Goal: Task Accomplishment & Management: Manage account settings

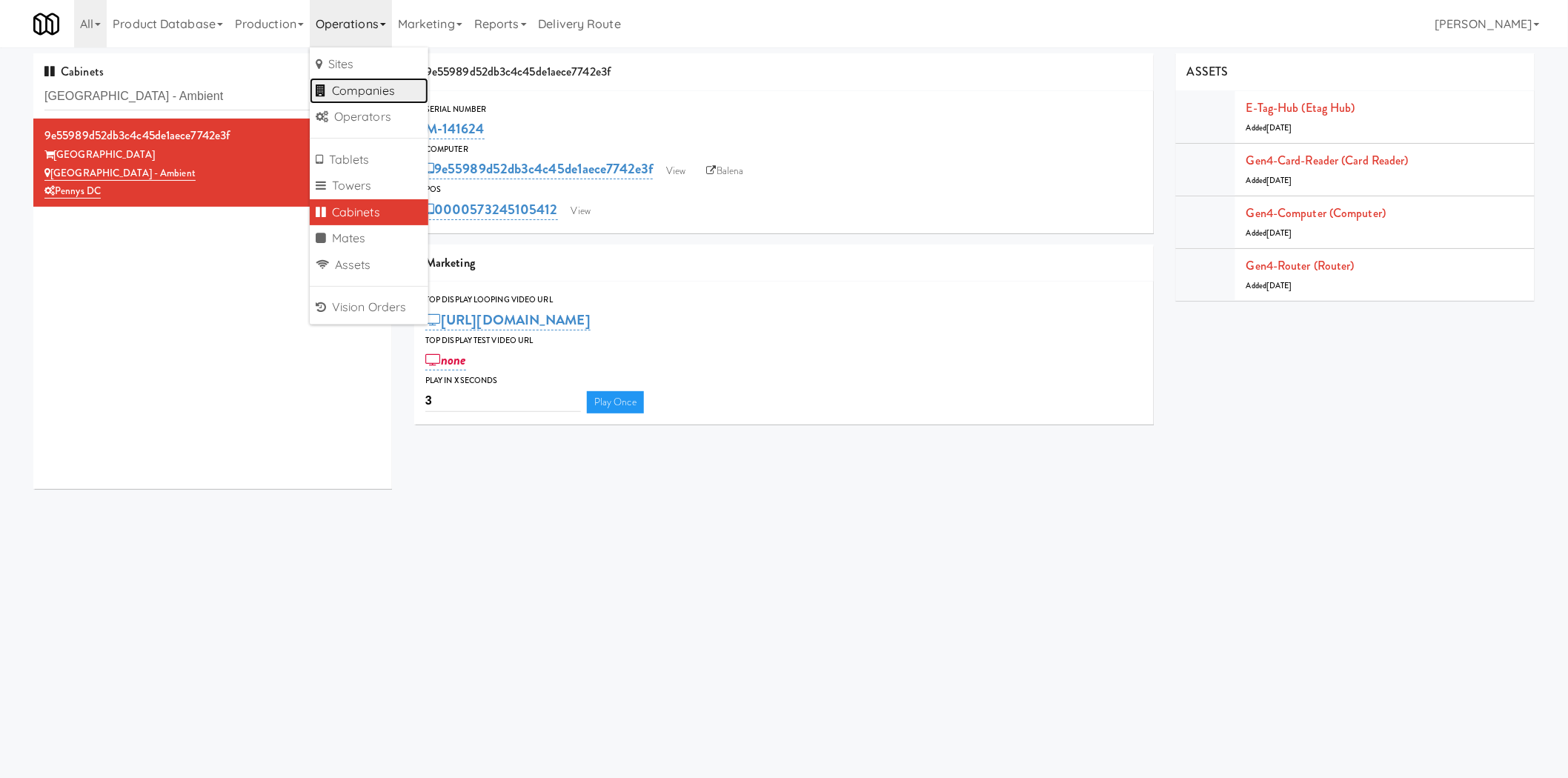
click at [389, 91] on link "Companies" at bounding box center [369, 91] width 118 height 26
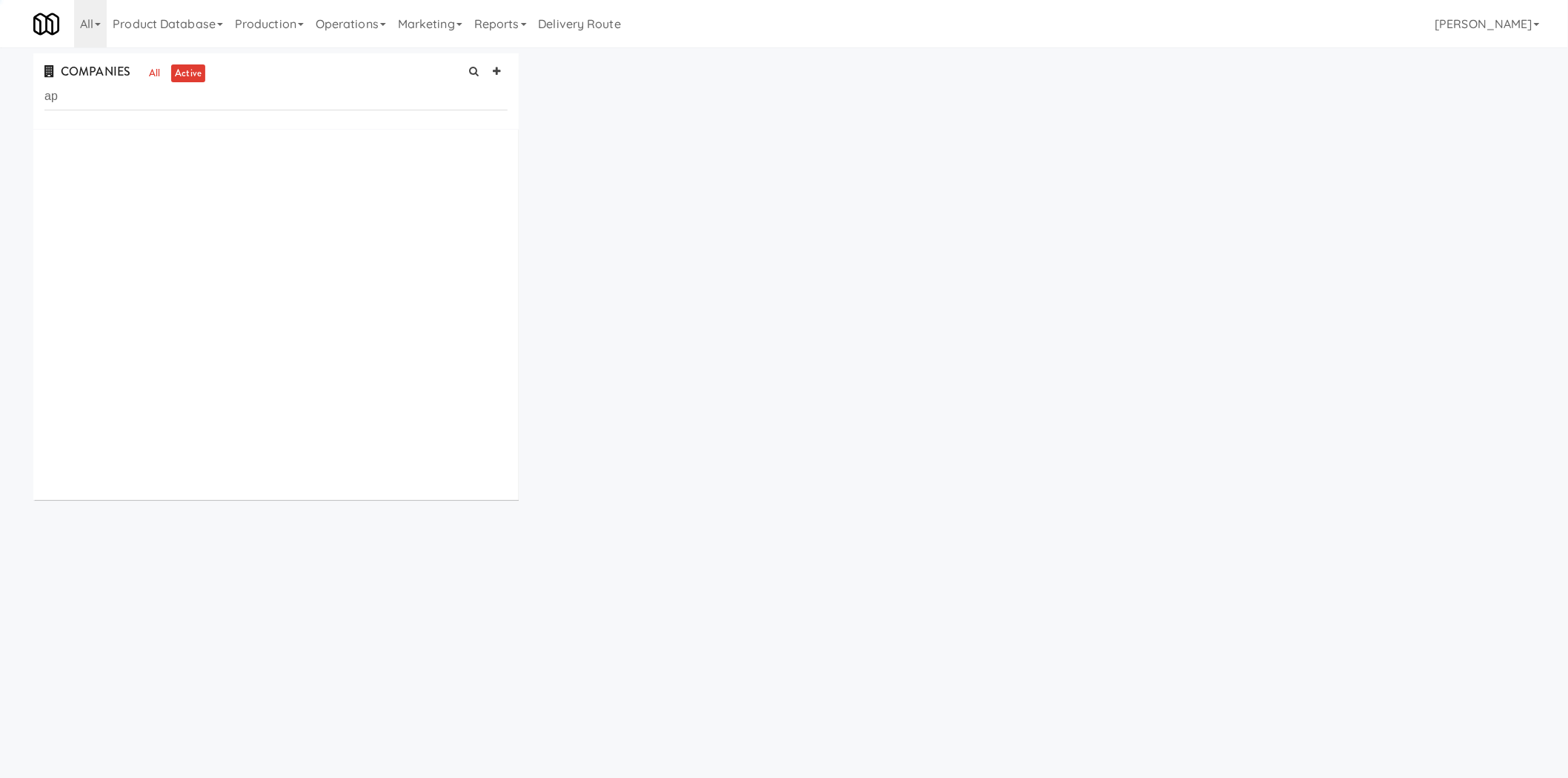
type input "a"
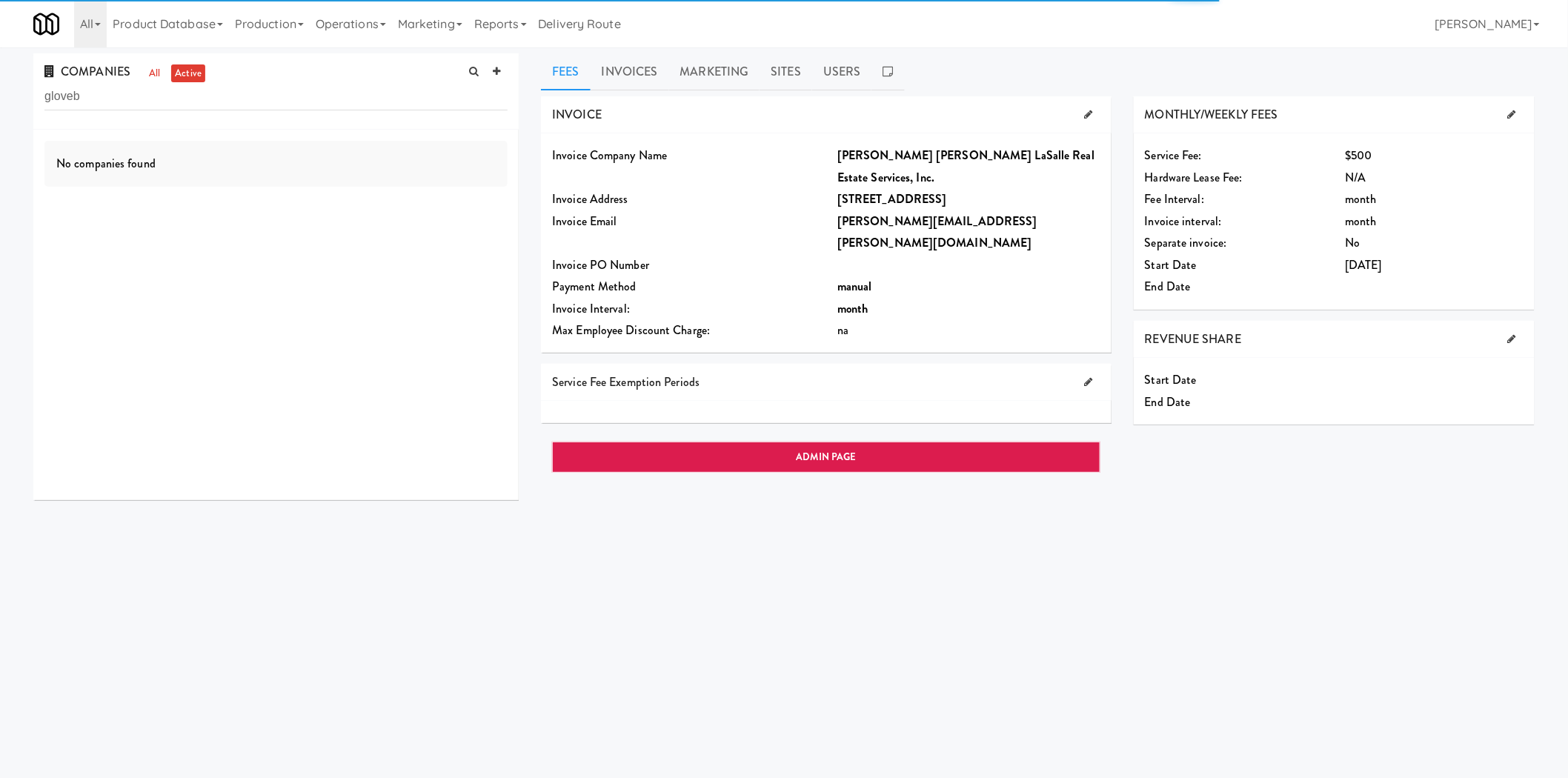
type input "gloveb"
click at [214, 169] on div "GloveBoX" at bounding box center [305, 167] width 404 height 19
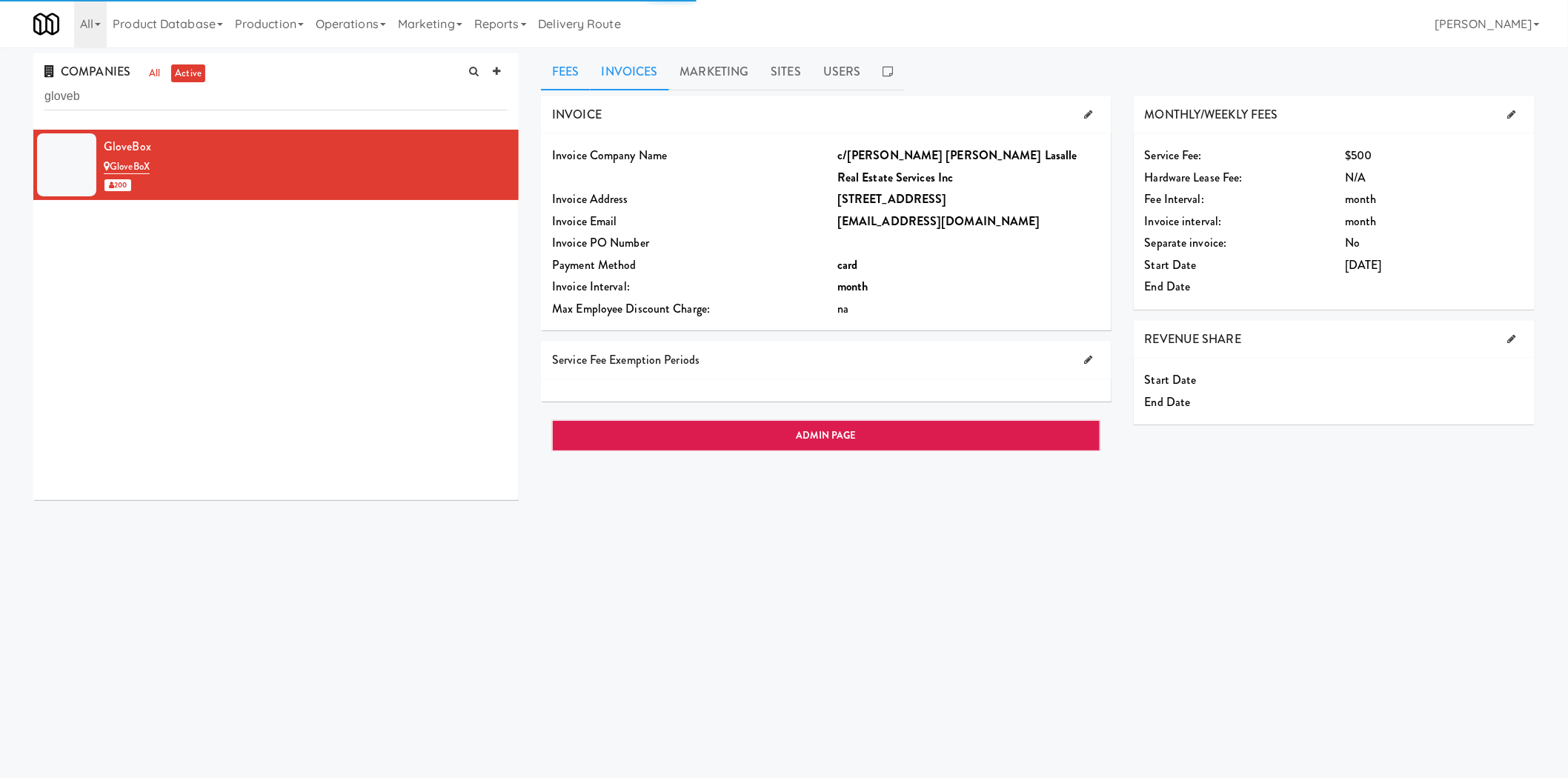
click at [612, 62] on link "Invoices" at bounding box center [630, 72] width 79 height 37
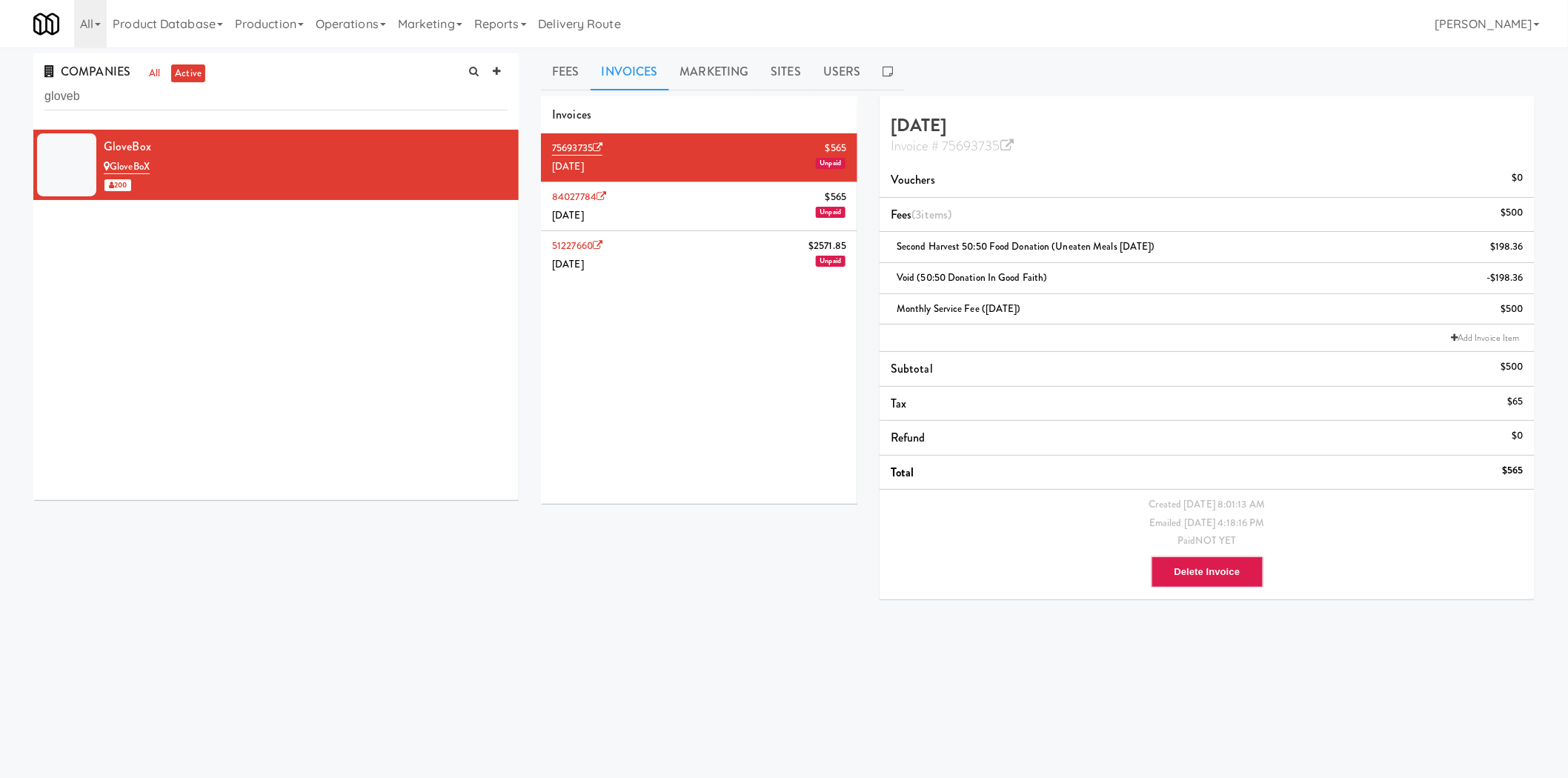
click at [664, 261] on li "51227660 $2571.85 May 2025 Unpaid" at bounding box center [699, 255] width 317 height 49
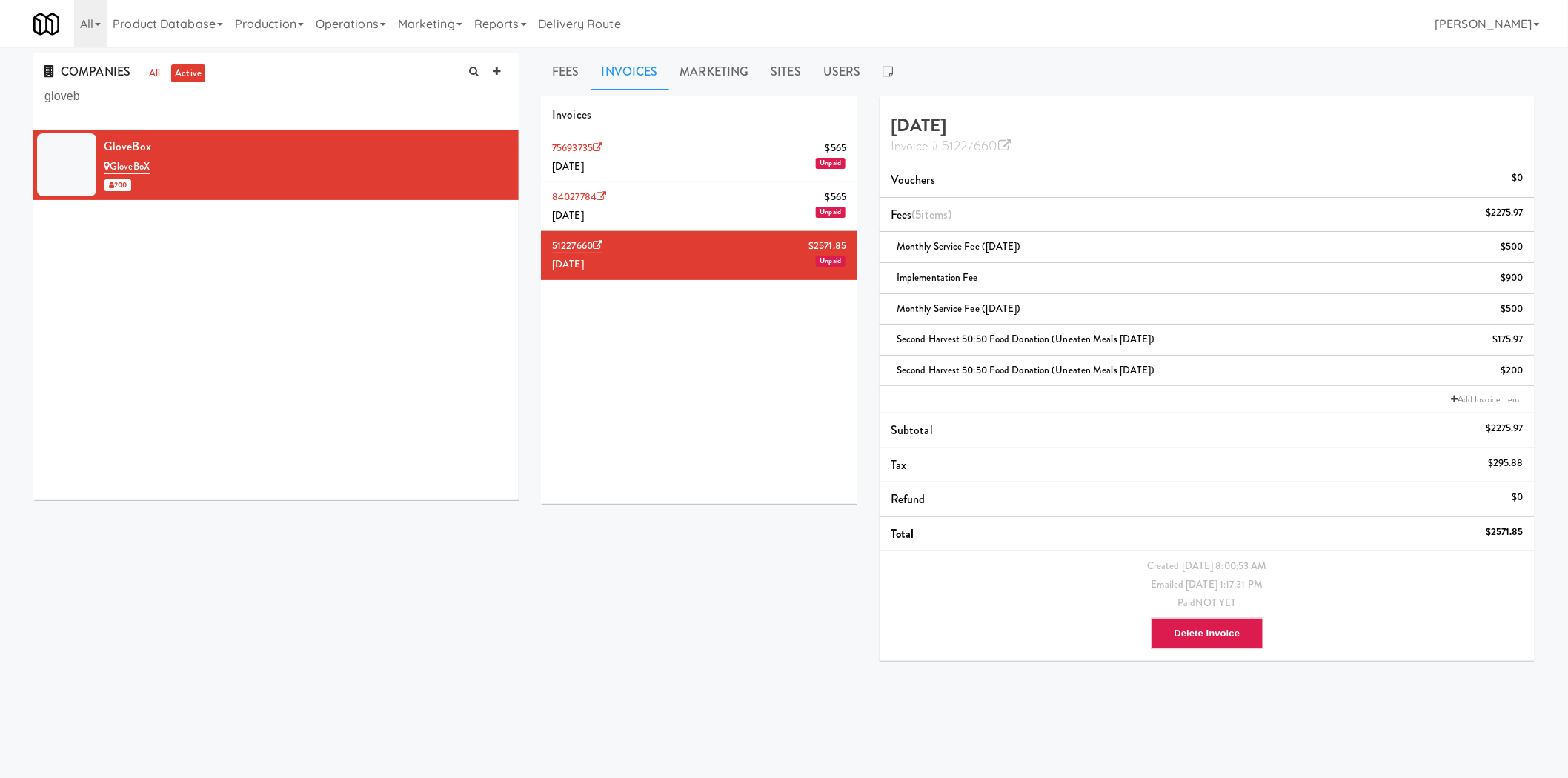
click at [708, 211] on li "84027784 $565 June 2025 Unpaid" at bounding box center [699, 206] width 317 height 49
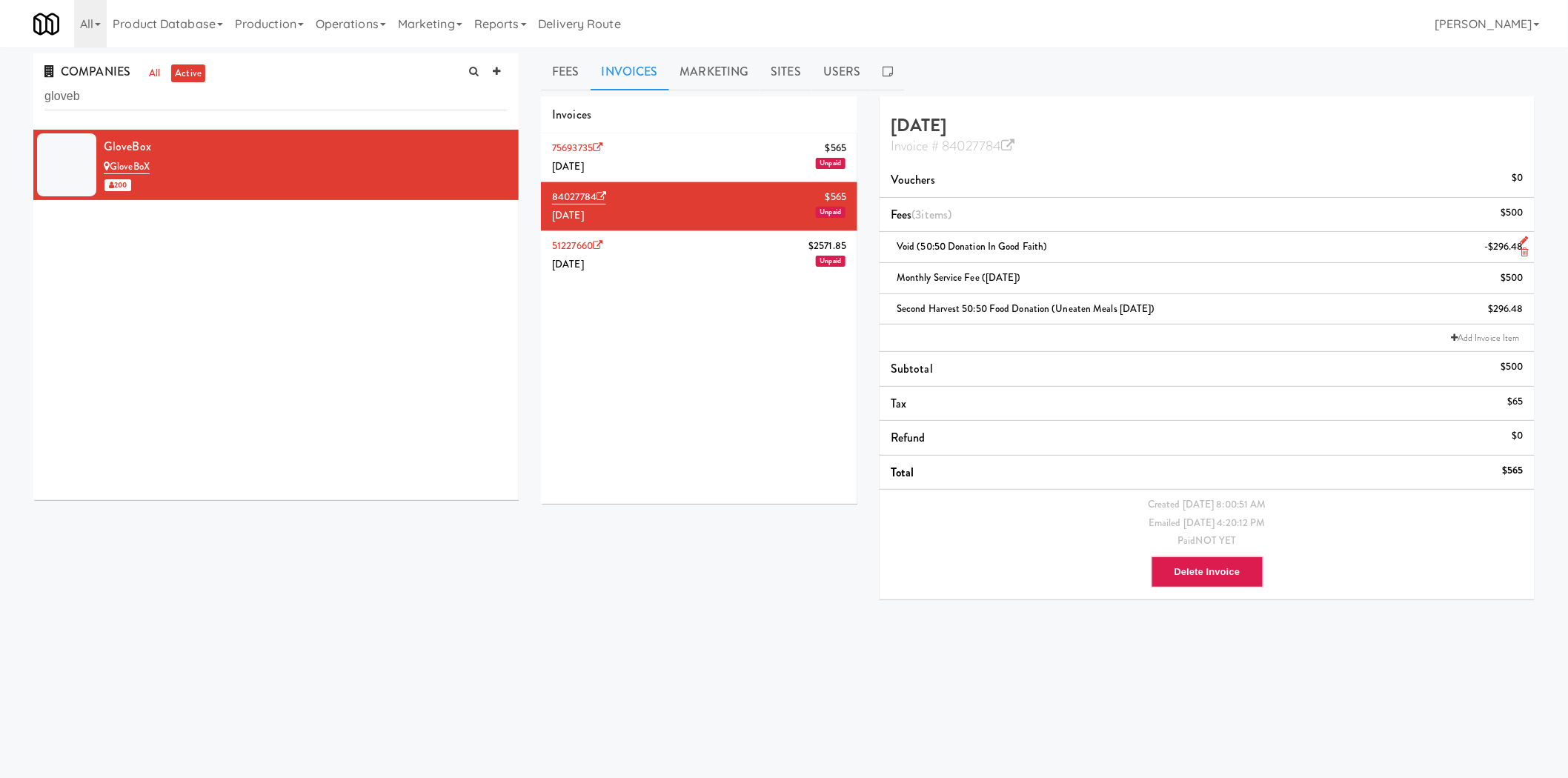
click at [943, 250] on span "Void (50:50 Donation in Good Faith)" at bounding box center [973, 246] width 151 height 14
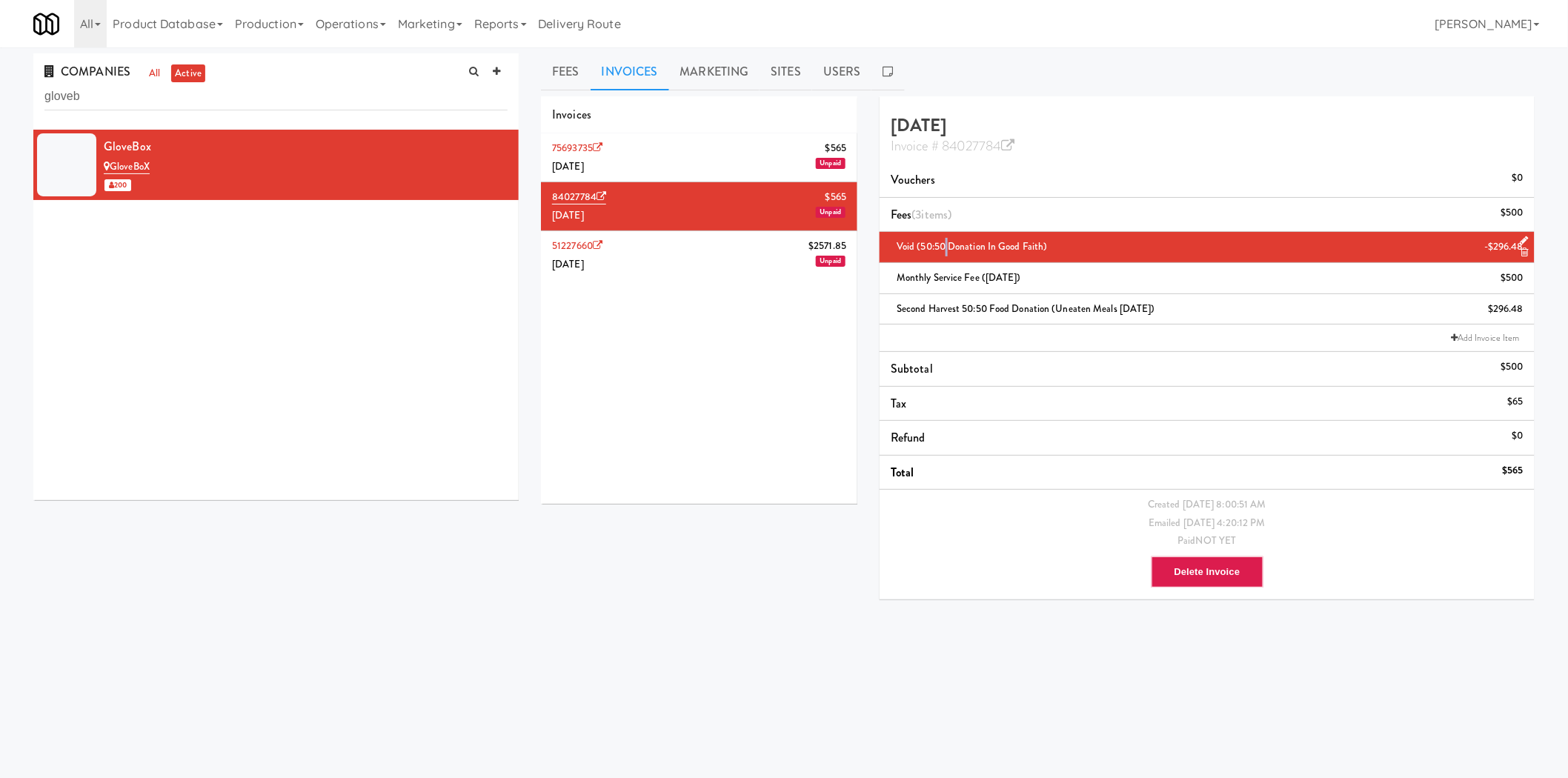
click at [943, 250] on span "Void (50:50 Donation in Good Faith)" at bounding box center [973, 246] width 151 height 14
copy span "Void (50:50 Donation in Good Faith)"
click at [715, 249] on li "51227660 $2571.85 May 2025 Unpaid" at bounding box center [699, 255] width 317 height 49
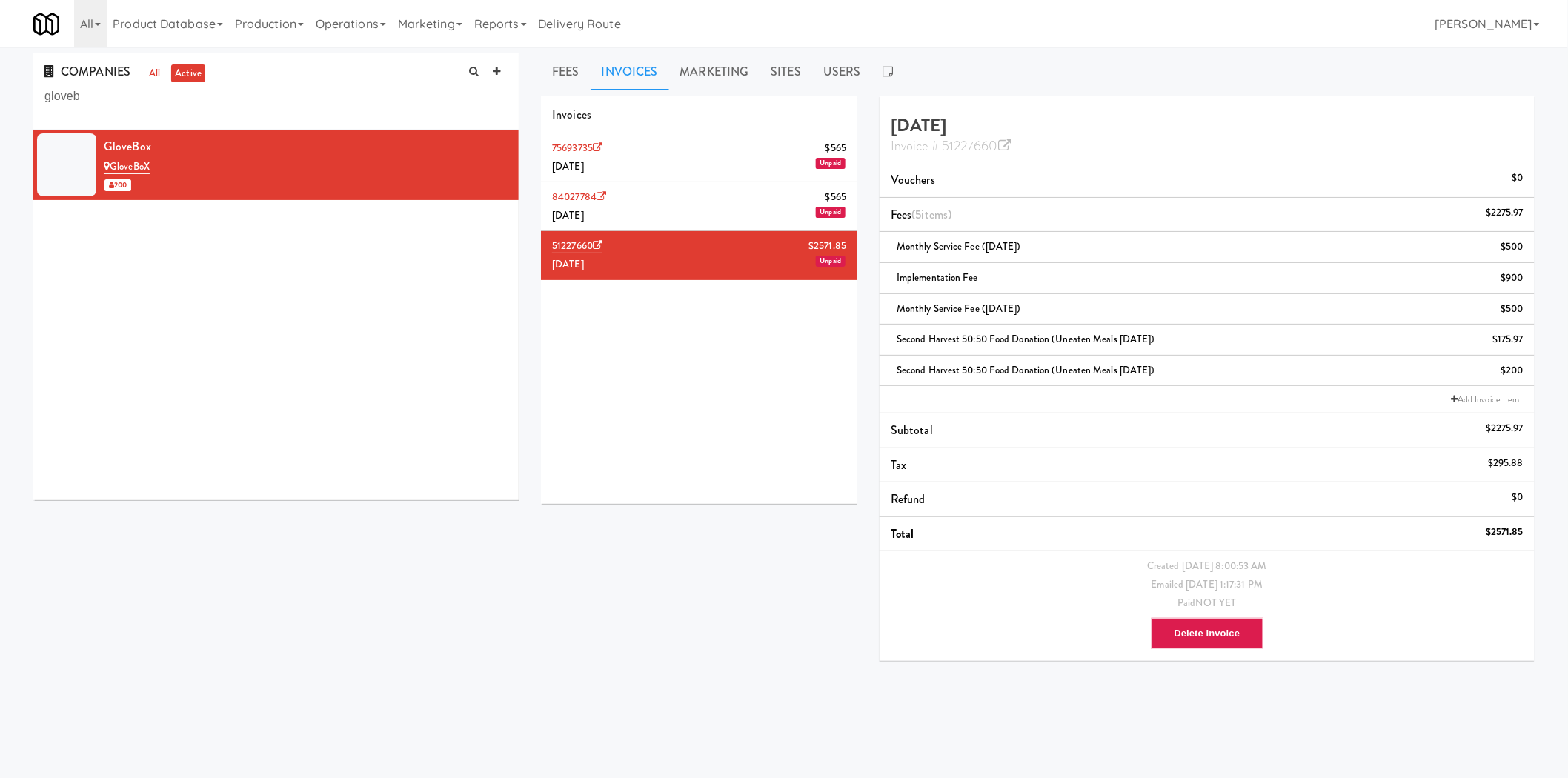
click at [718, 206] on li "84027784 $565 June 2025 Unpaid" at bounding box center [699, 206] width 317 height 49
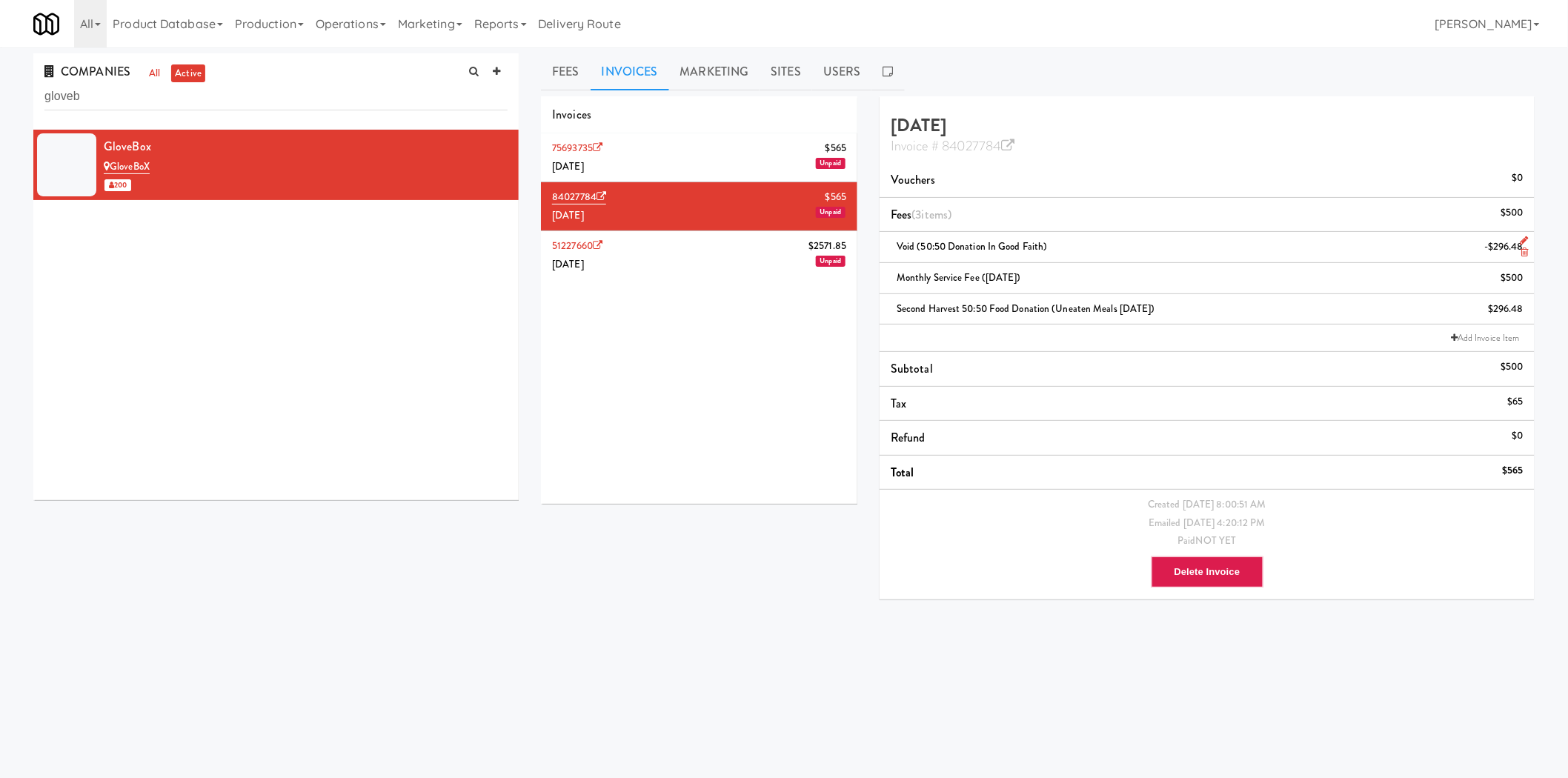
click at [1522, 237] on icon at bounding box center [1524, 241] width 8 height 10
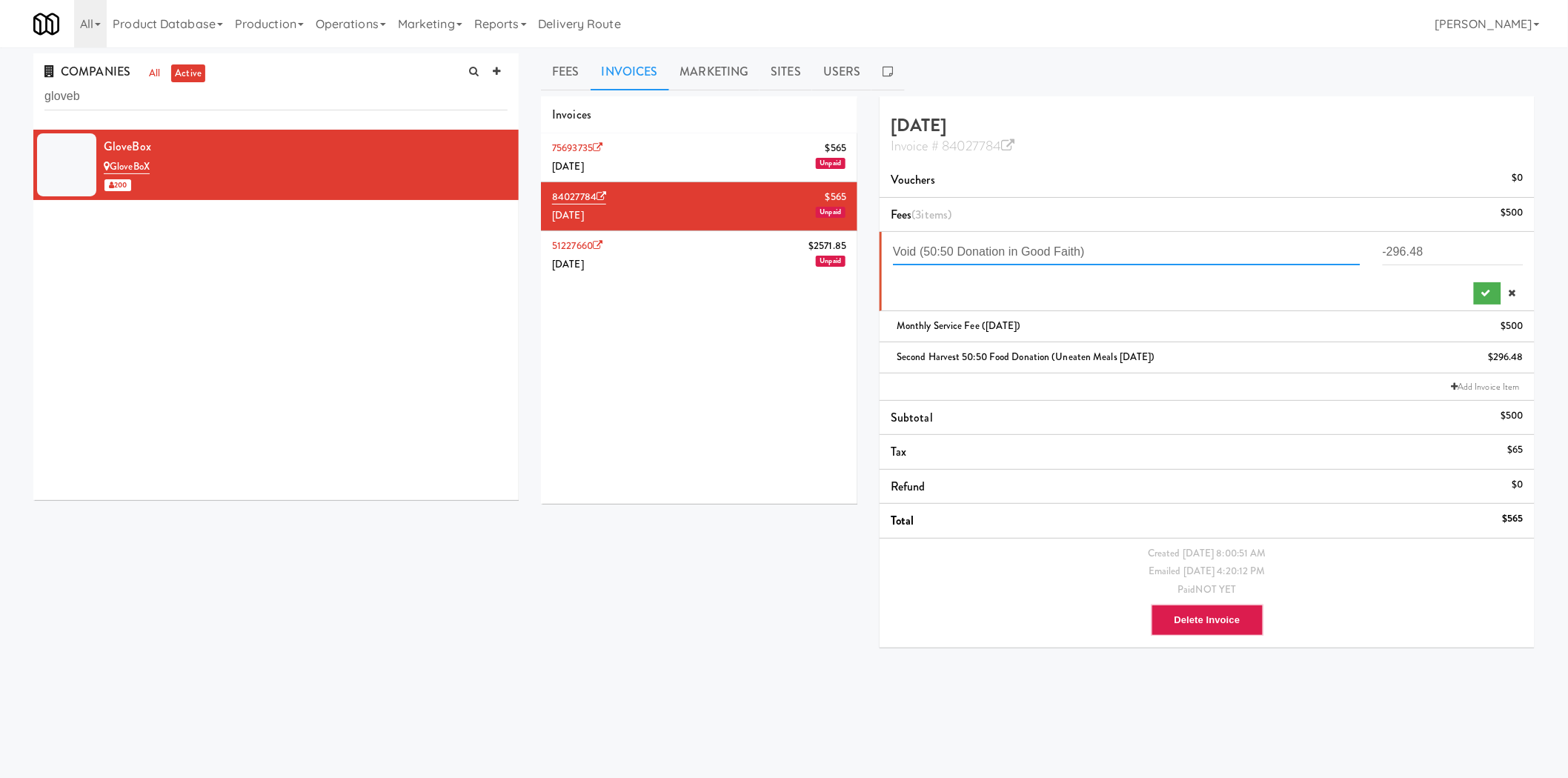
drag, startPoint x: 920, startPoint y: 251, endPoint x: 838, endPoint y: 251, distance: 82.0
click at [838, 251] on div "Invoices 75693735 $565 July 2025 Unpaid 84027784 $565 June 2025 Unpaid 51227660…" at bounding box center [1038, 377] width 1016 height 563
type input "50:50 Donation - Good faith refund"
click at [1488, 294] on icon "submit" at bounding box center [1487, 294] width 10 height 10
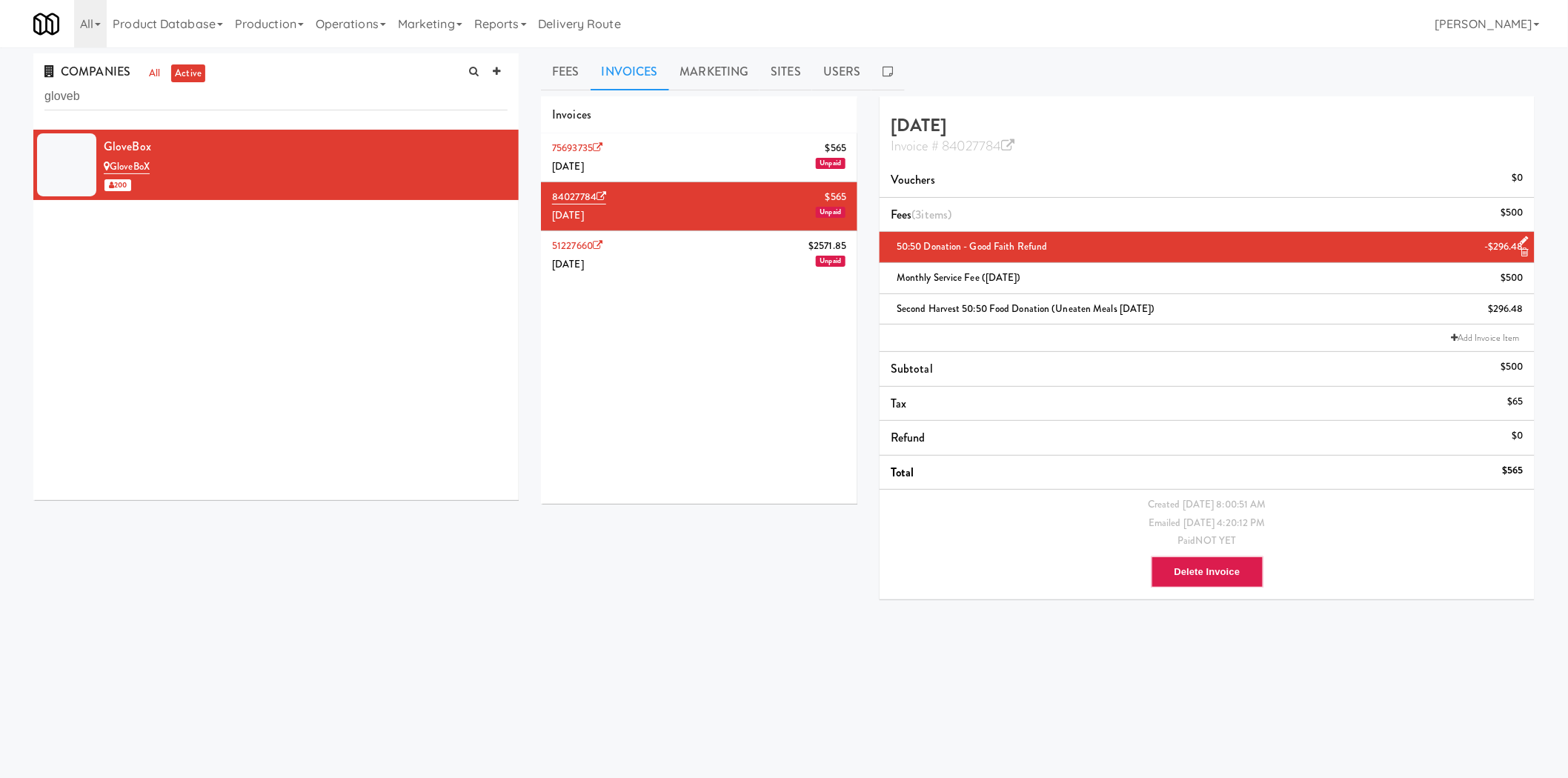
click at [638, 164] on li "75693735 $565 July 2025 Unpaid" at bounding box center [699, 157] width 317 height 49
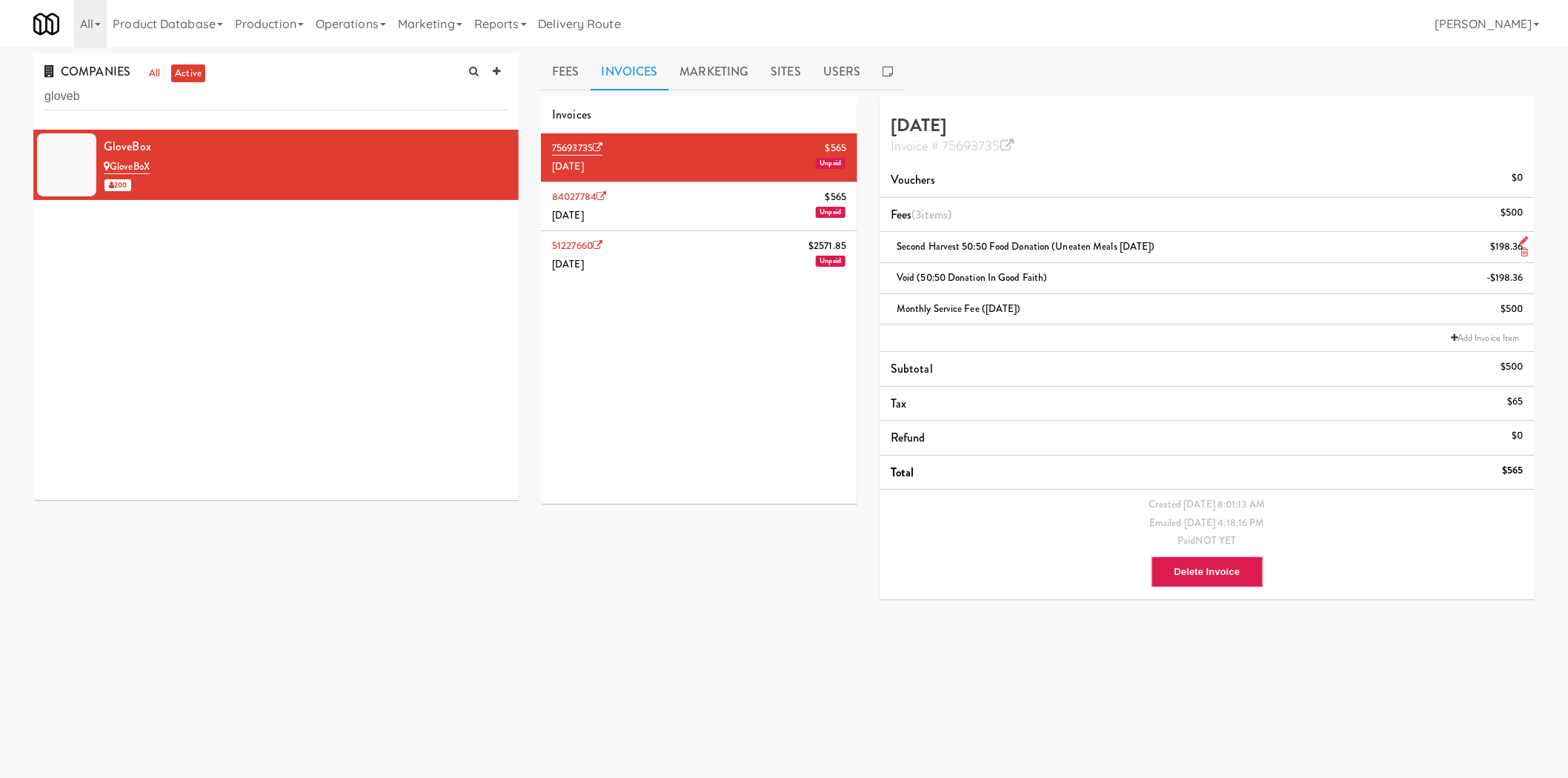
click at [1521, 240] on icon at bounding box center [1524, 241] width 8 height 10
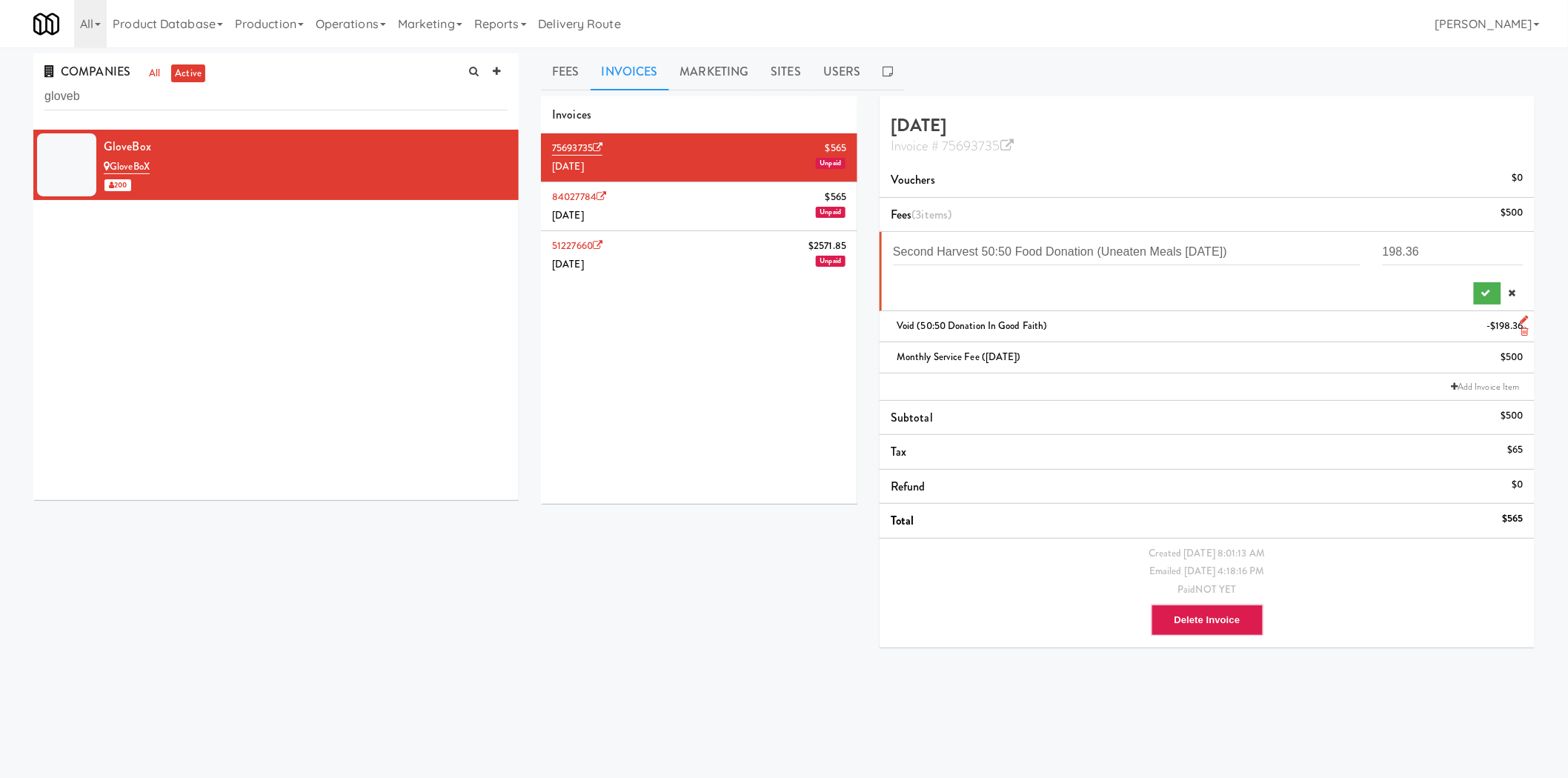
click at [973, 325] on span "Void (50:50 Donation in Good Faith)" at bounding box center [973, 326] width 151 height 14
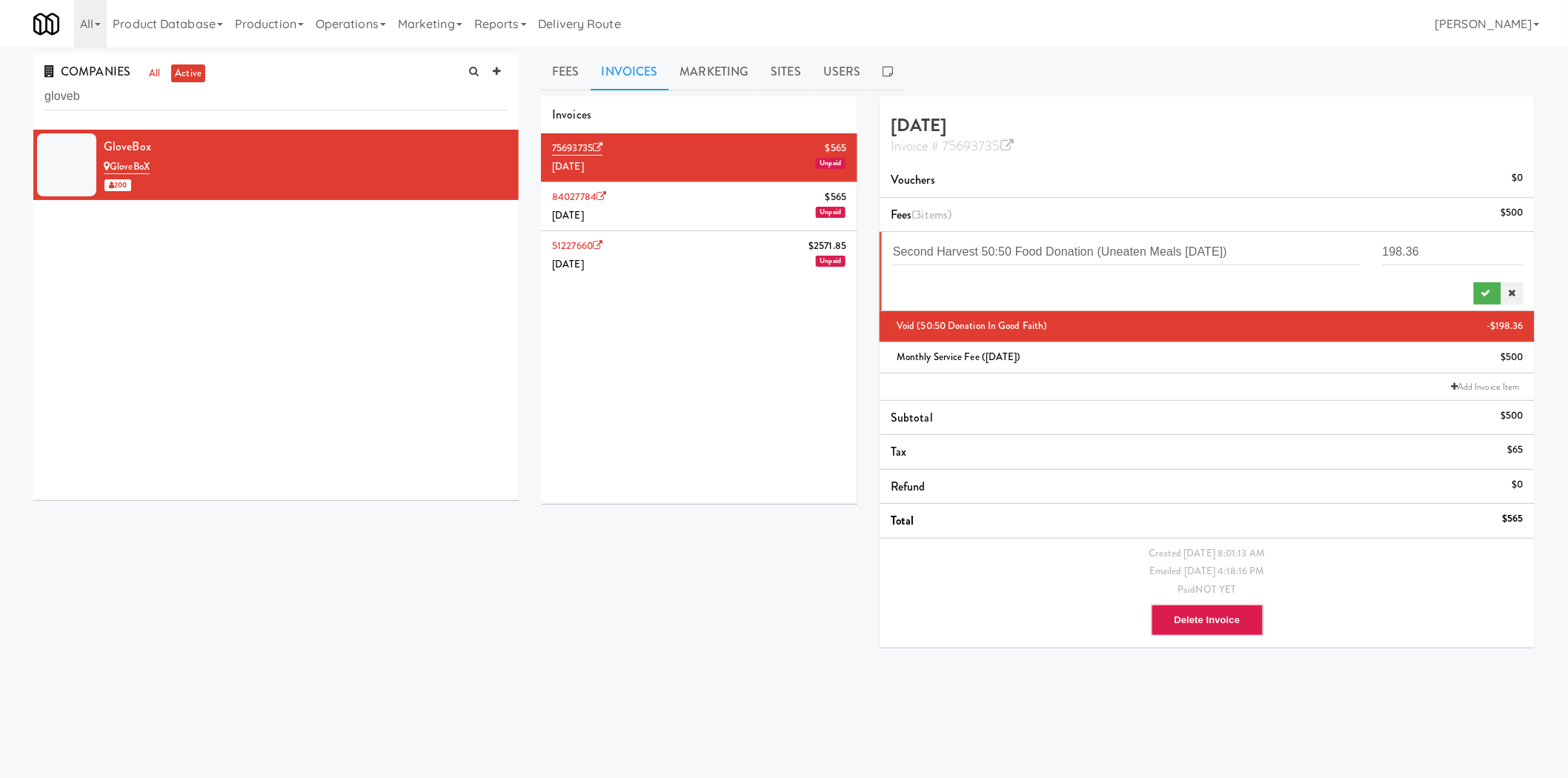
click at [1513, 293] on icon at bounding box center [1512, 294] width 7 height 10
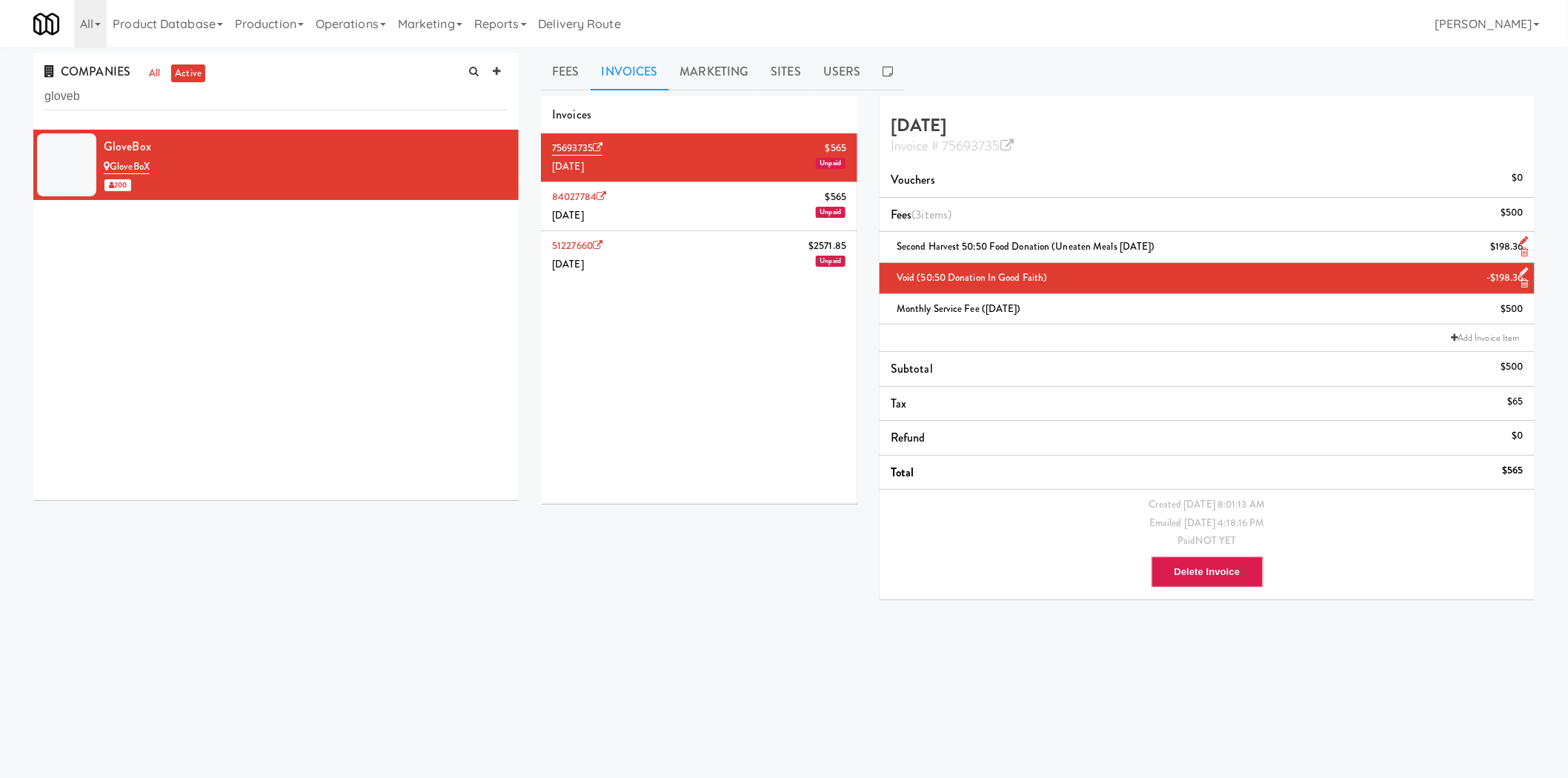
click at [1525, 268] on icon at bounding box center [1524, 271] width 8 height 10
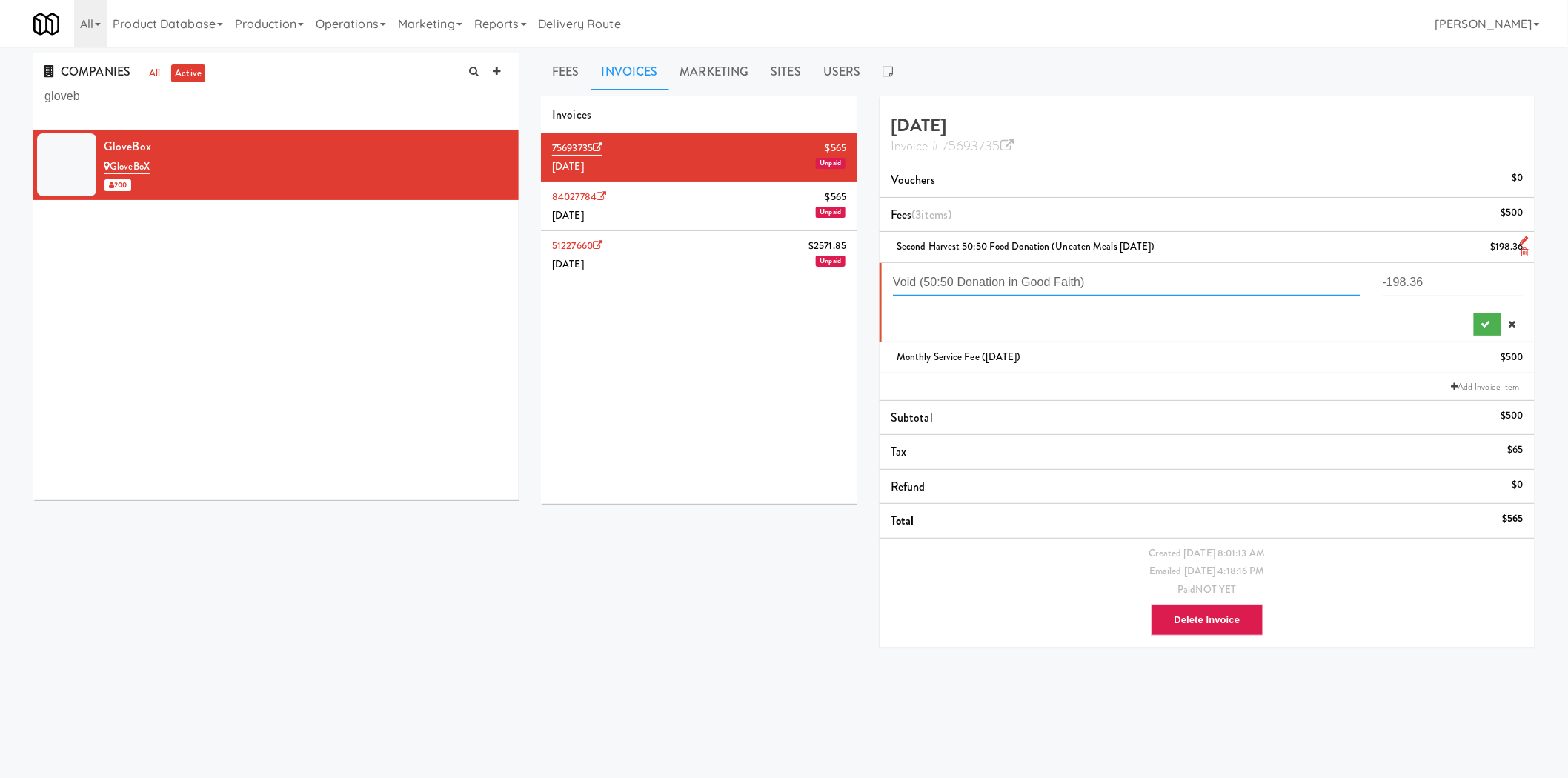
click at [1065, 281] on input "Void (50:50 Donation in Good Faith)" at bounding box center [1126, 282] width 468 height 27
paste input "50:50 Donation - Good faith refund"
type input "50:50 Donation - Good faith refund"
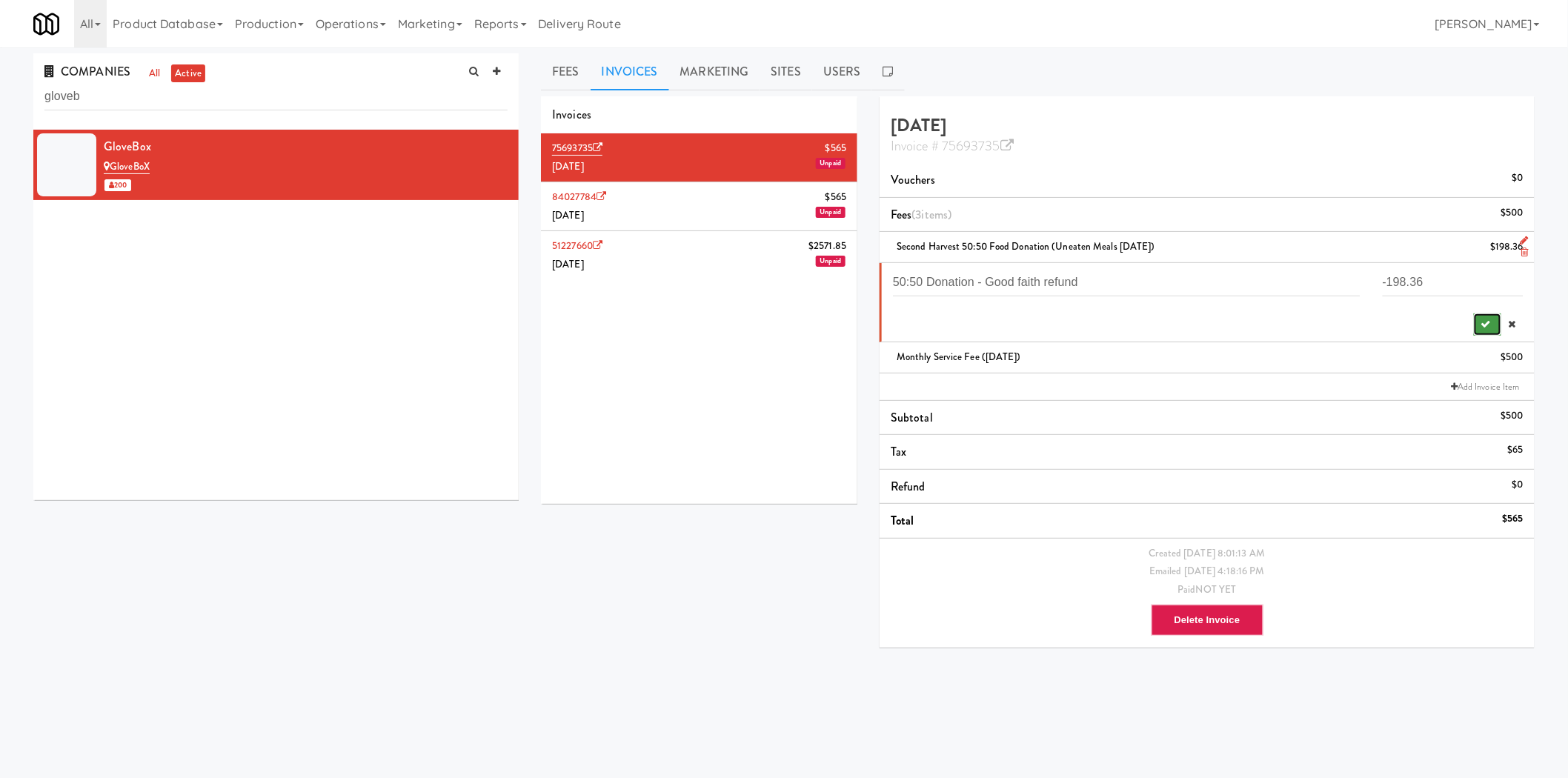
click at [1484, 326] on icon "submit" at bounding box center [1487, 324] width 10 height 10
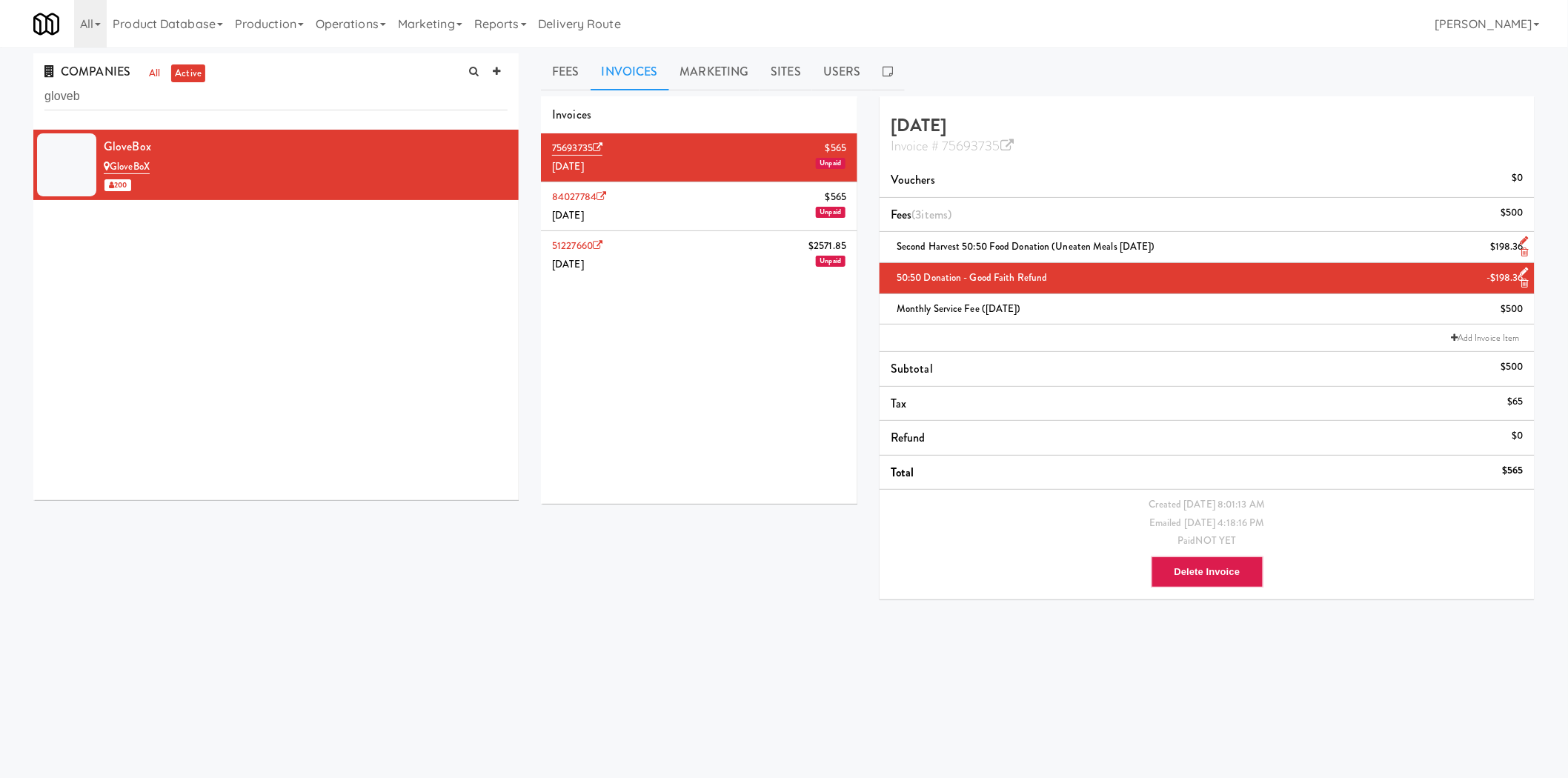
click at [641, 256] on li "51227660 $2571.85 May 2025 Unpaid" at bounding box center [699, 255] width 317 height 49
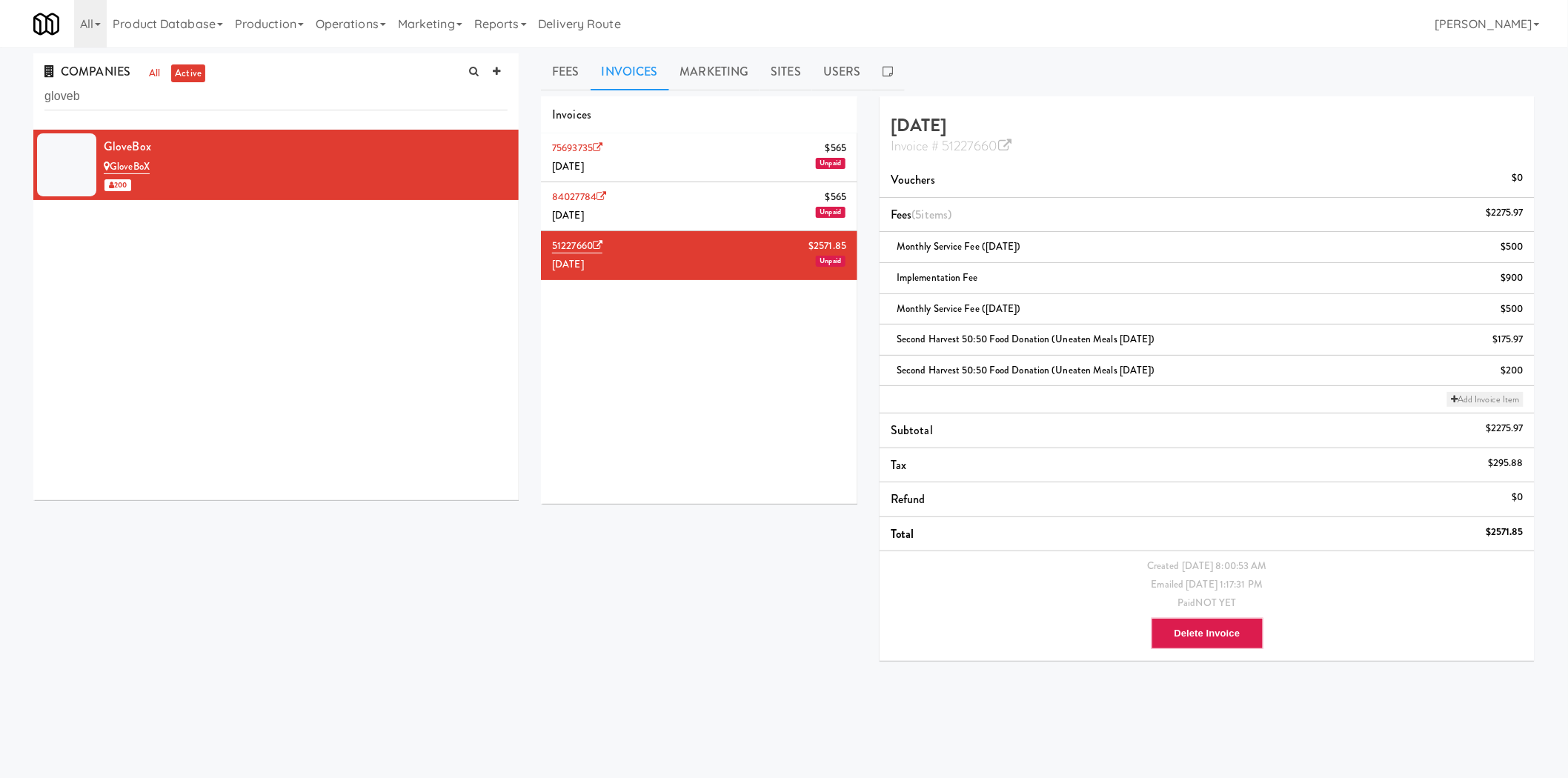
click at [1510, 392] on link "Add Invoice Item" at bounding box center [1485, 400] width 76 height 15
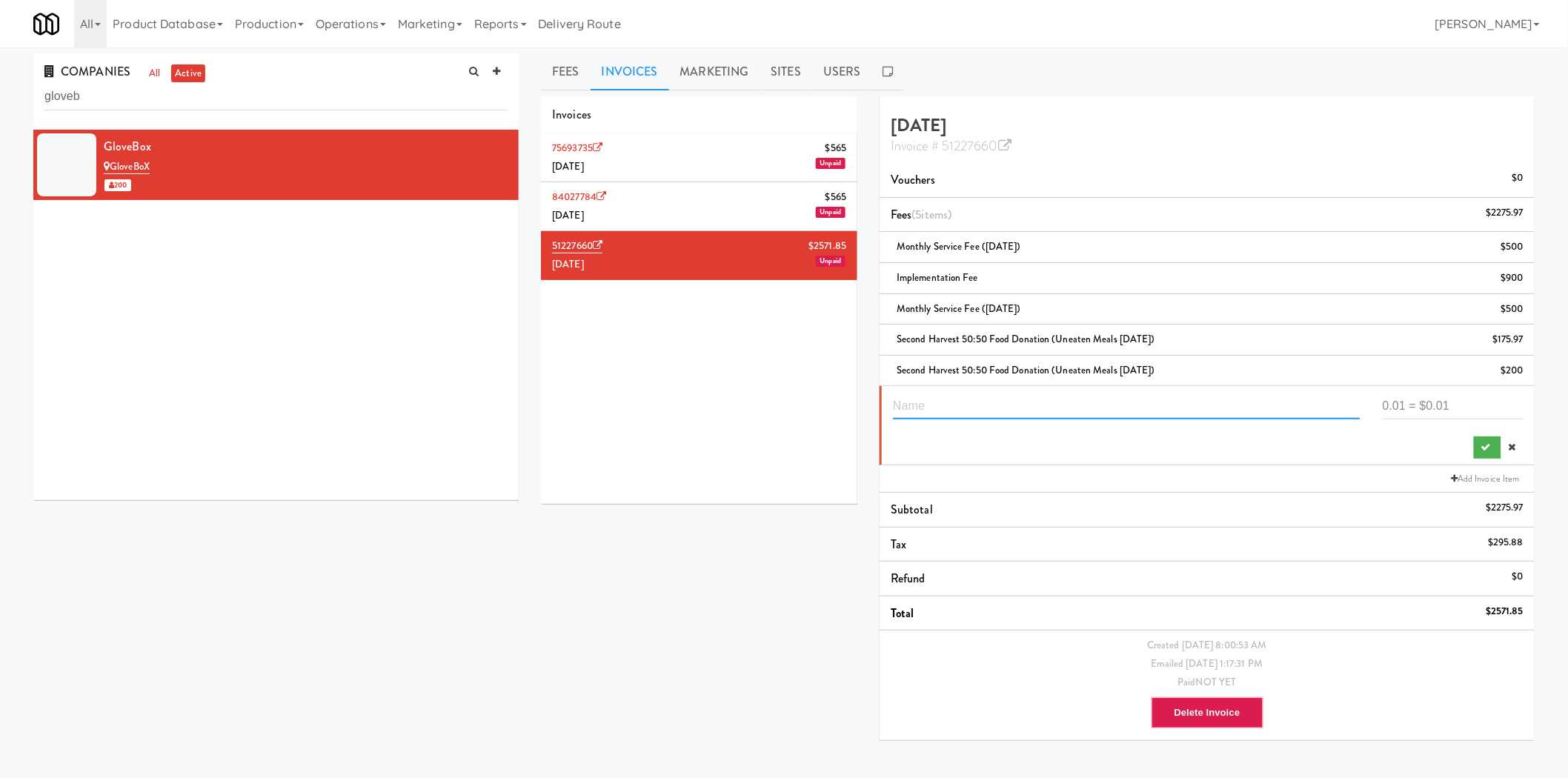
click at [1008, 410] on input "text" at bounding box center [1126, 405] width 468 height 27
paste input "50:50 Donation - Good faith refund"
type input "50:50 Donation - Good faith refund (May 2025)"
type input "-175.97"
click at [1489, 446] on icon "submit" at bounding box center [1487, 447] width 10 height 10
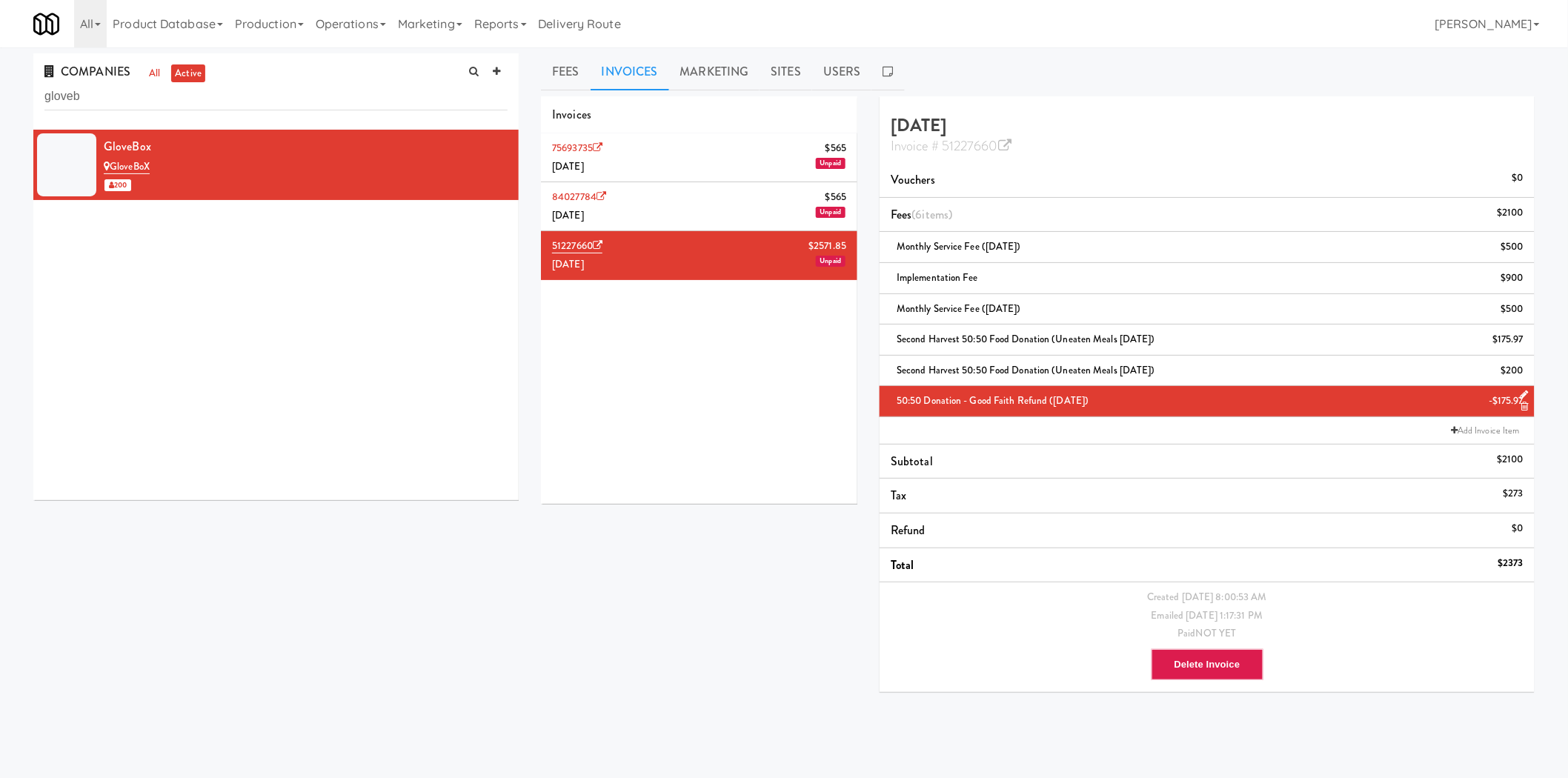
click at [1551, 441] on div "COMPANIES all active gloveb GloveBox GloveBoX 200 Fees Invoices Marketing Sites…" at bounding box center [784, 378] width 1568 height 650
click at [957, 149] on link "Invoice # 51227660" at bounding box center [951, 146] width 121 height 19
click at [652, 209] on li "84027784 $565 June 2025 Unpaid" at bounding box center [699, 206] width 317 height 49
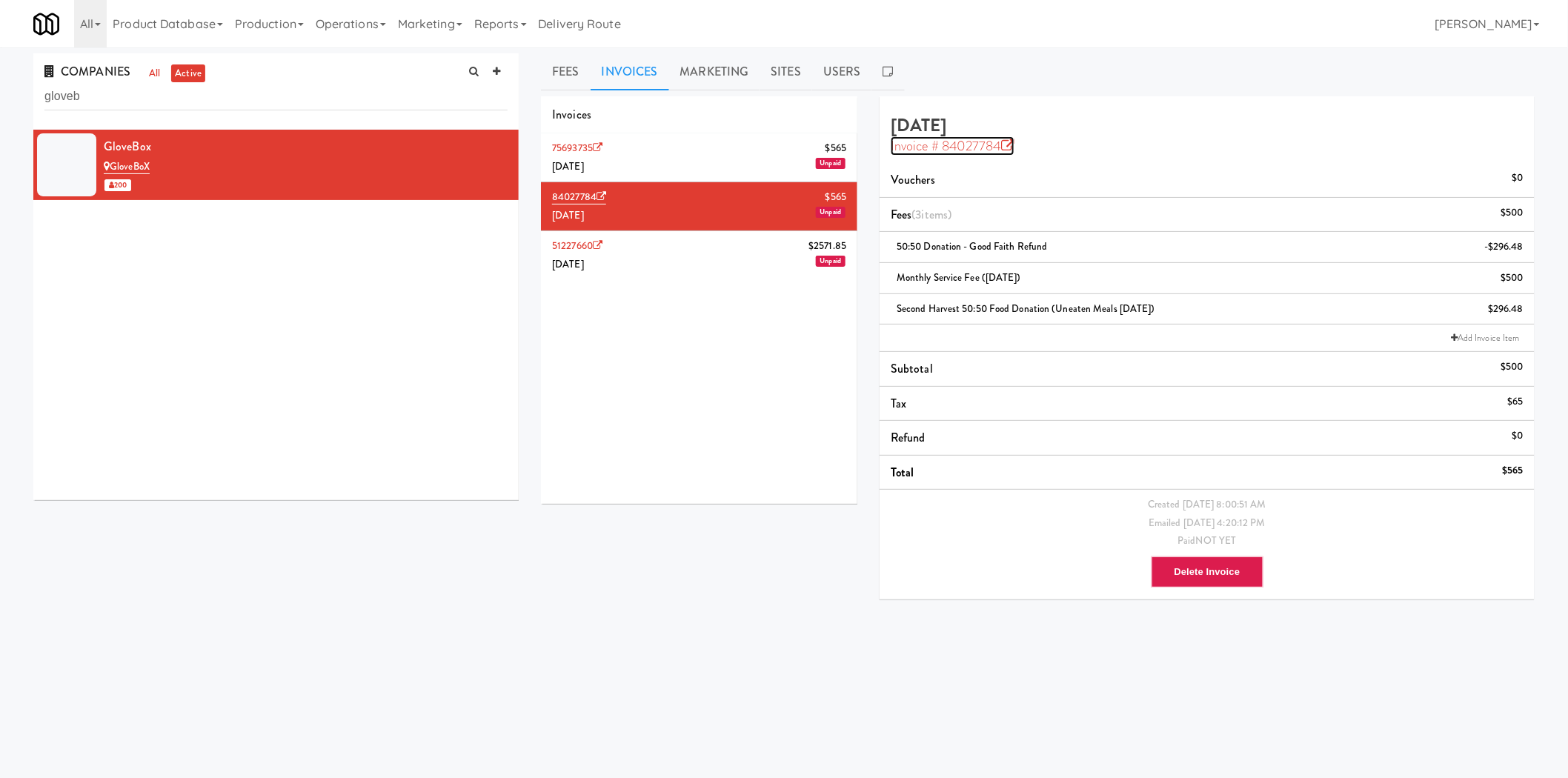
click at [963, 148] on link "Invoice # 84027784" at bounding box center [952, 146] width 124 height 19
click at [706, 164] on li "75693735 $565 July 2025 Unpaid" at bounding box center [699, 157] width 317 height 49
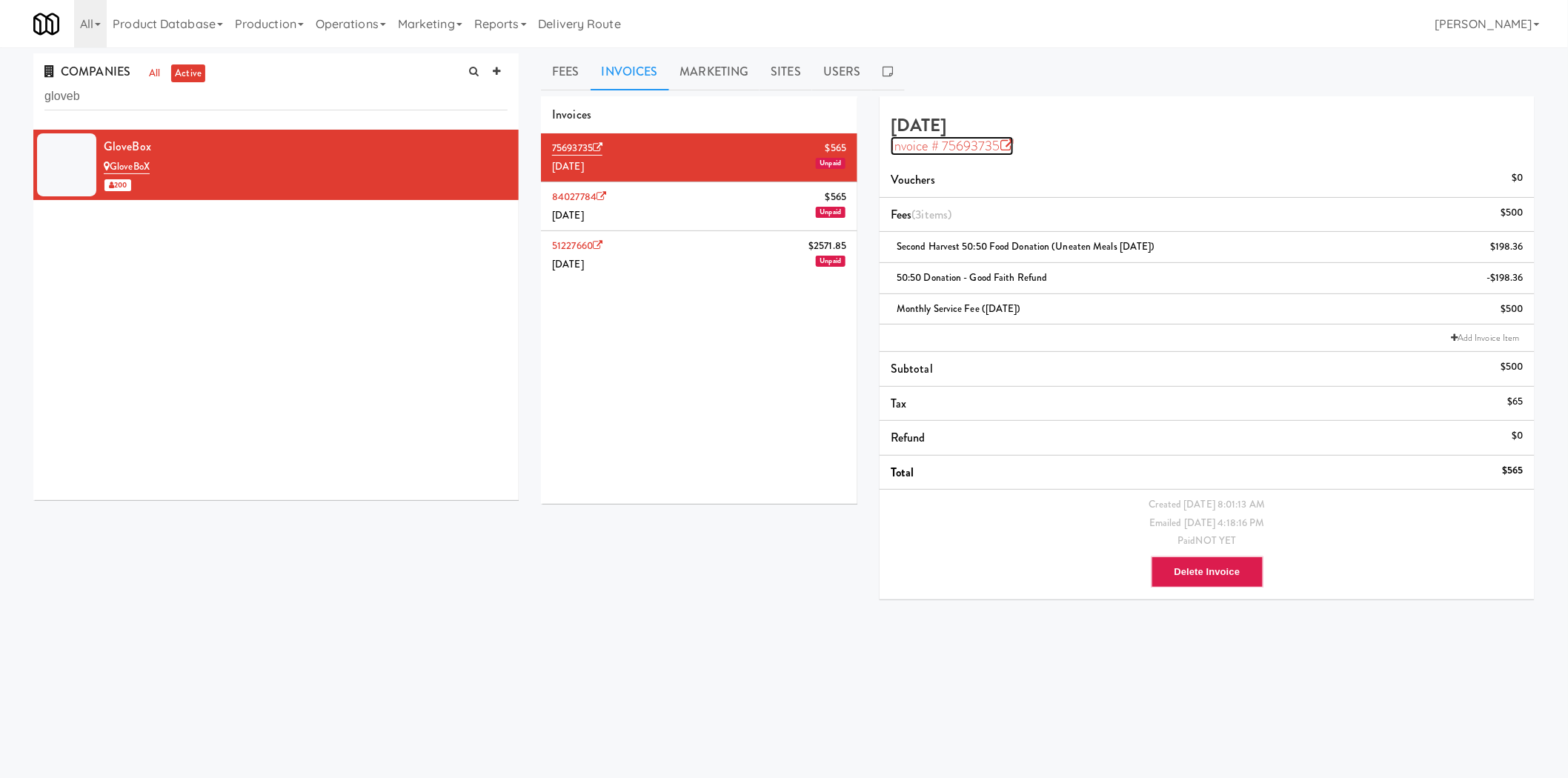
click at [983, 140] on link "Invoice # 75693735" at bounding box center [952, 146] width 123 height 19
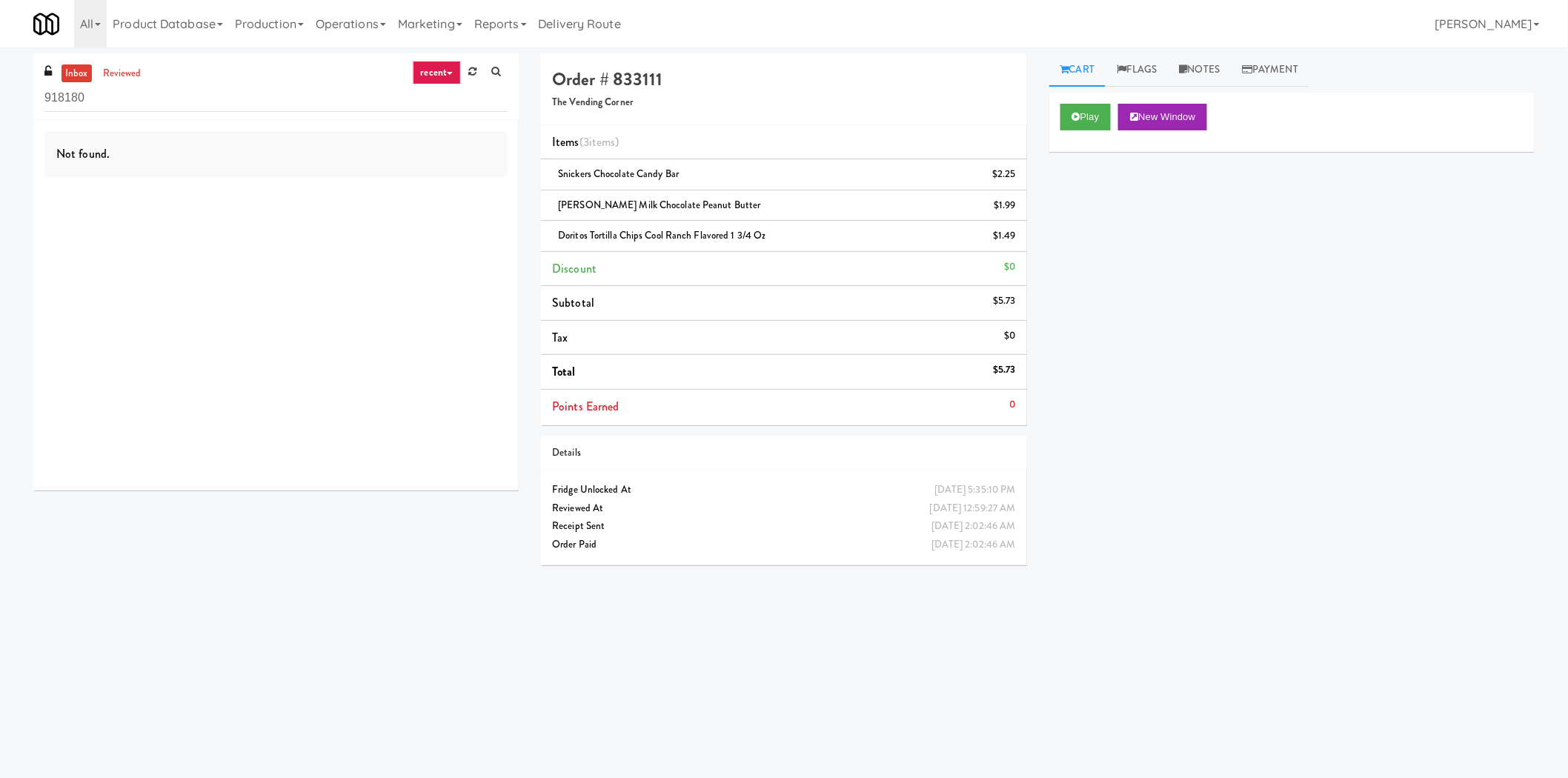
click at [183, 109] on input "918180" at bounding box center [275, 98] width 463 height 27
click at [131, 75] on link "reviewed" at bounding box center [123, 73] width 46 height 19
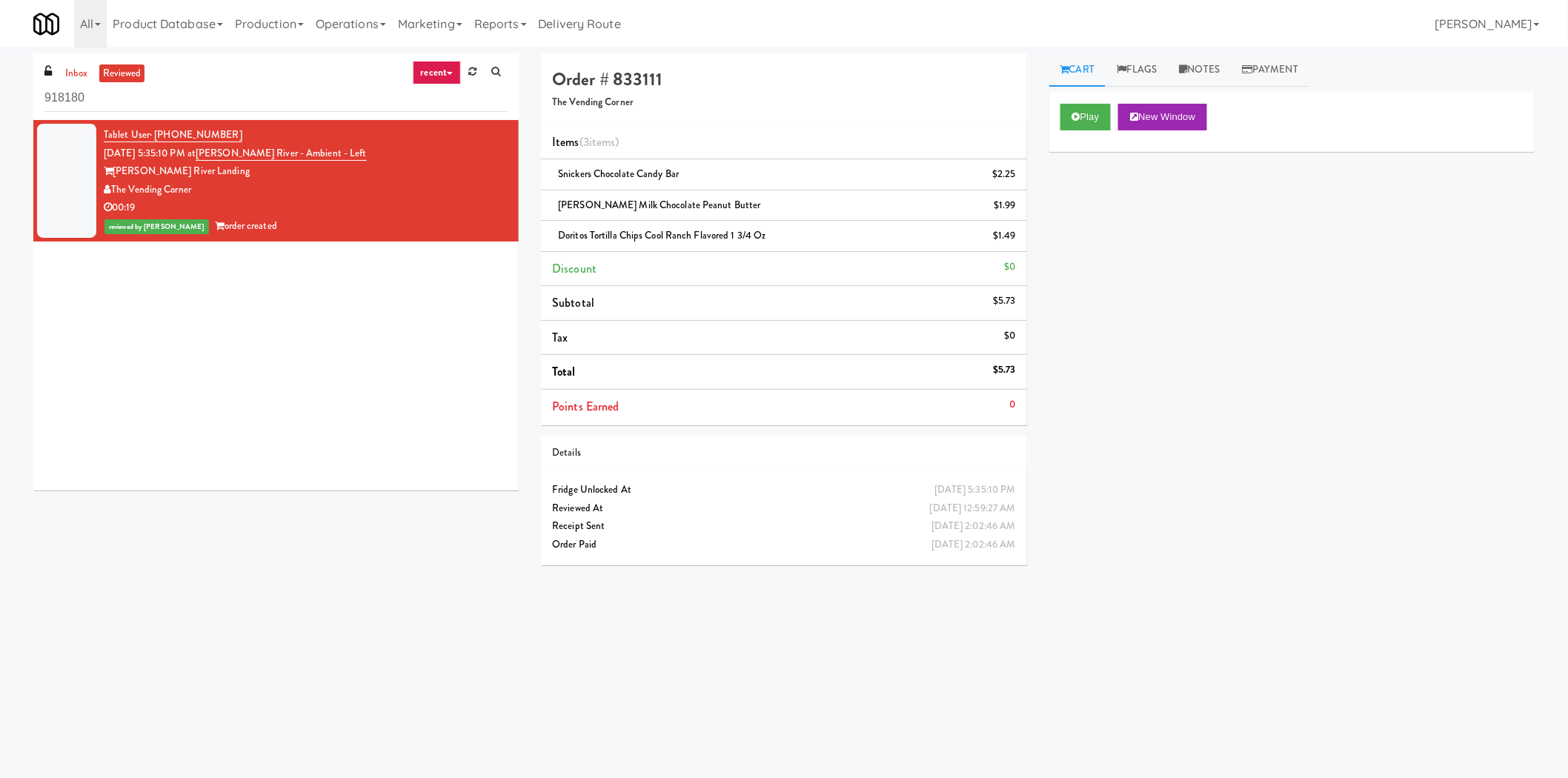
click at [432, 79] on link "recent" at bounding box center [437, 72] width 49 height 24
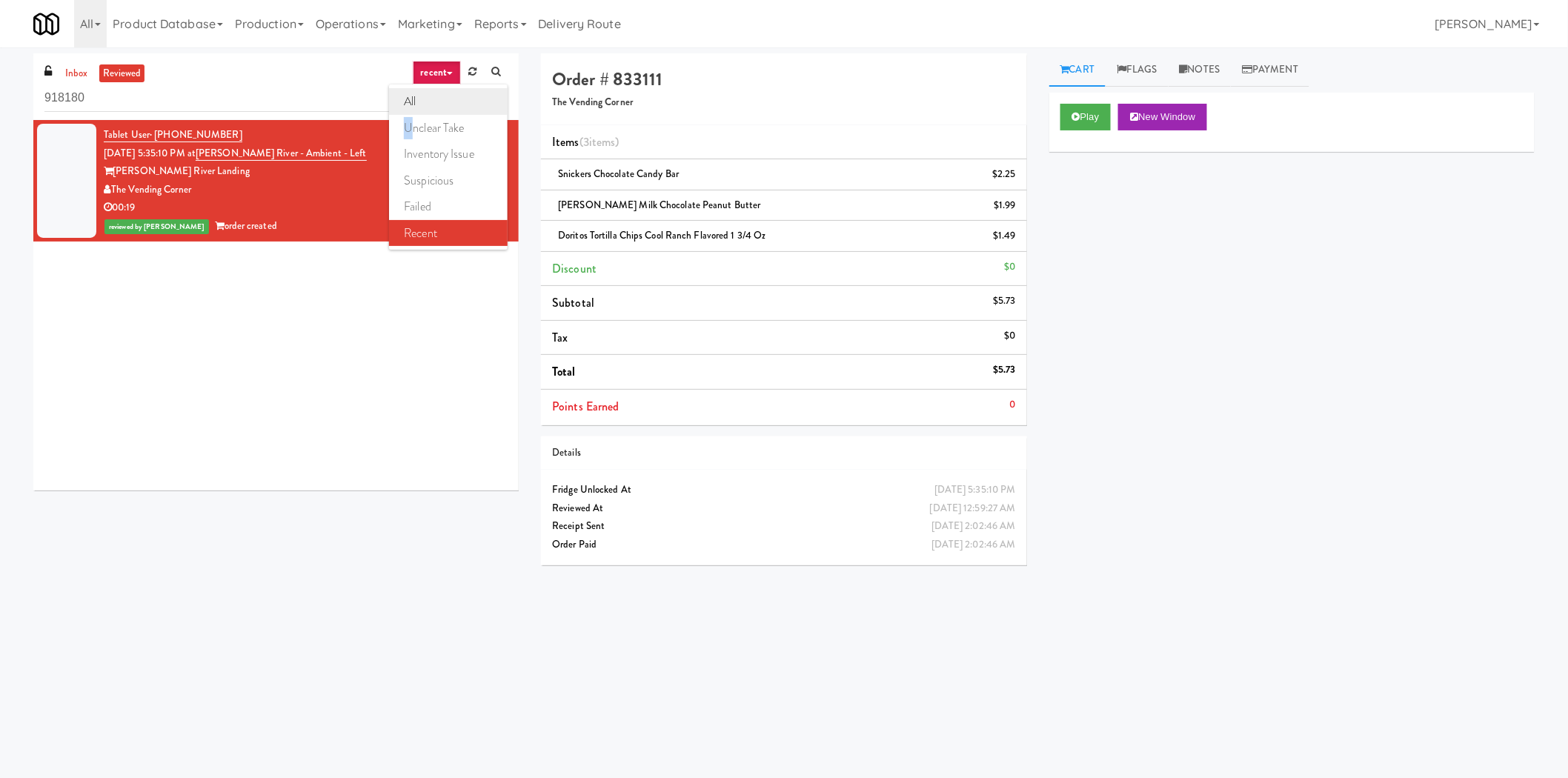
drag, startPoint x: 413, startPoint y: 118, endPoint x: 423, endPoint y: 105, distance: 16.4
click at [423, 105] on ul "all unclear take inventory issue suspicious failed recent" at bounding box center [448, 167] width 118 height 165
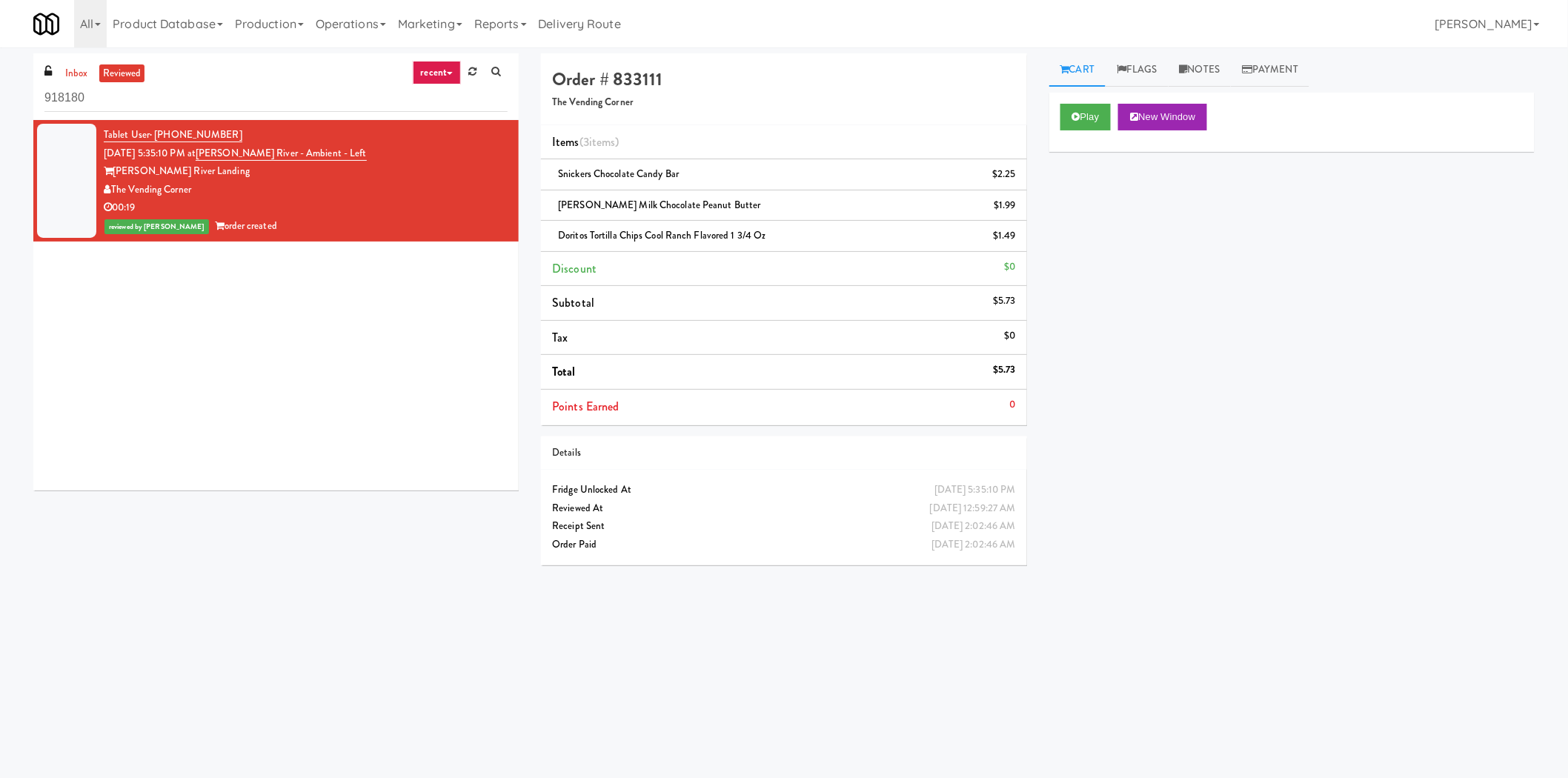
click at [421, 74] on link "recent" at bounding box center [437, 72] width 49 height 24
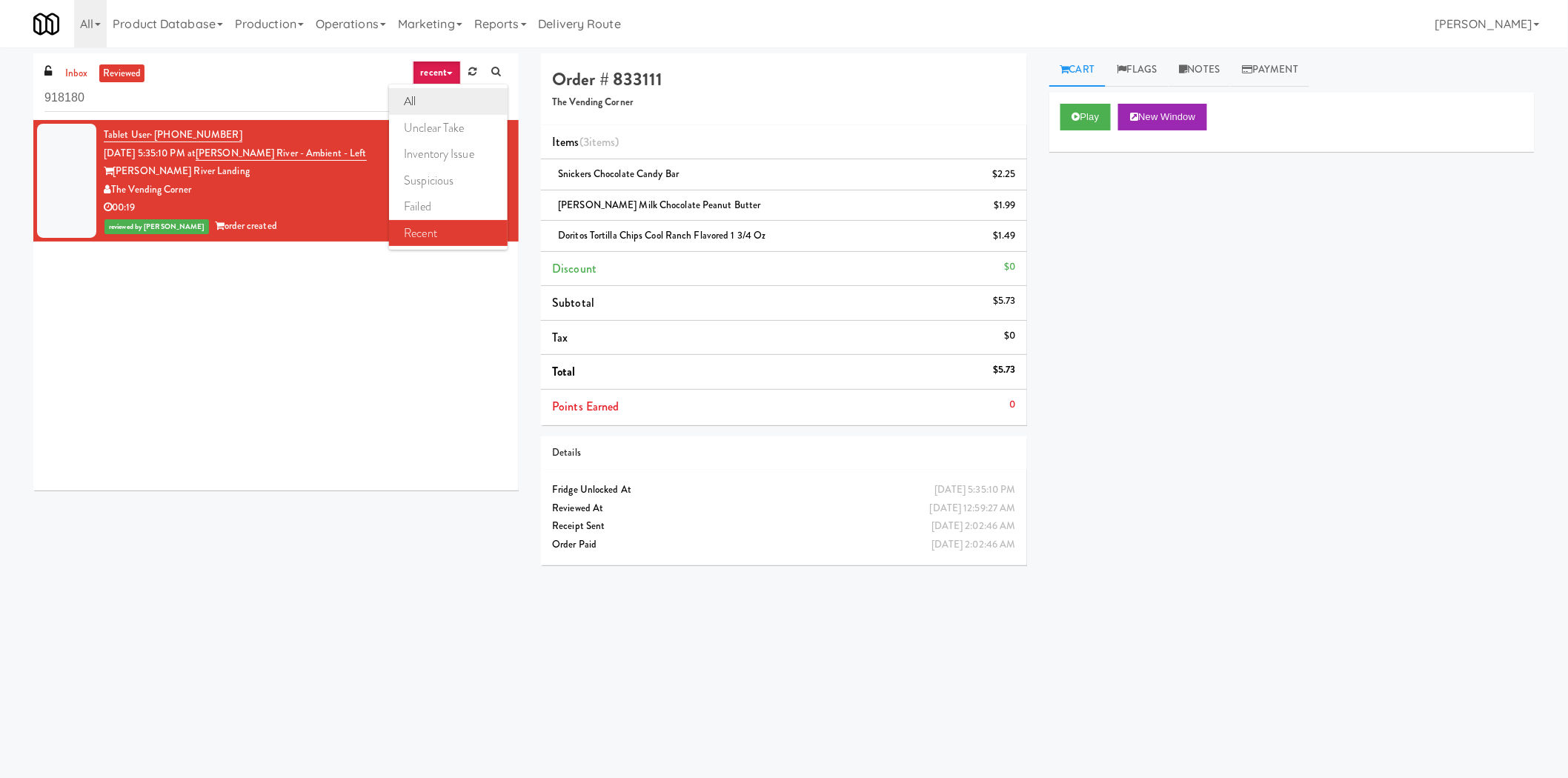
click at [417, 91] on link "all" at bounding box center [448, 101] width 118 height 26
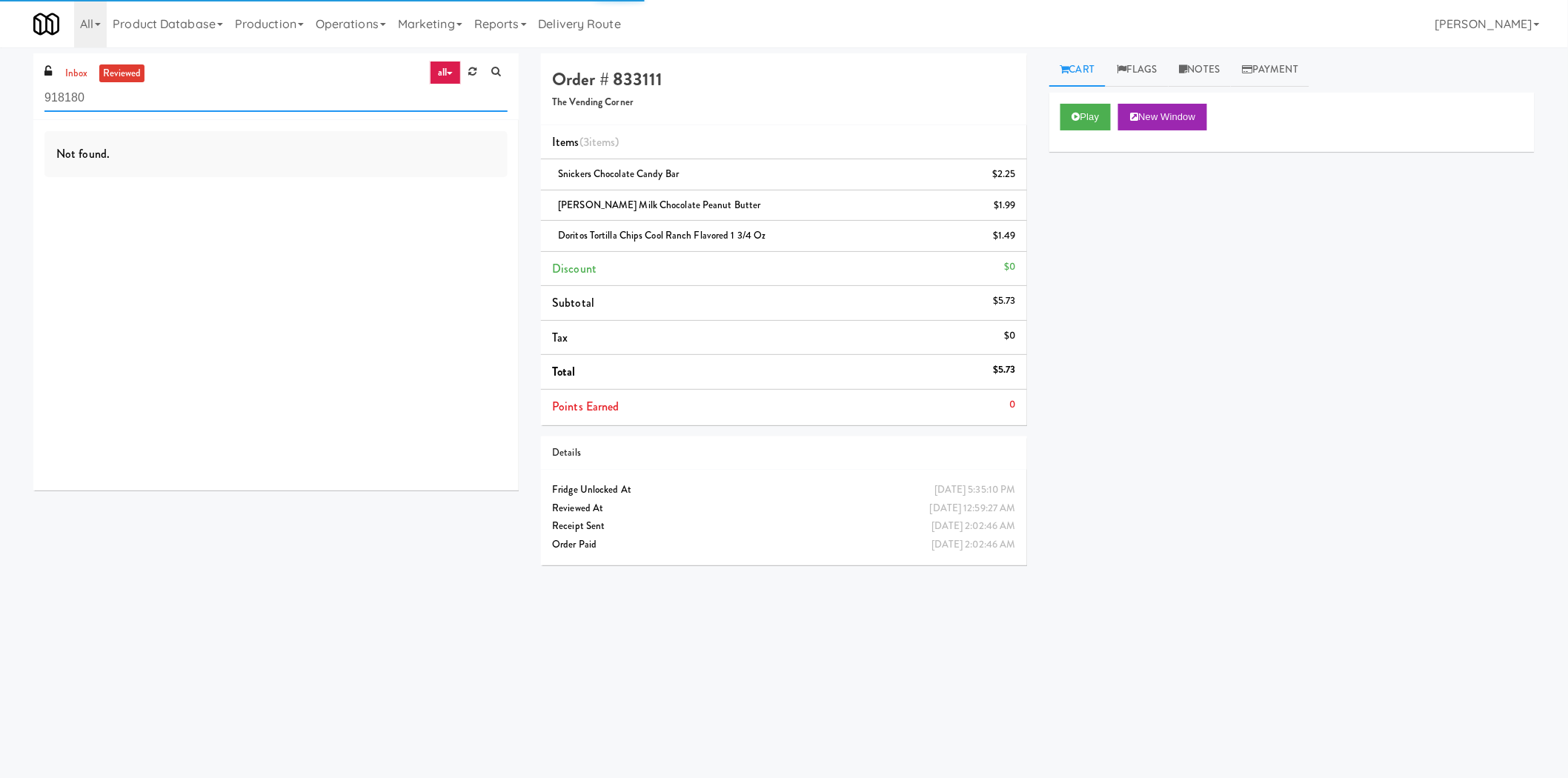
click at [410, 100] on input "918180" at bounding box center [275, 98] width 463 height 27
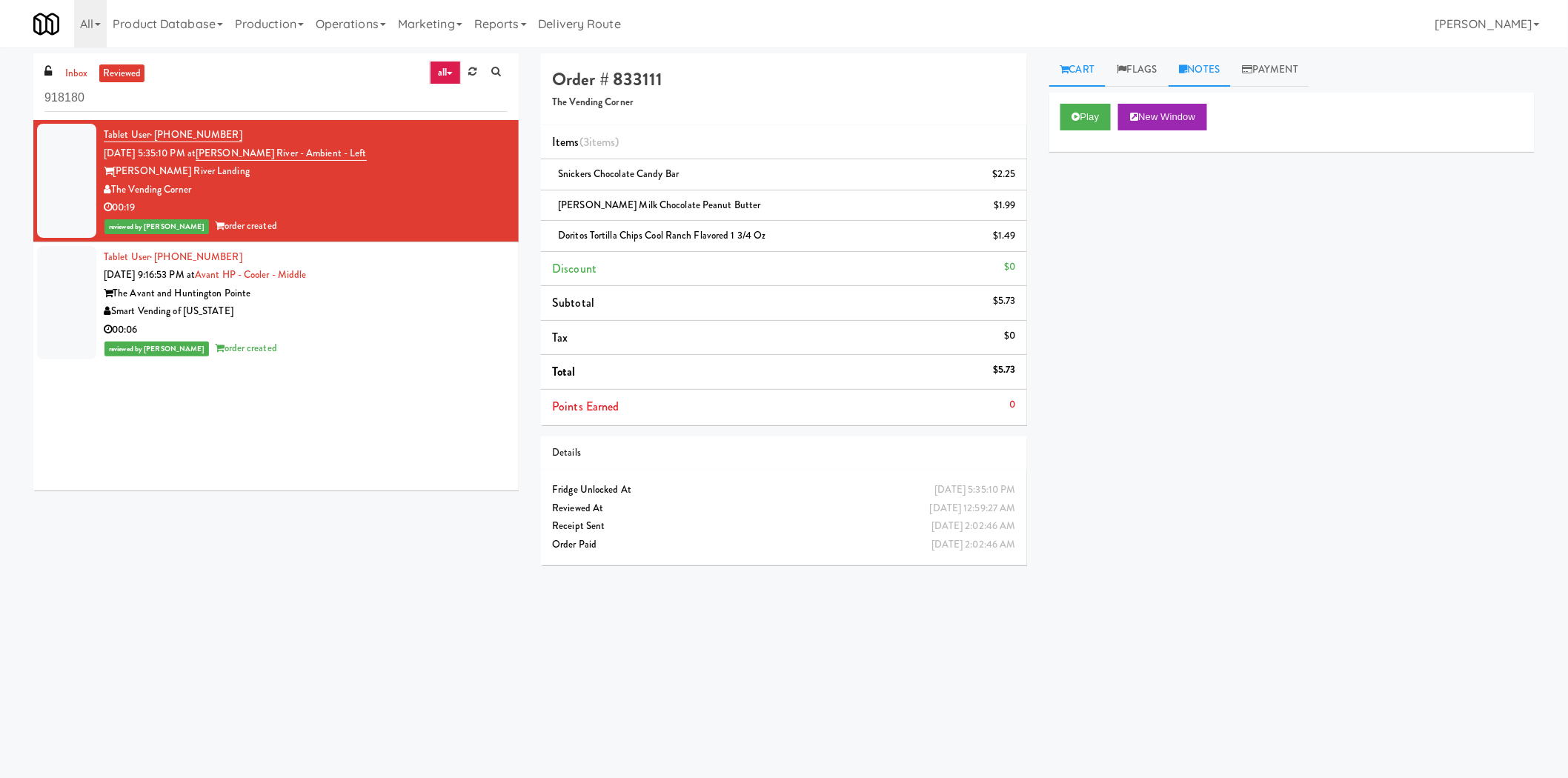
click at [1218, 72] on link "Notes" at bounding box center [1200, 70] width 63 height 34
click at [1147, 77] on link "Flags" at bounding box center [1137, 70] width 63 height 34
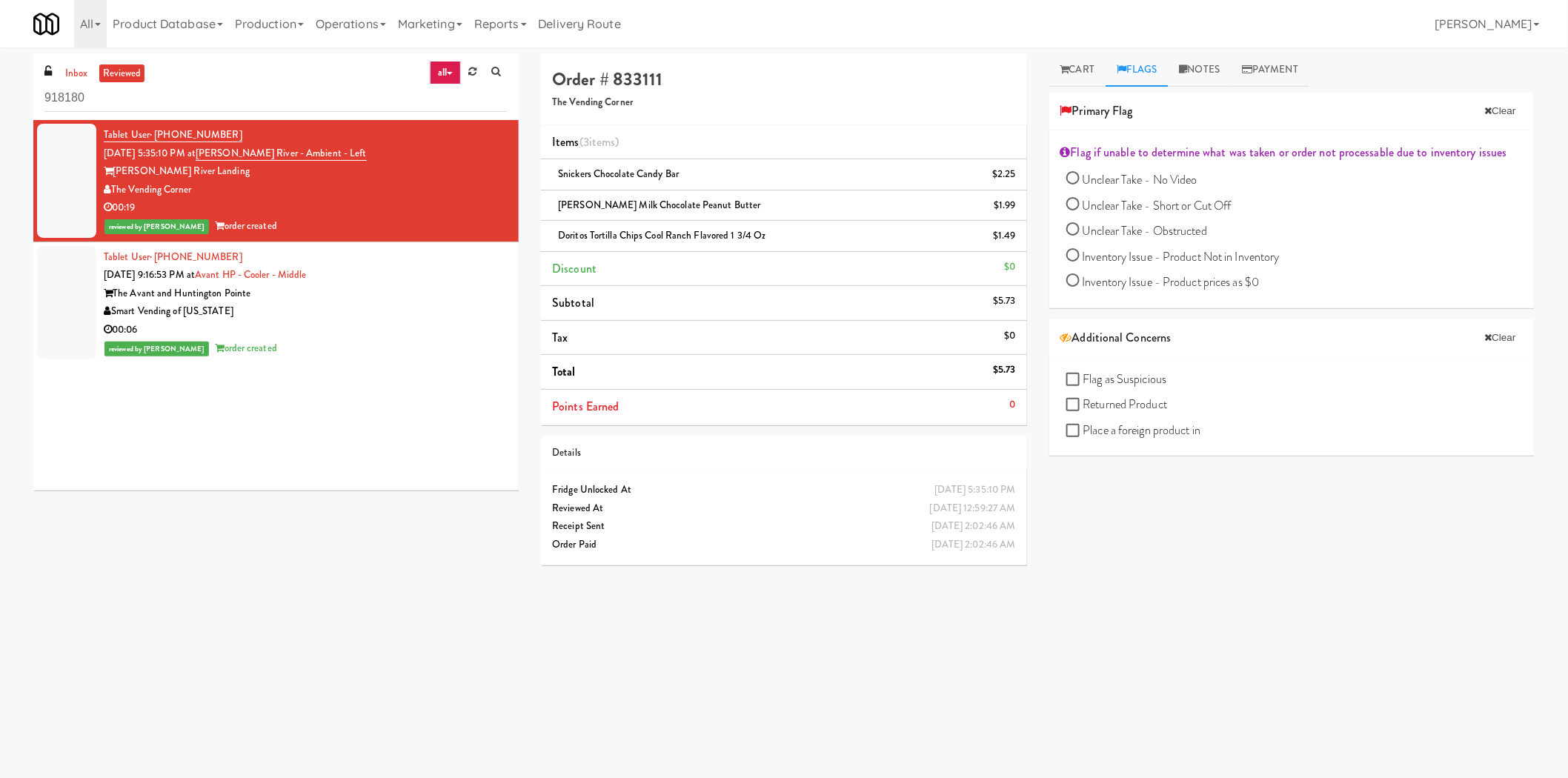
click at [387, 321] on div "00:06" at bounding box center [305, 330] width 404 height 19
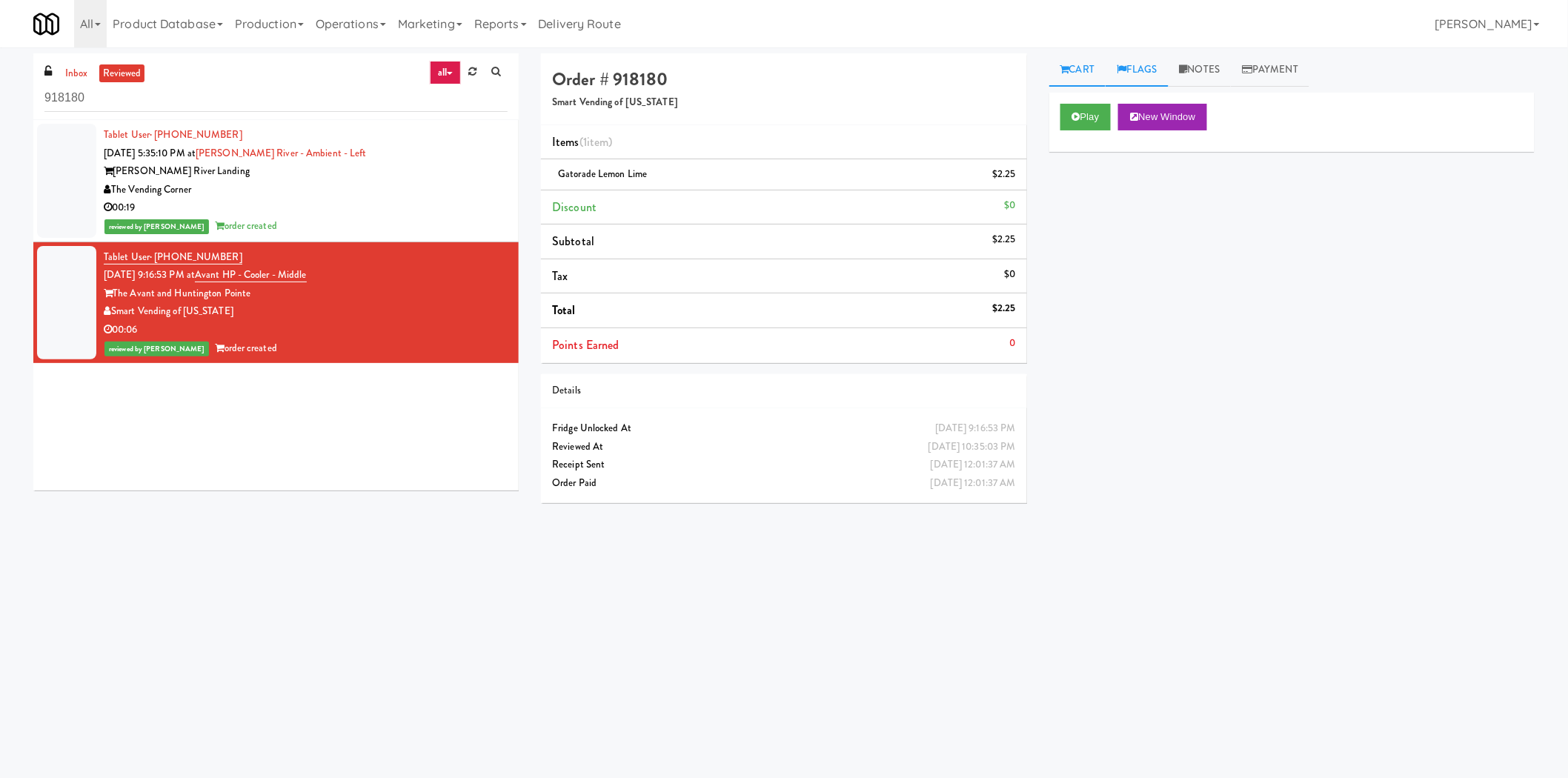
click at [1149, 68] on link "Flags" at bounding box center [1137, 70] width 63 height 34
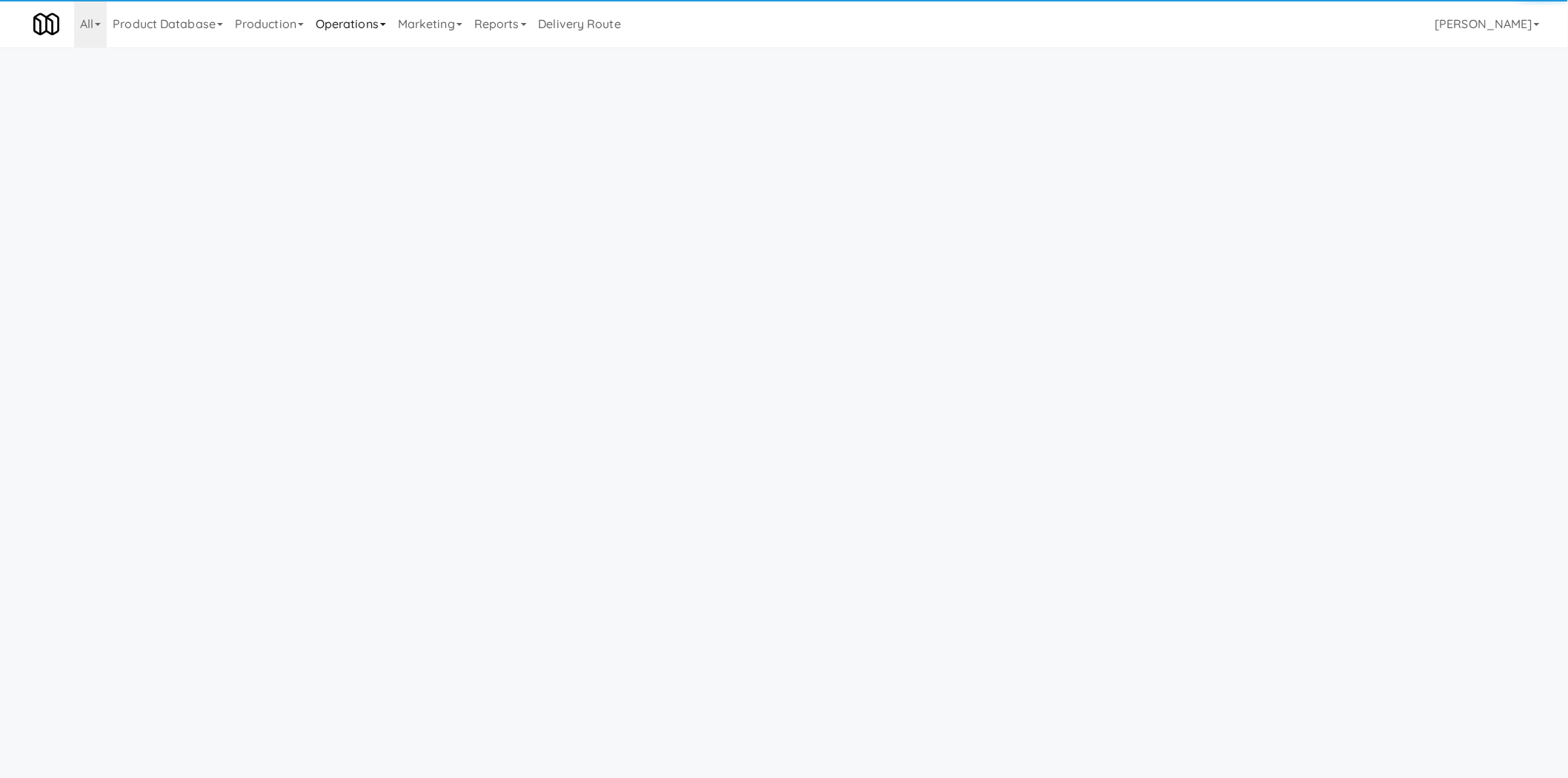
click at [337, 19] on link "Operations" at bounding box center [351, 24] width 82 height 48
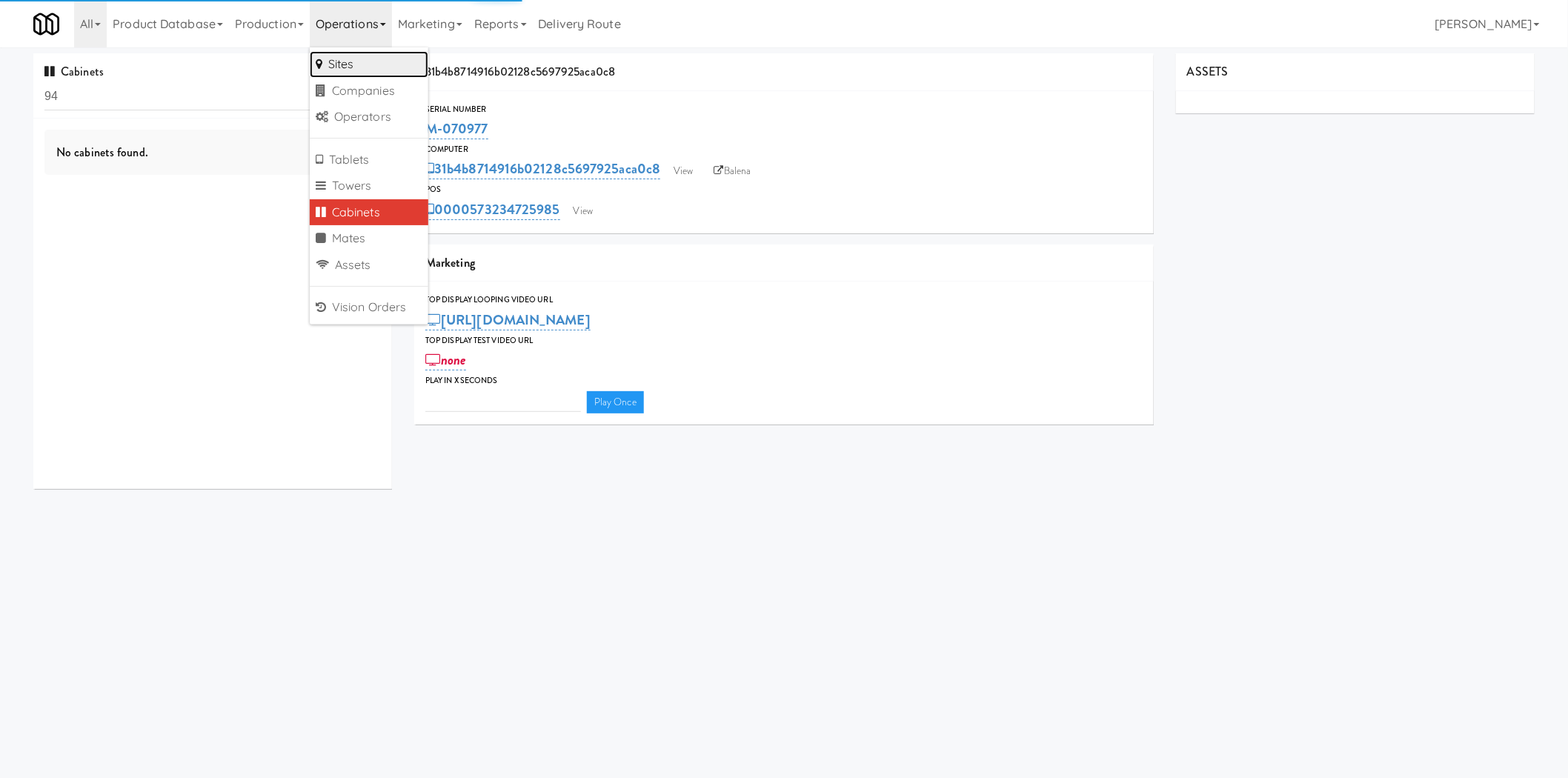
click at [365, 65] on link "Sites" at bounding box center [369, 64] width 118 height 26
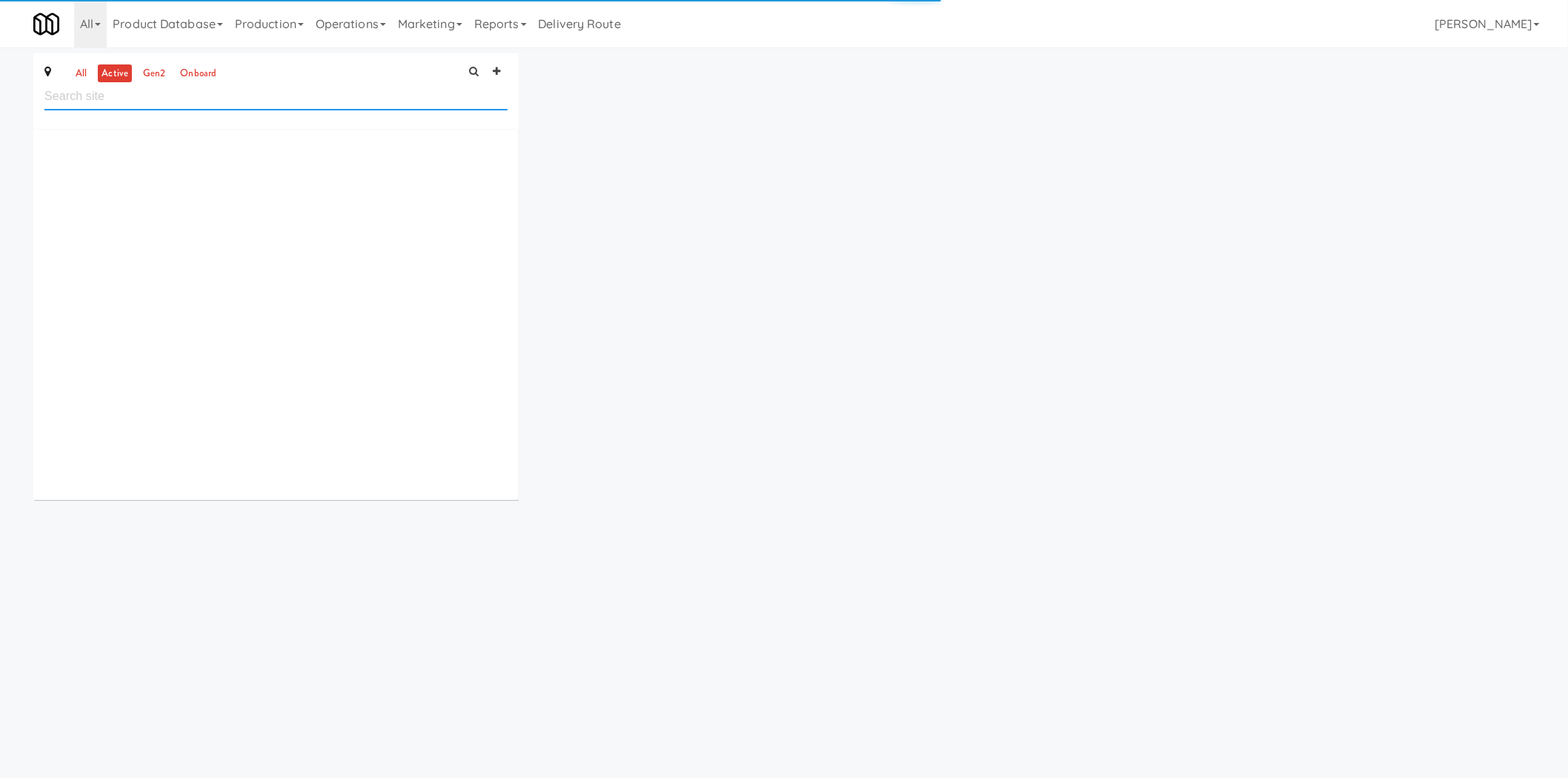
paste input "Marina walk"
type input "Marina walk"
click at [327, 29] on link "Operations" at bounding box center [351, 24] width 82 height 48
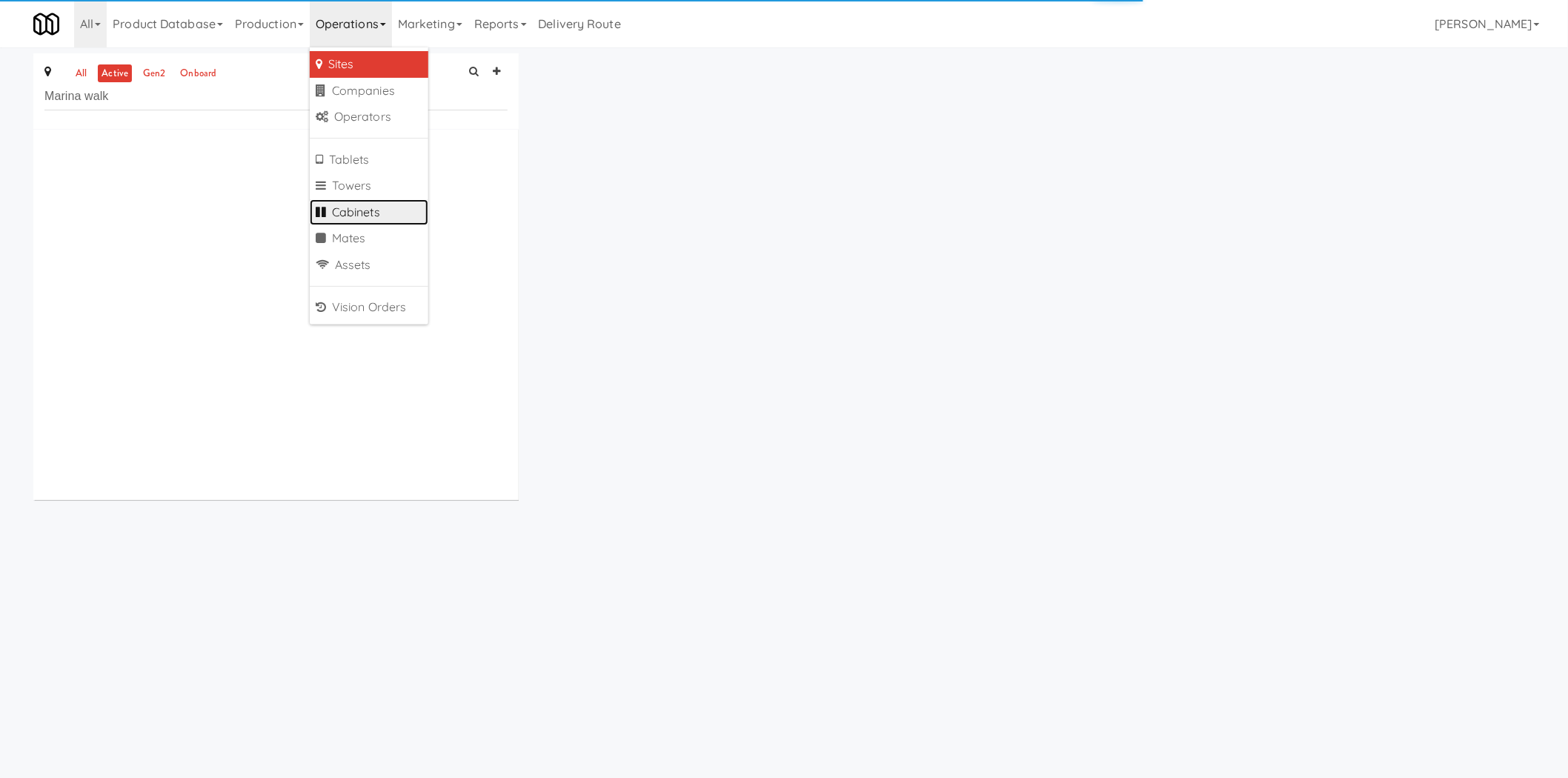
click at [368, 202] on link "Cabinets" at bounding box center [369, 212] width 118 height 26
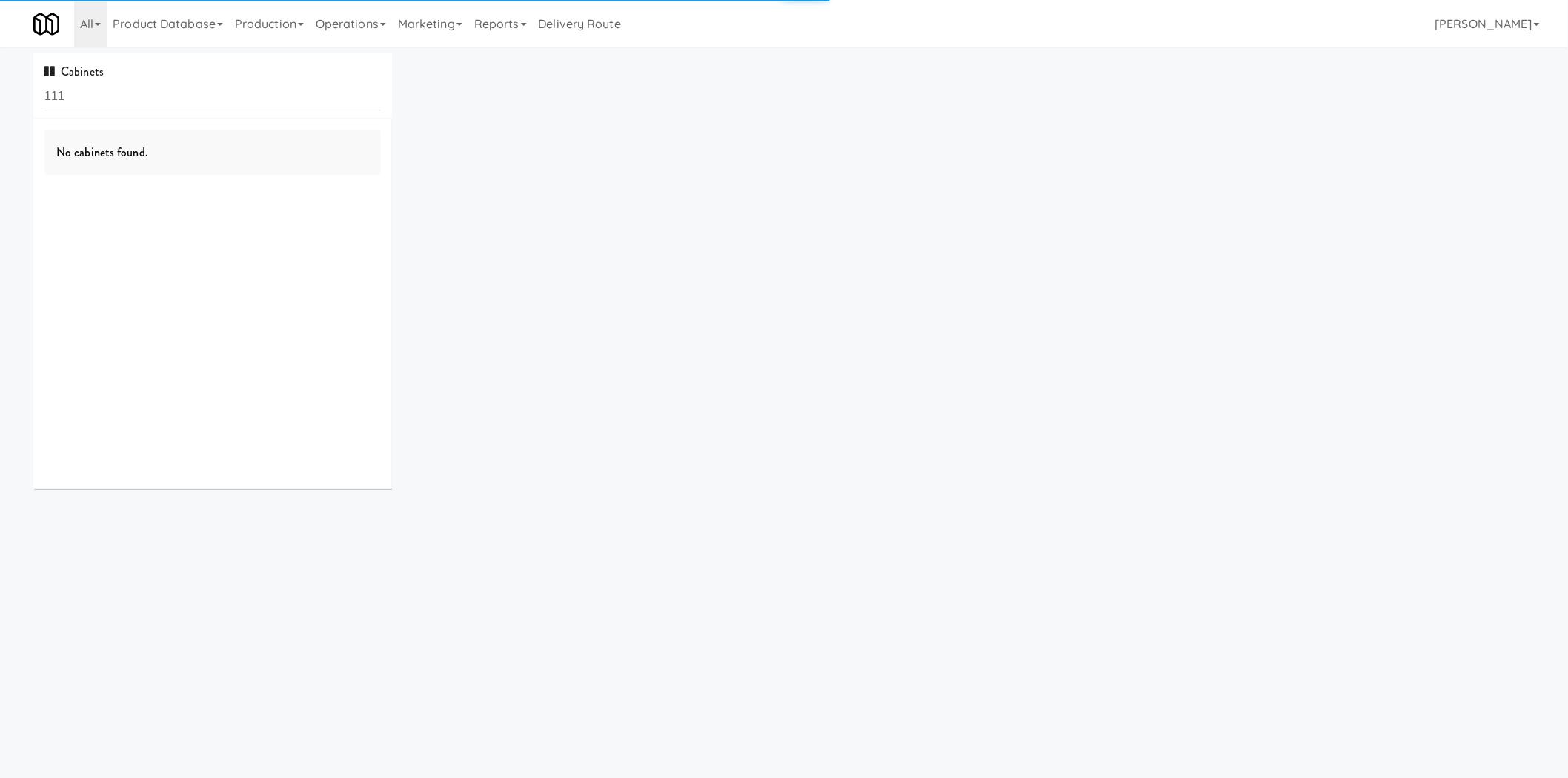
click at [252, 100] on input "111" at bounding box center [212, 96] width 336 height 27
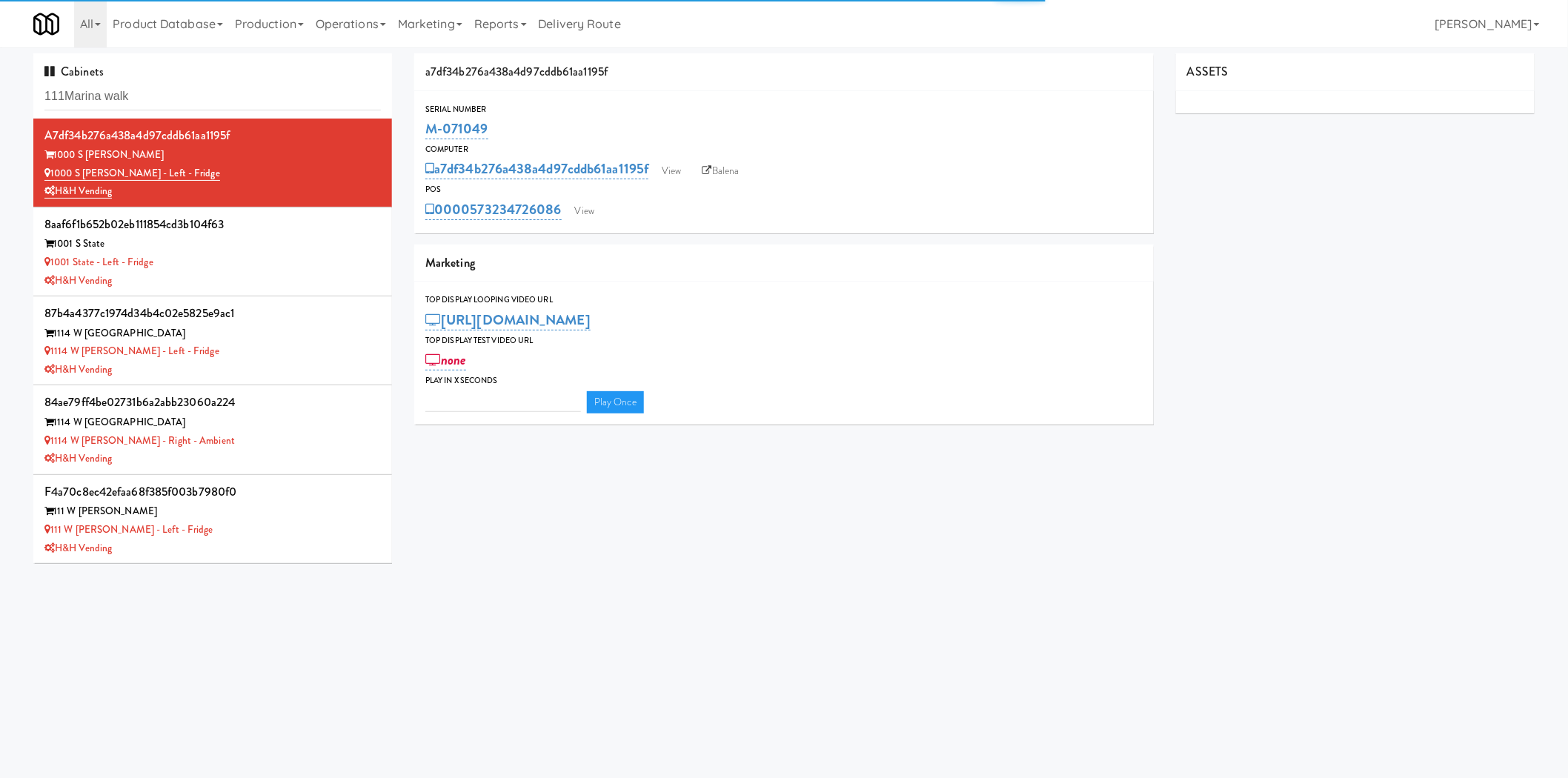
type input "111Marina walk"
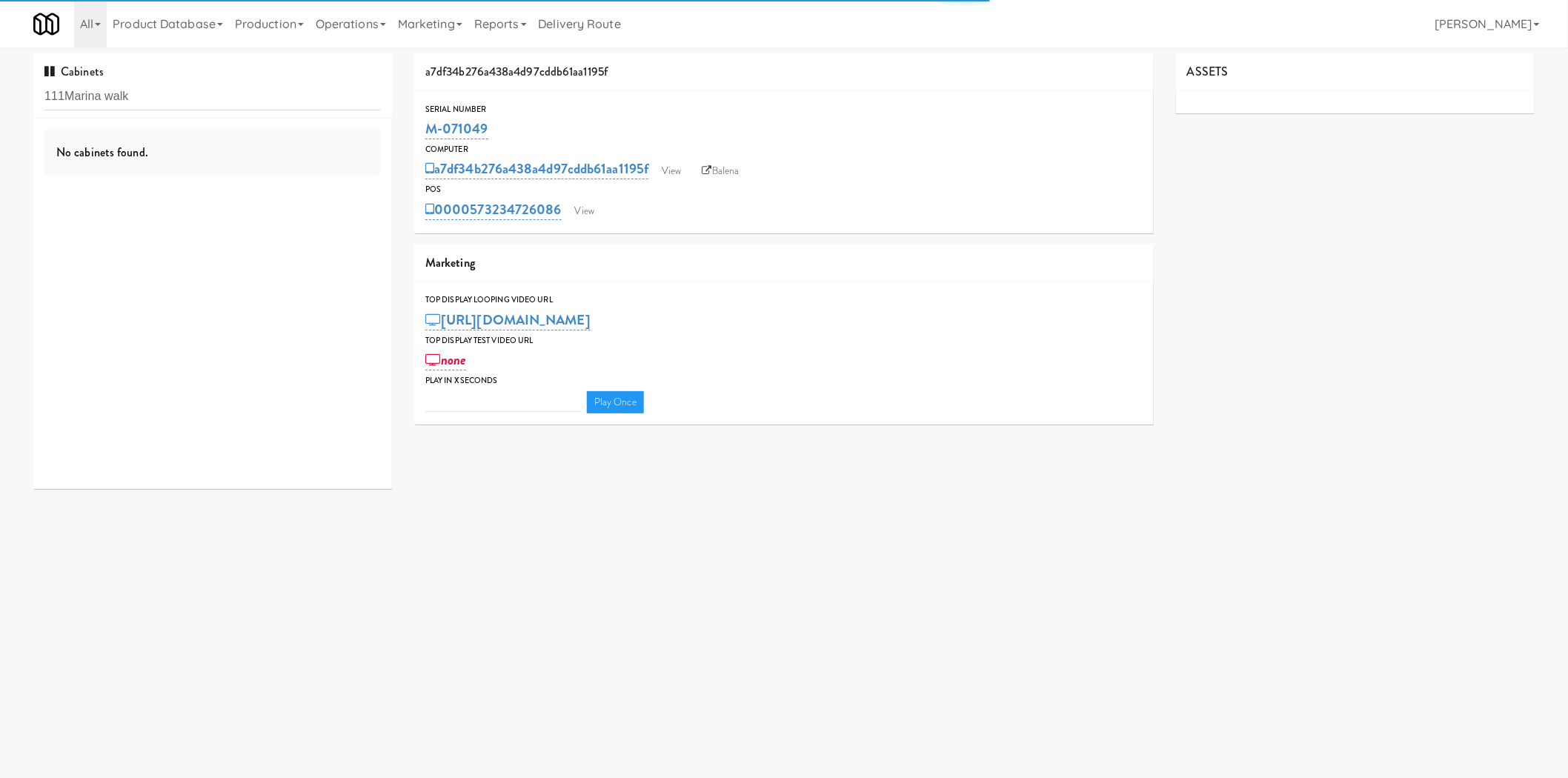
type input "3"
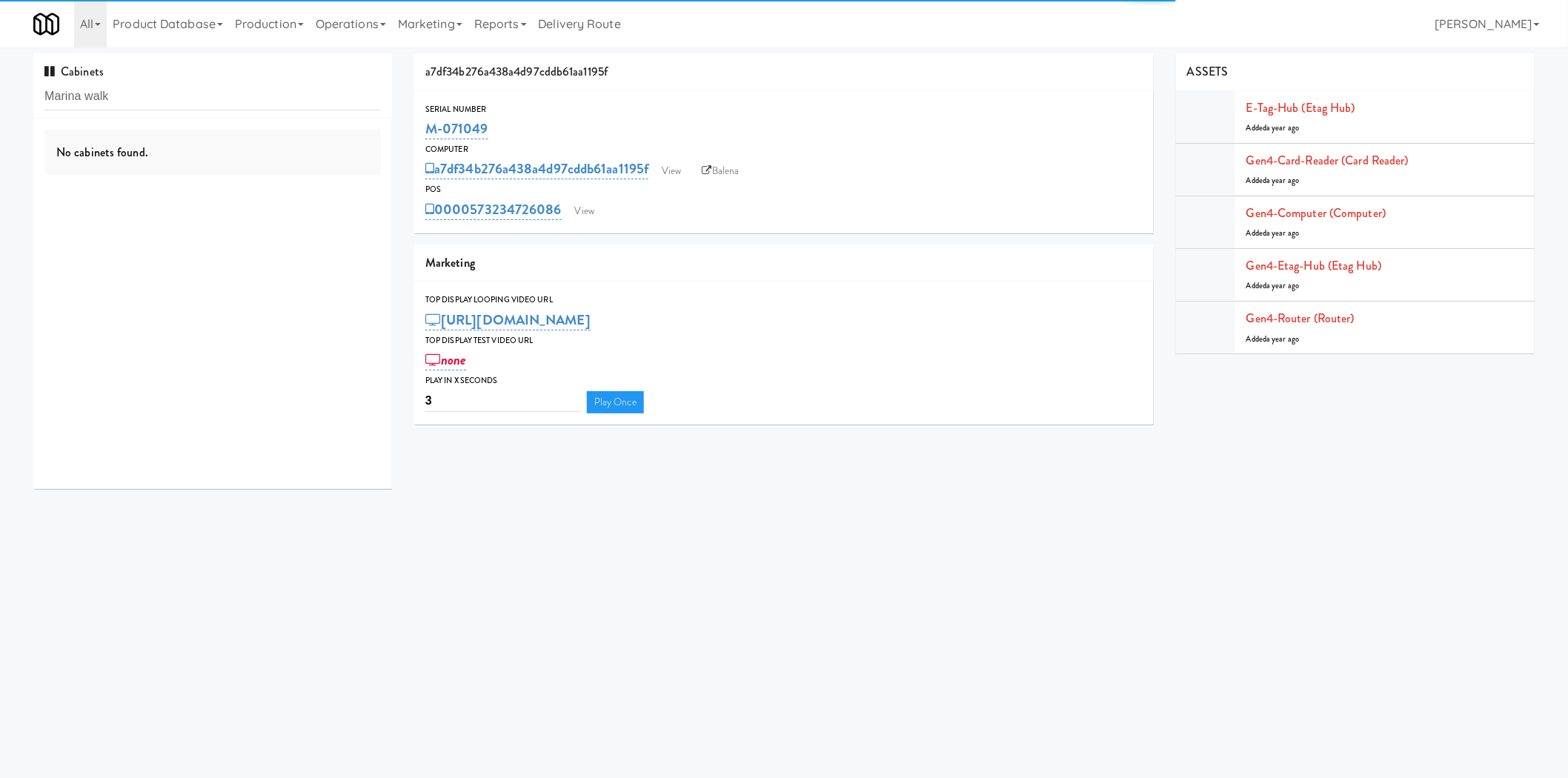
type input "Marina walk"
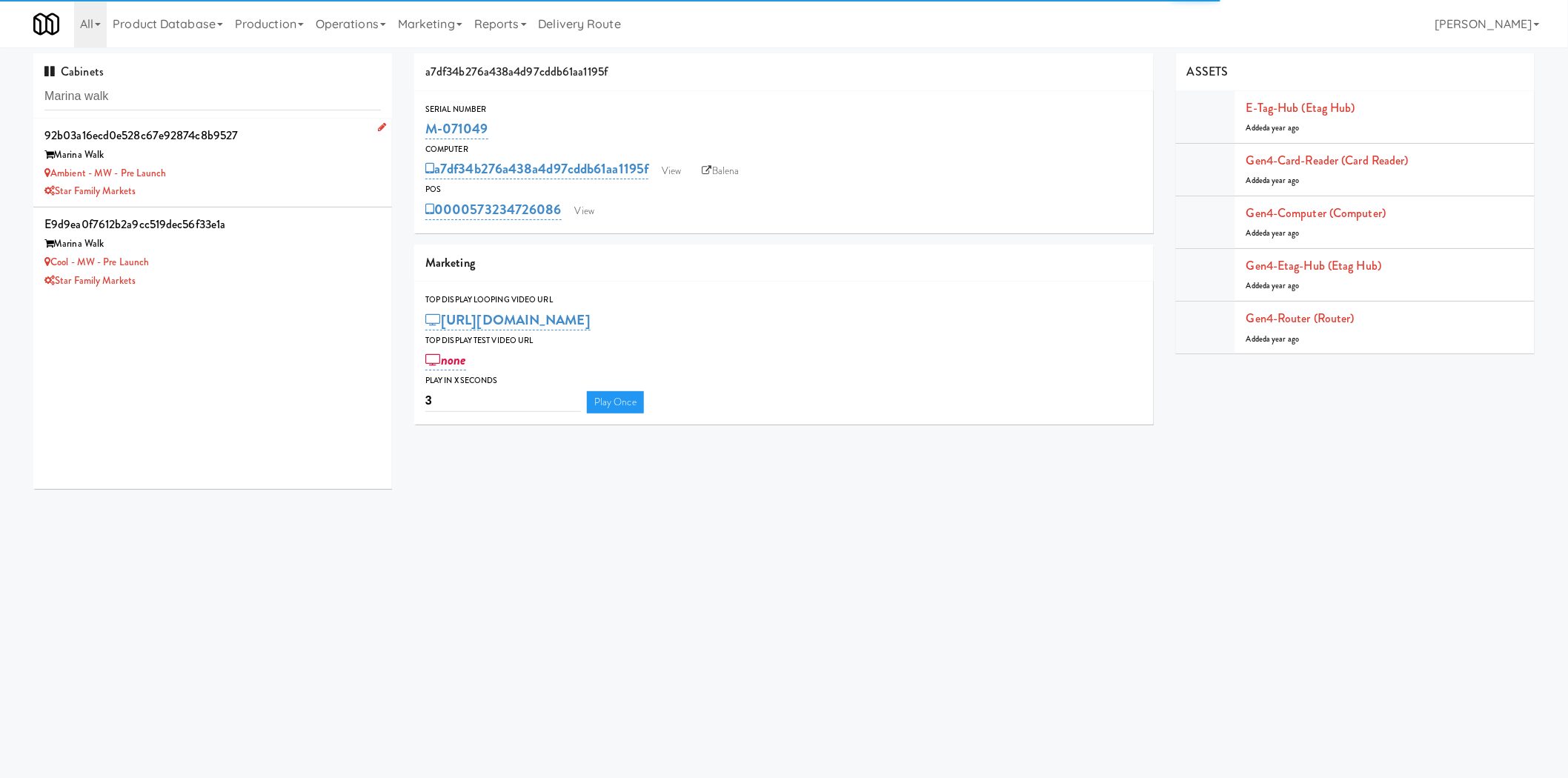
click at [247, 179] on div "Ambient - MW - Pre Launch" at bounding box center [212, 174] width 336 height 19
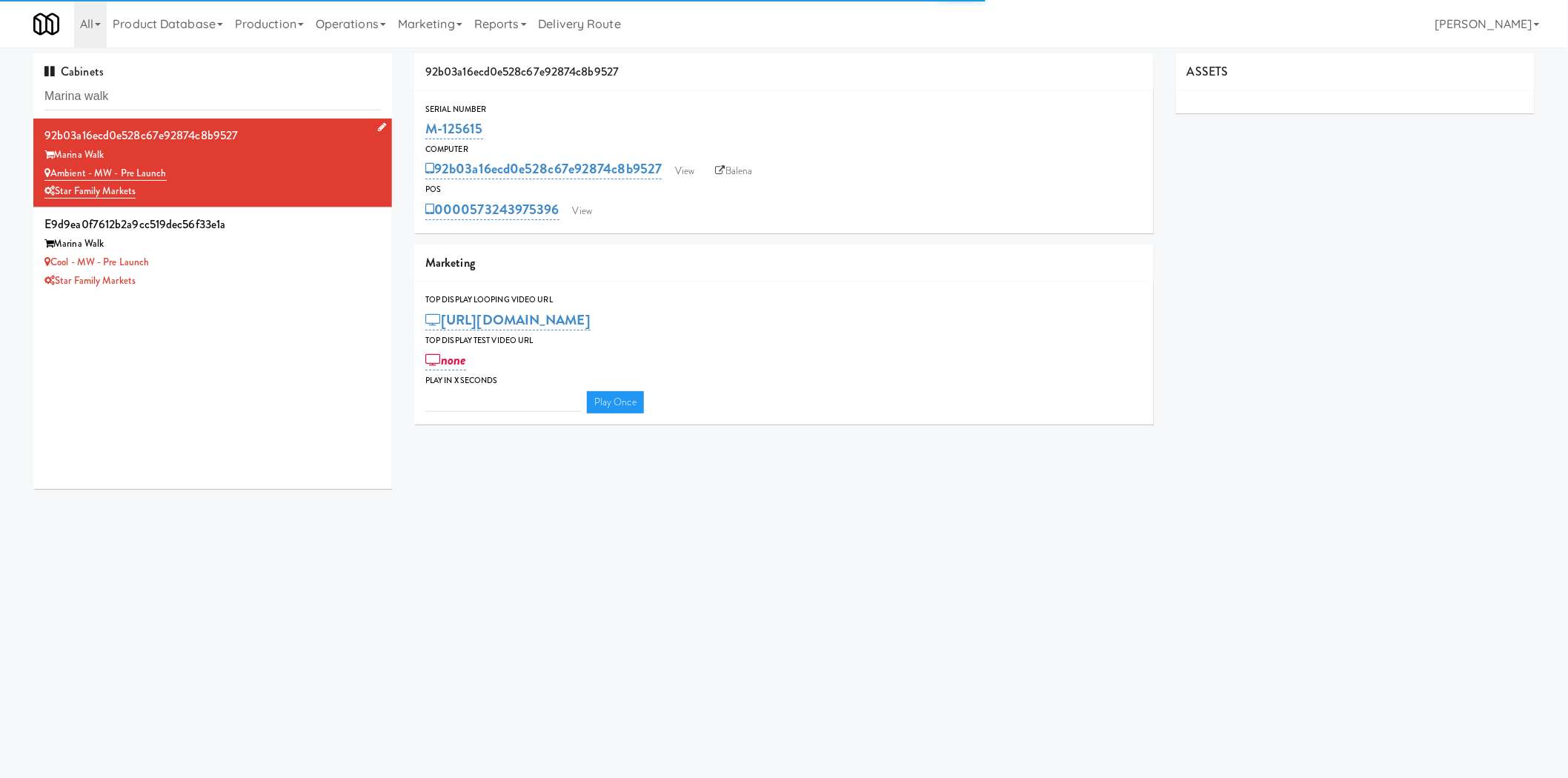
type input "3"
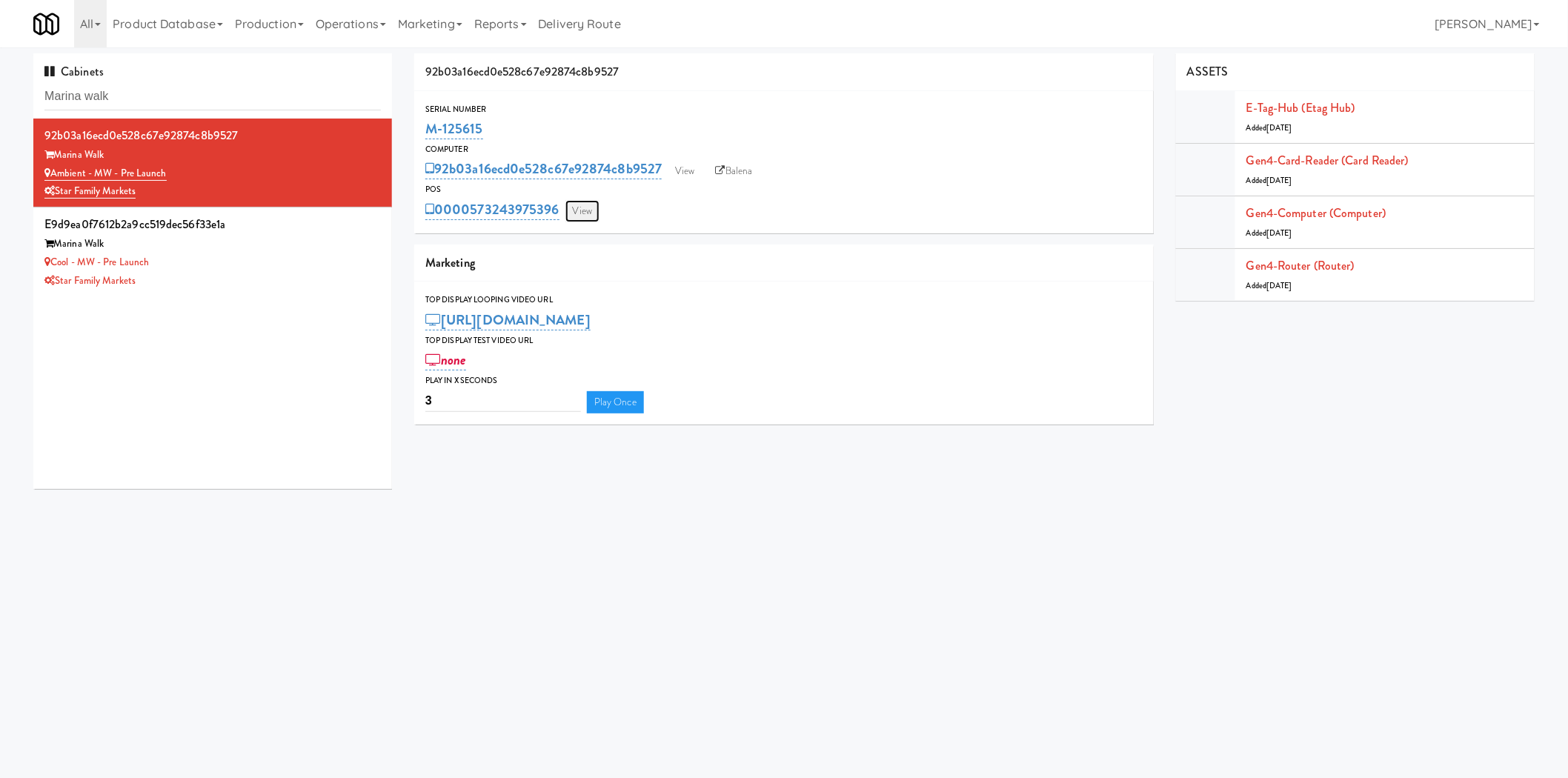
click at [579, 215] on link "View" at bounding box center [582, 211] width 34 height 22
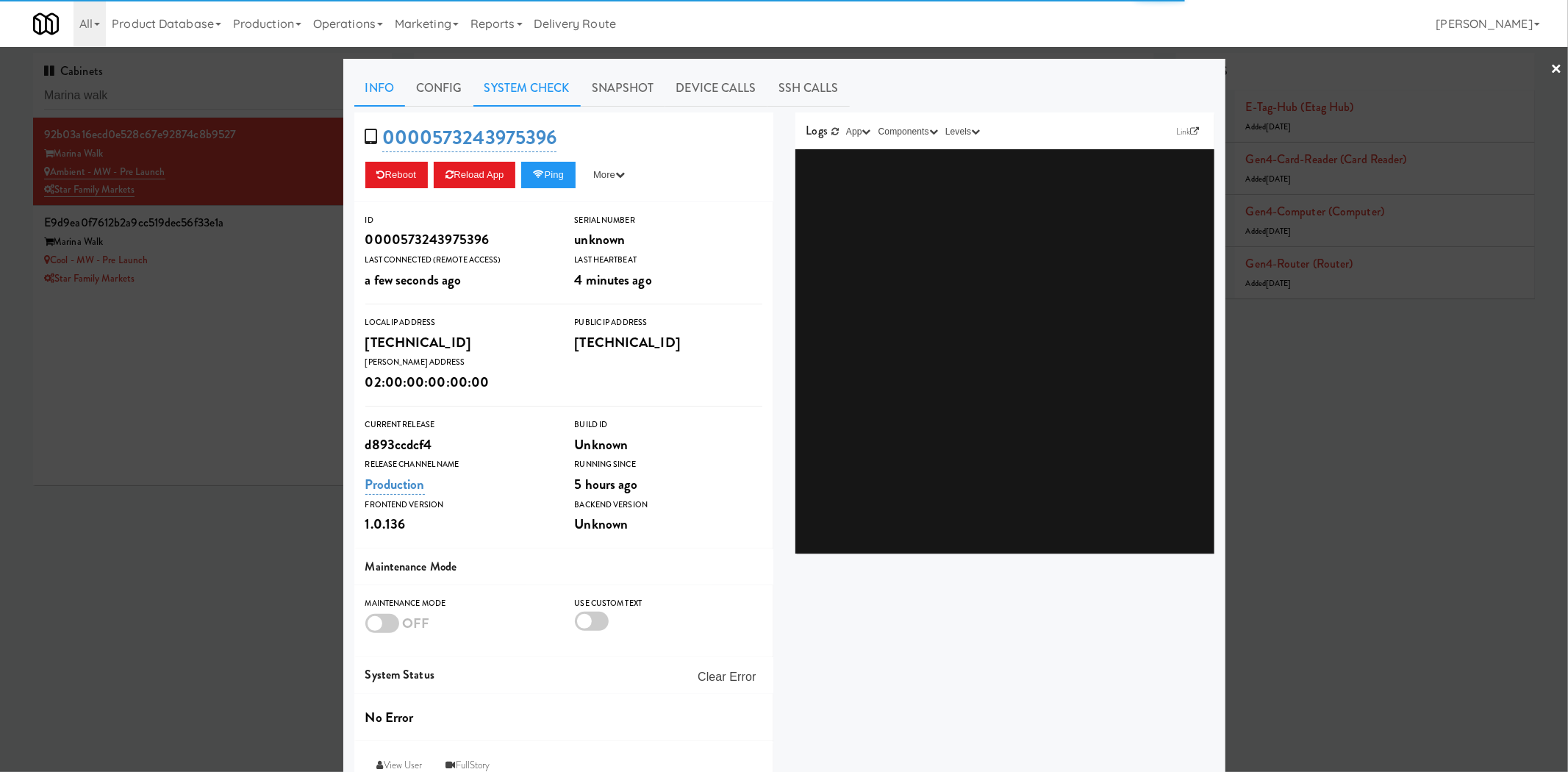
click at [525, 88] on link "System Check" at bounding box center [527, 88] width 108 height 37
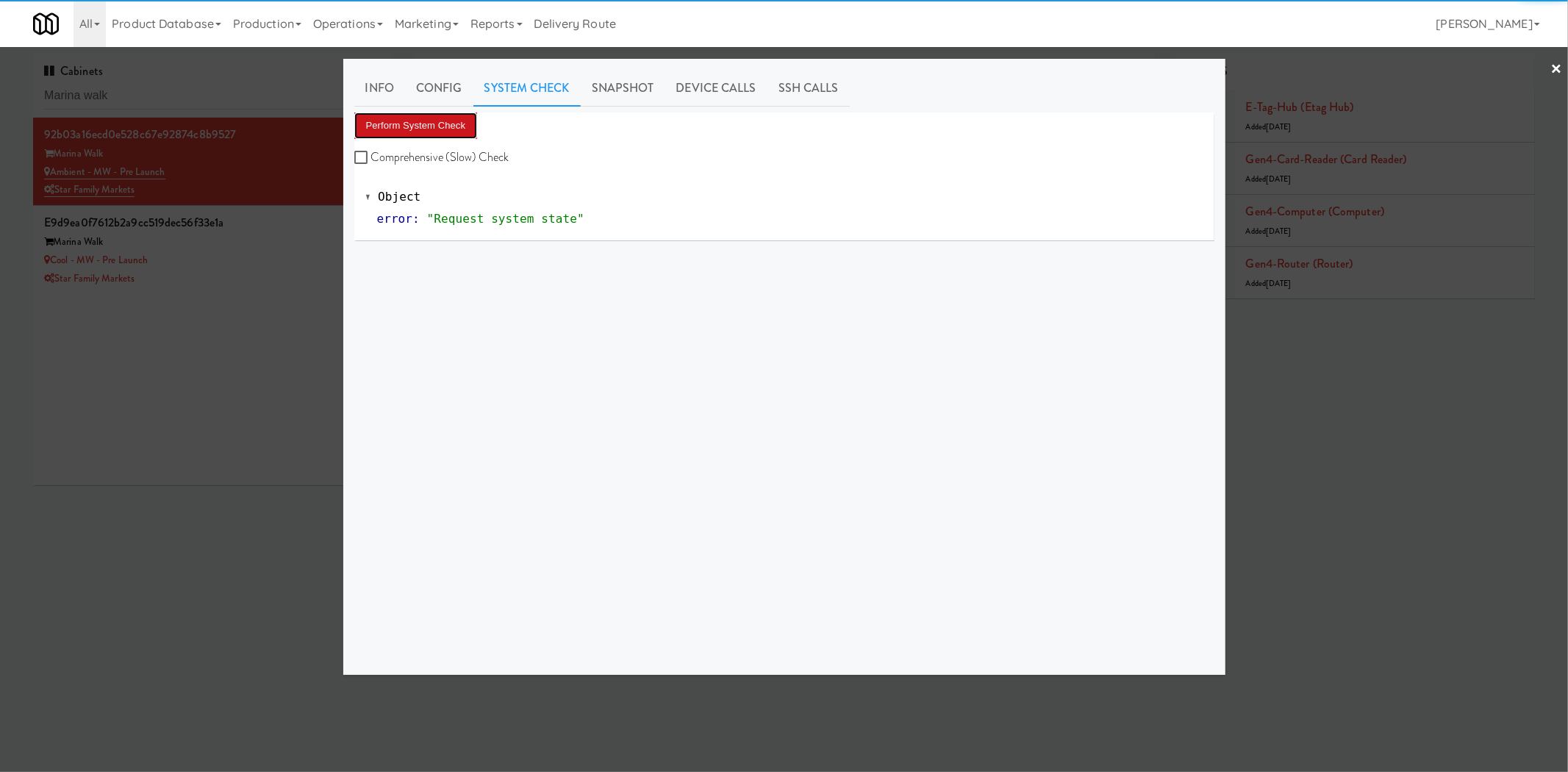
click at [459, 128] on button "Perform System Check" at bounding box center [415, 126] width 123 height 26
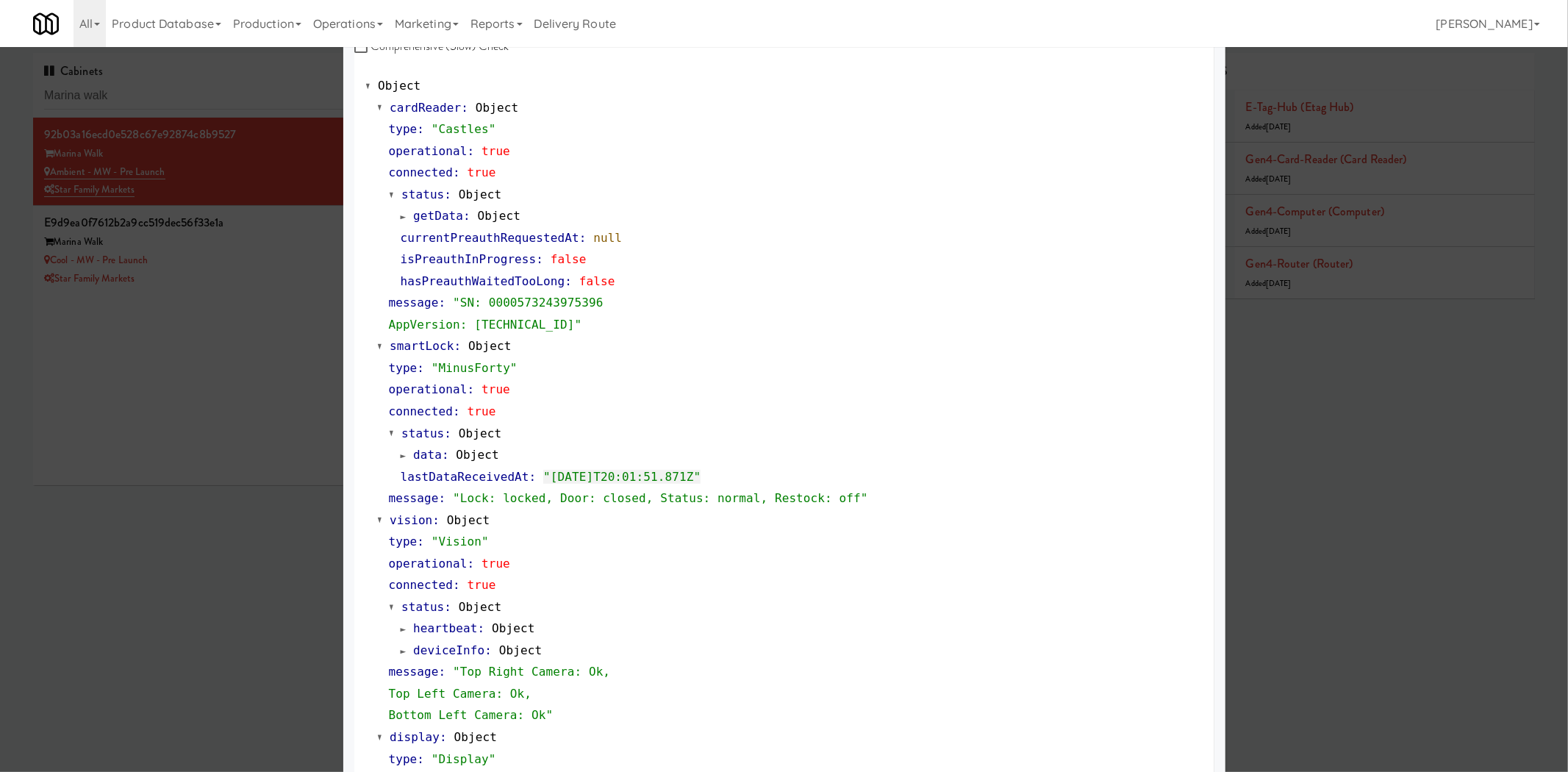
scroll to position [369, 0]
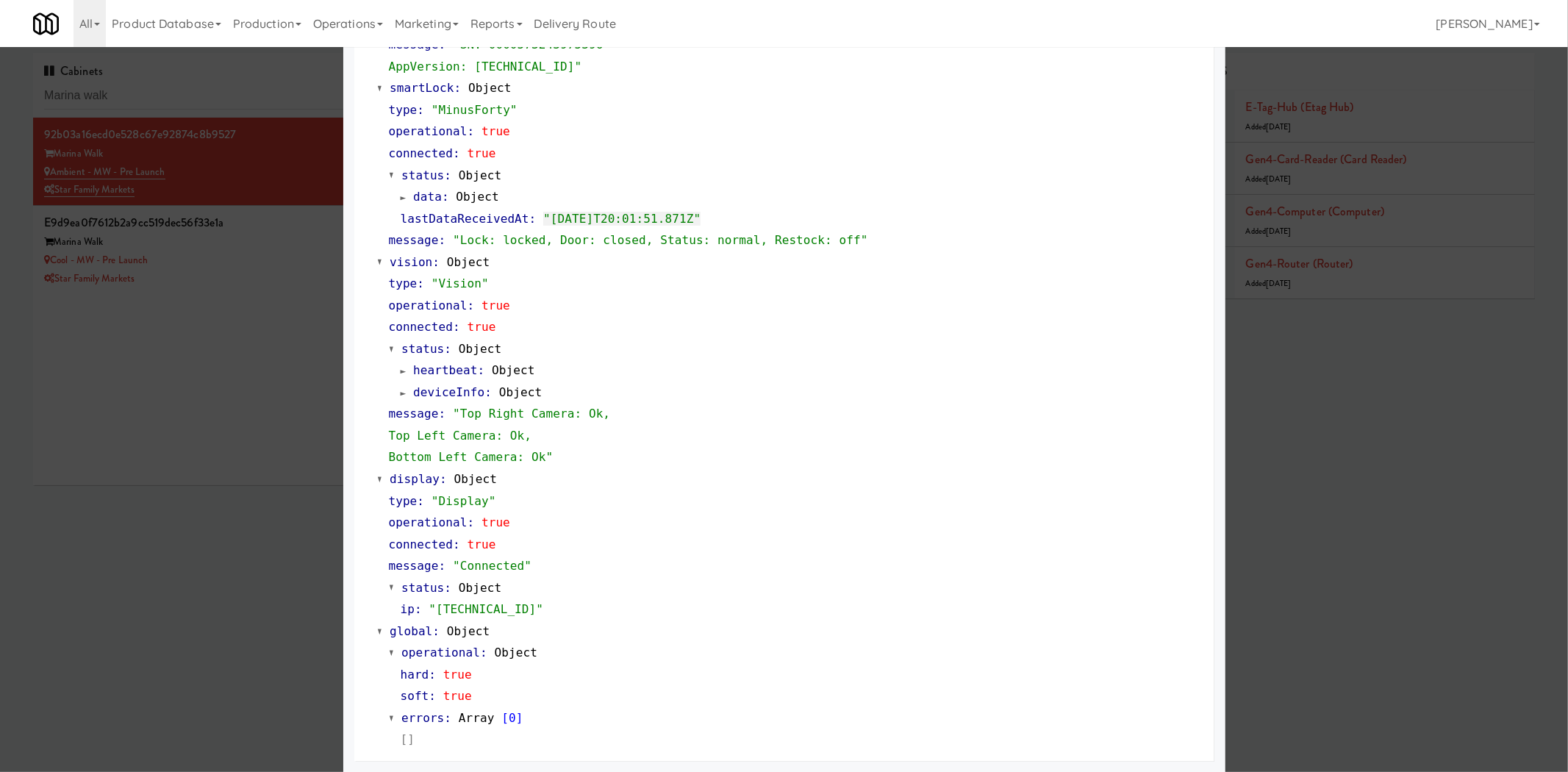
click at [147, 446] on div at bounding box center [784, 386] width 1568 height 772
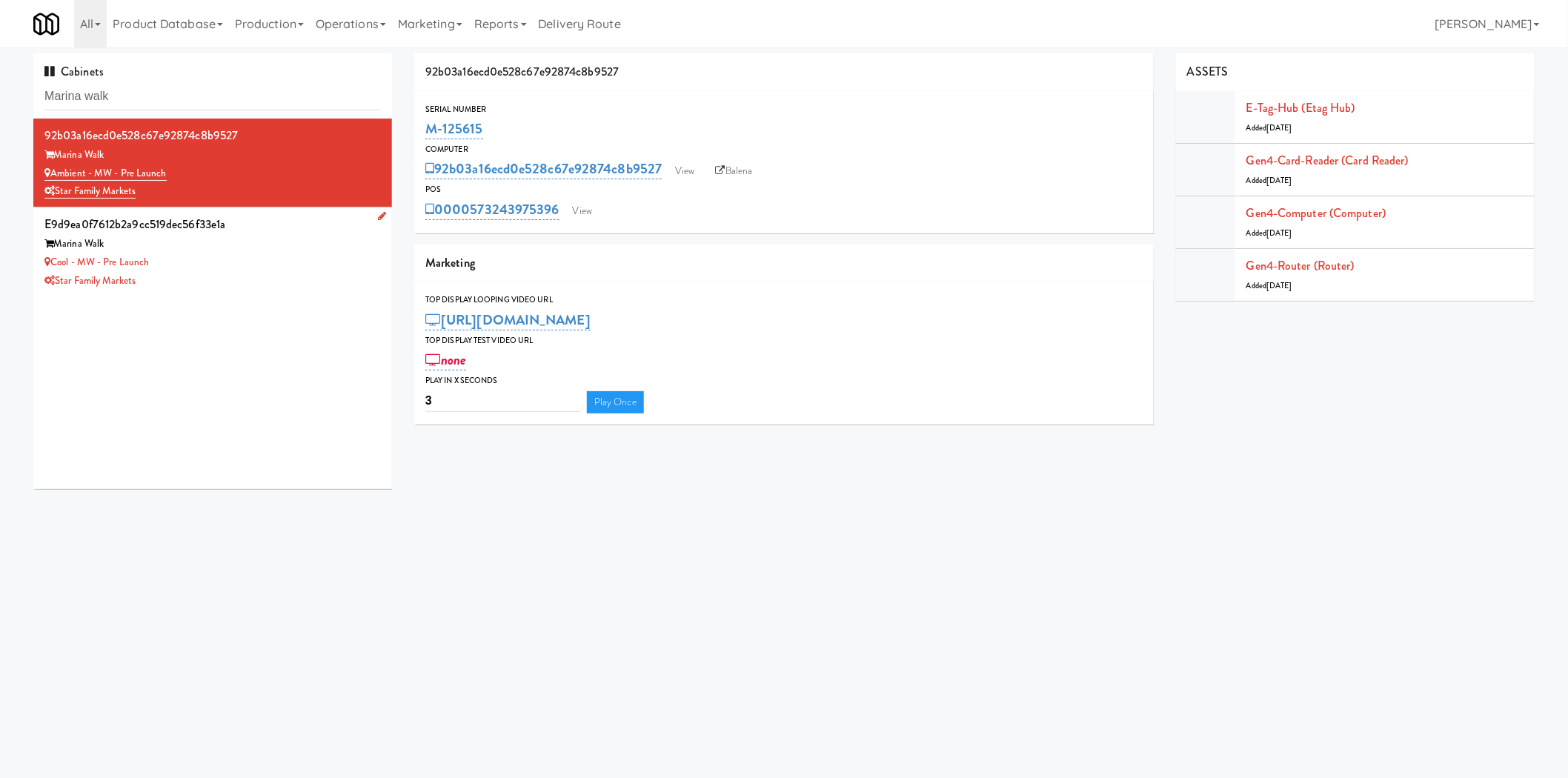
click at [233, 264] on div "Cool - MW - Pre Launch" at bounding box center [212, 262] width 336 height 19
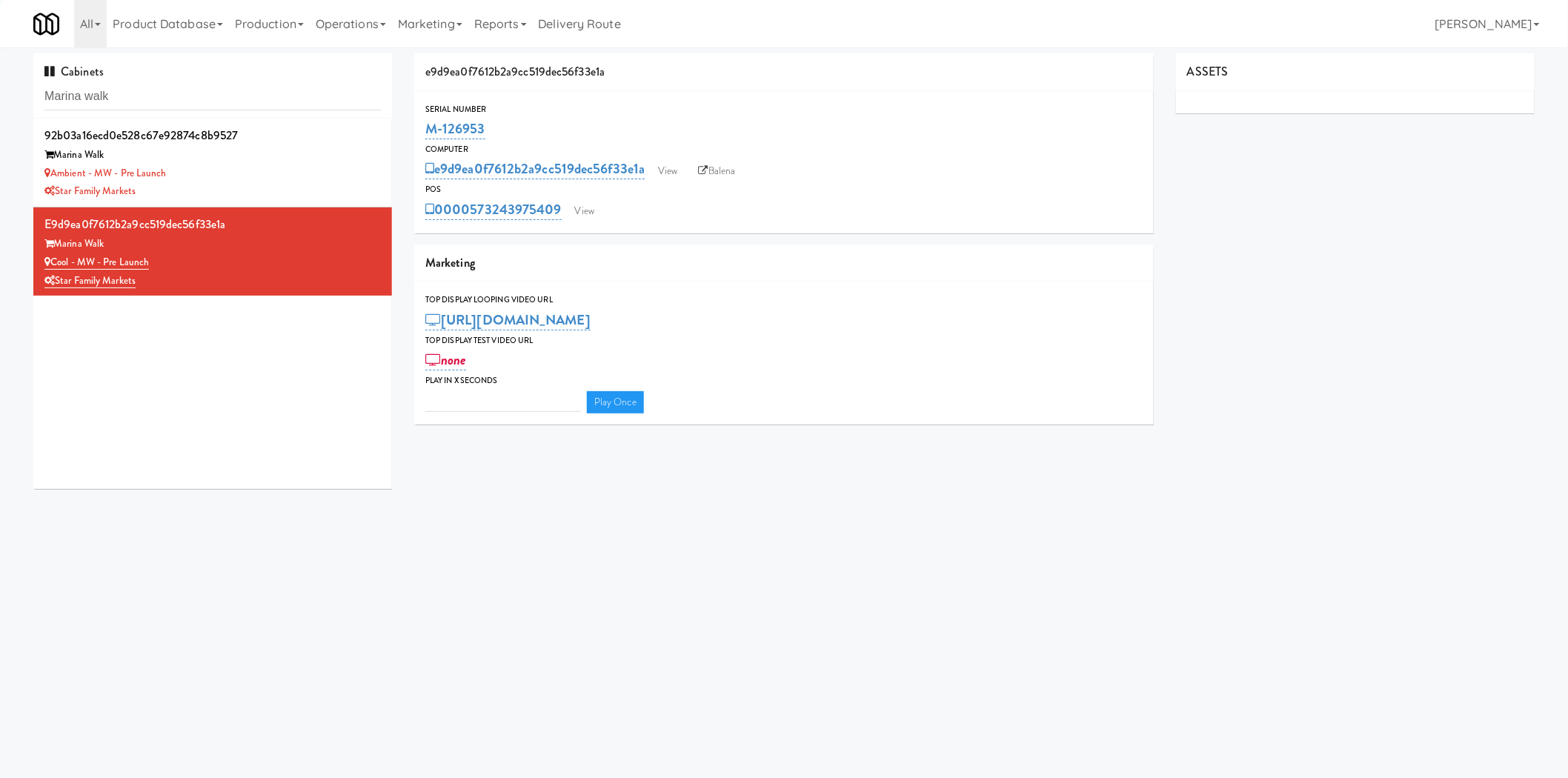
type input "3"
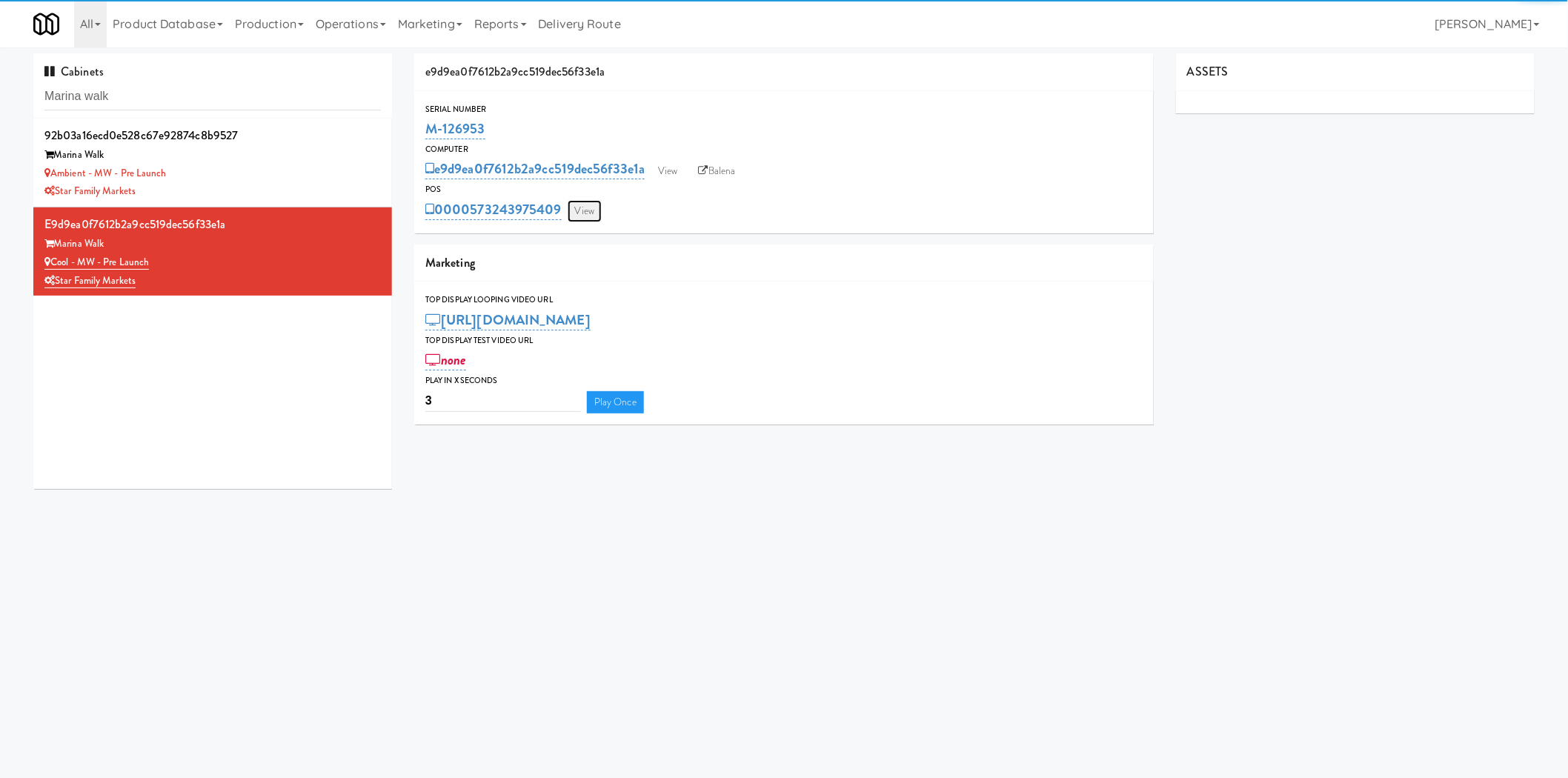
click at [581, 215] on link "View" at bounding box center [584, 211] width 34 height 22
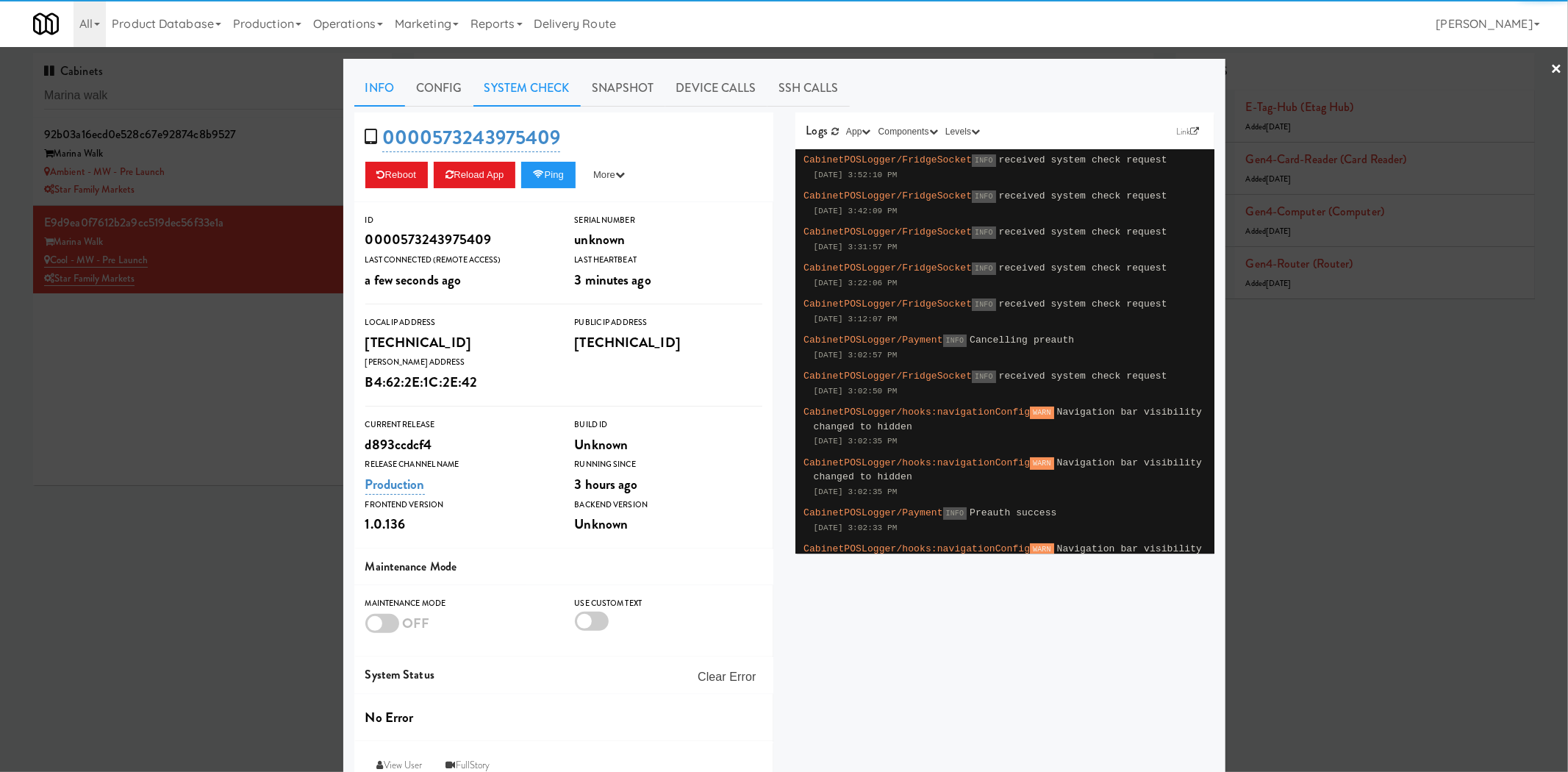
click at [519, 92] on link "System Check" at bounding box center [527, 88] width 108 height 37
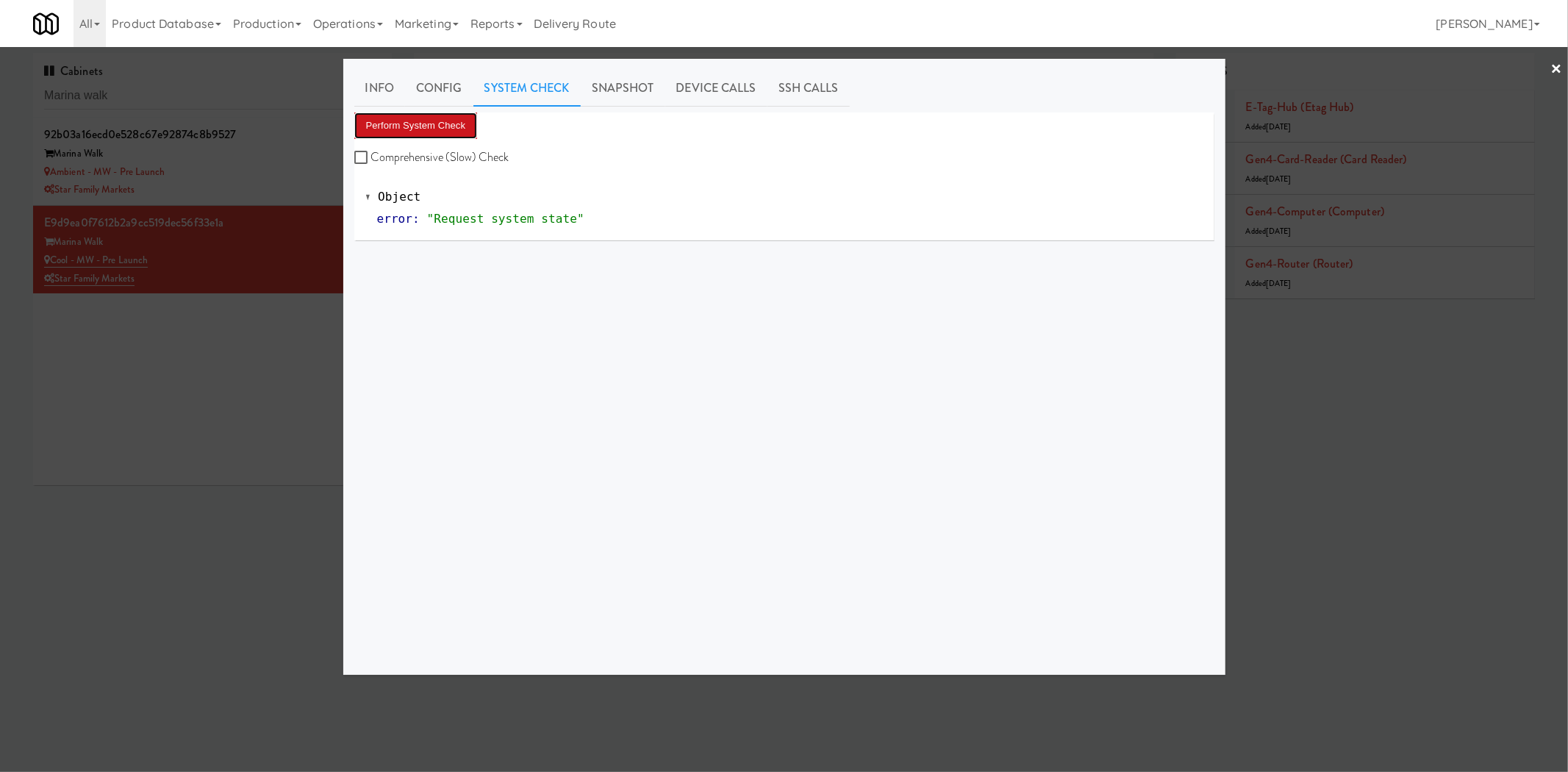
click at [421, 115] on button "Perform System Check" at bounding box center [415, 126] width 123 height 26
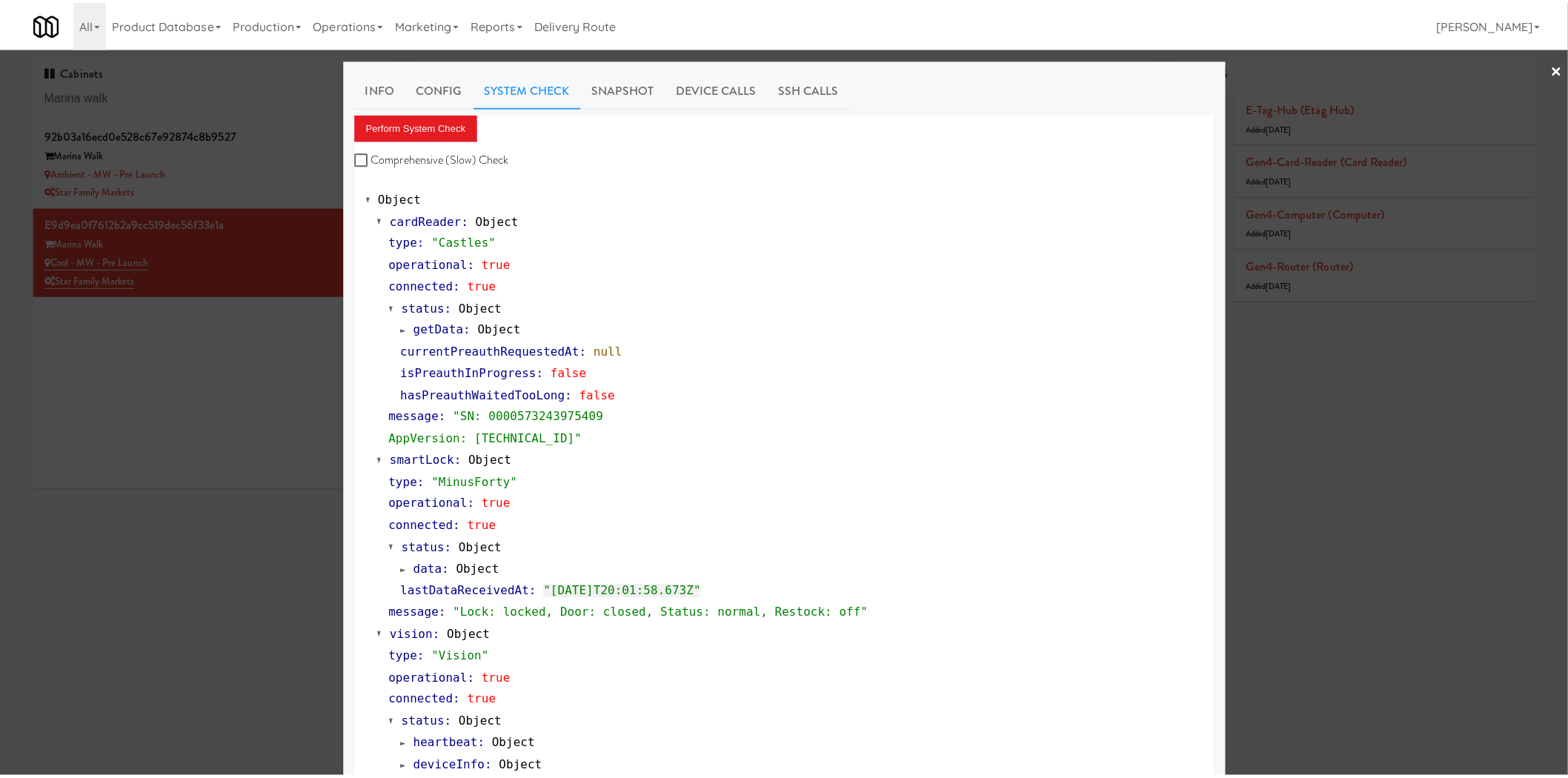
scroll to position [372, 0]
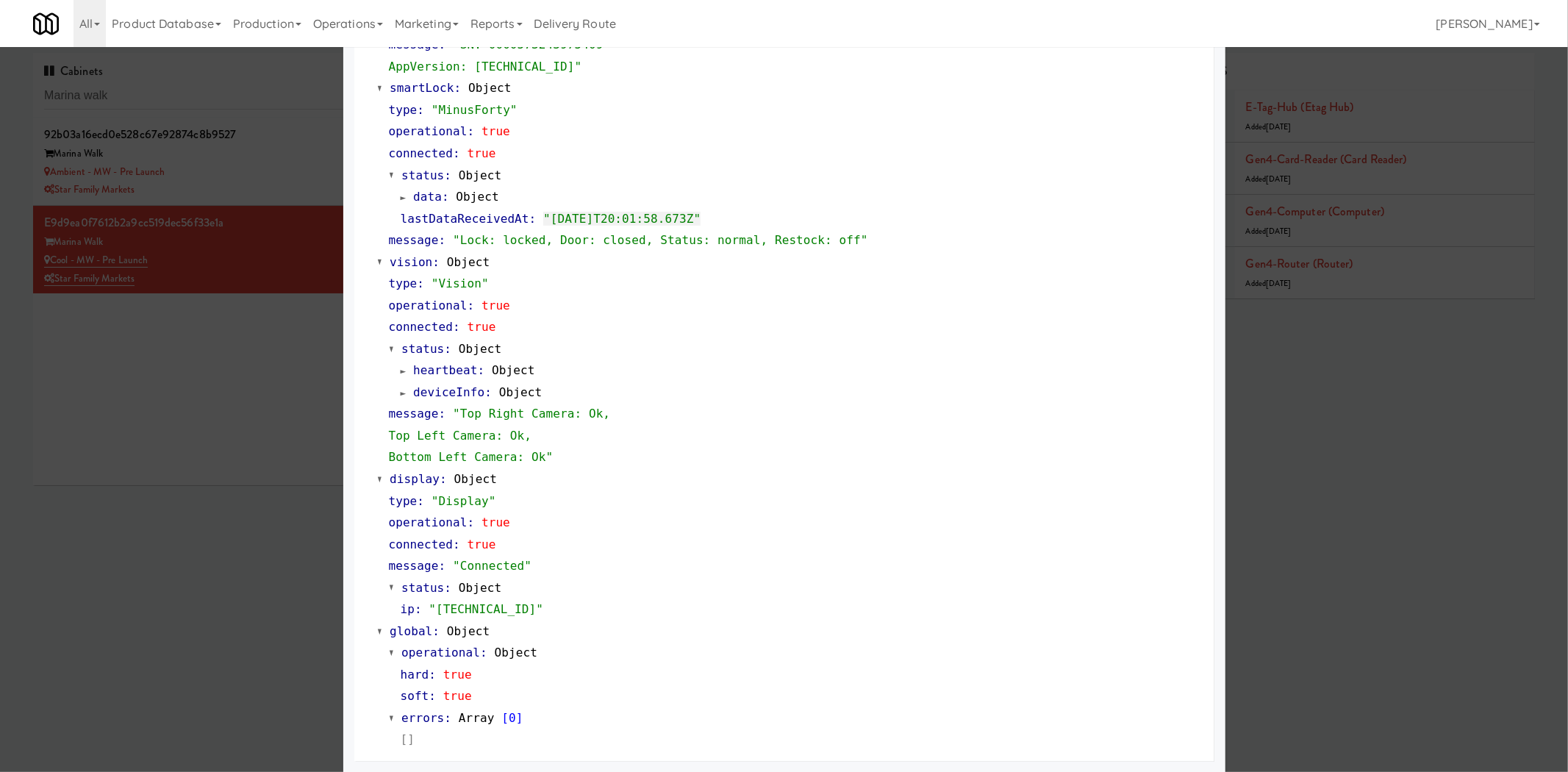
click at [226, 512] on div at bounding box center [784, 386] width 1568 height 772
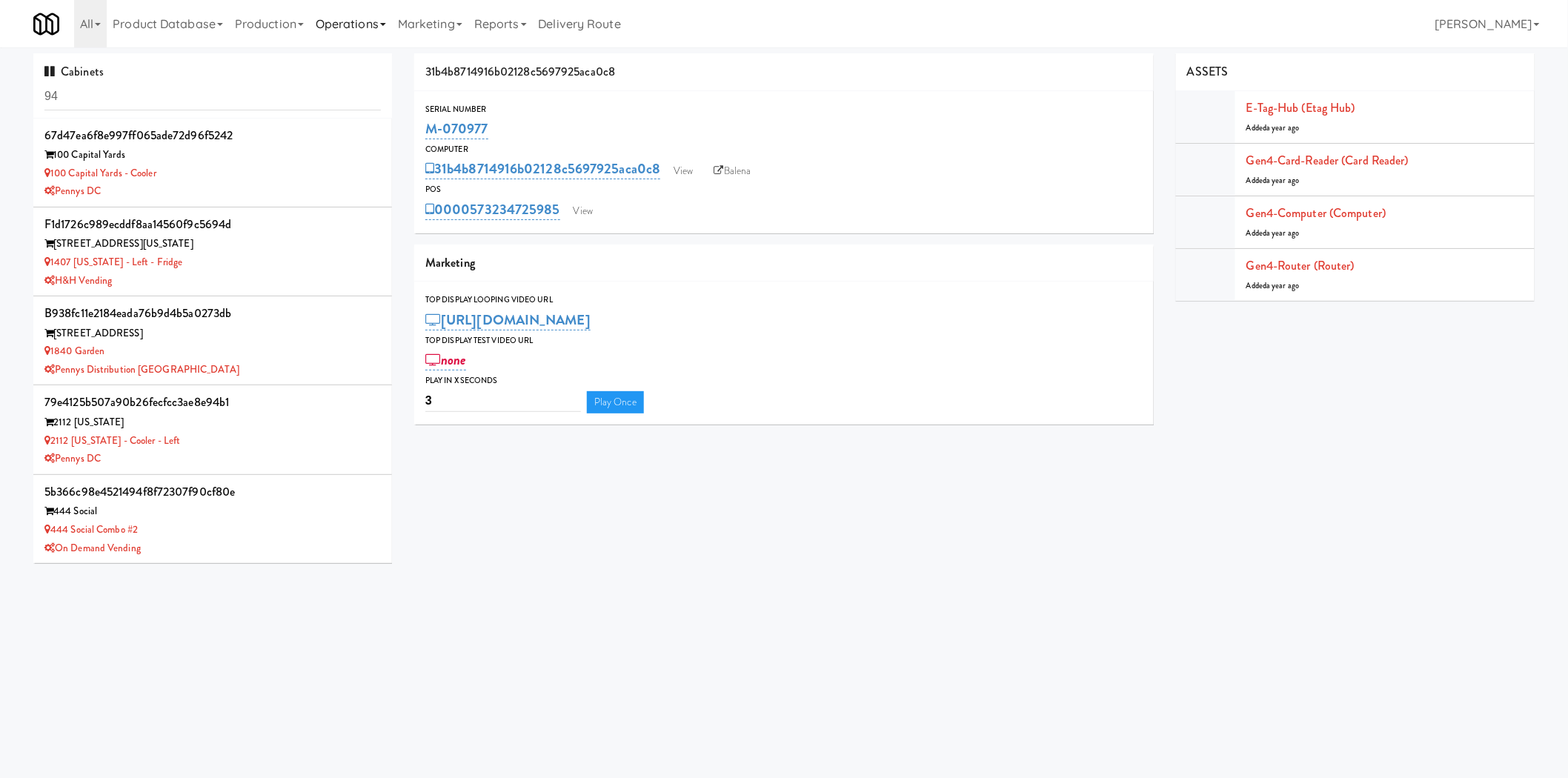
click at [347, 34] on link "Operations" at bounding box center [351, 24] width 82 height 48
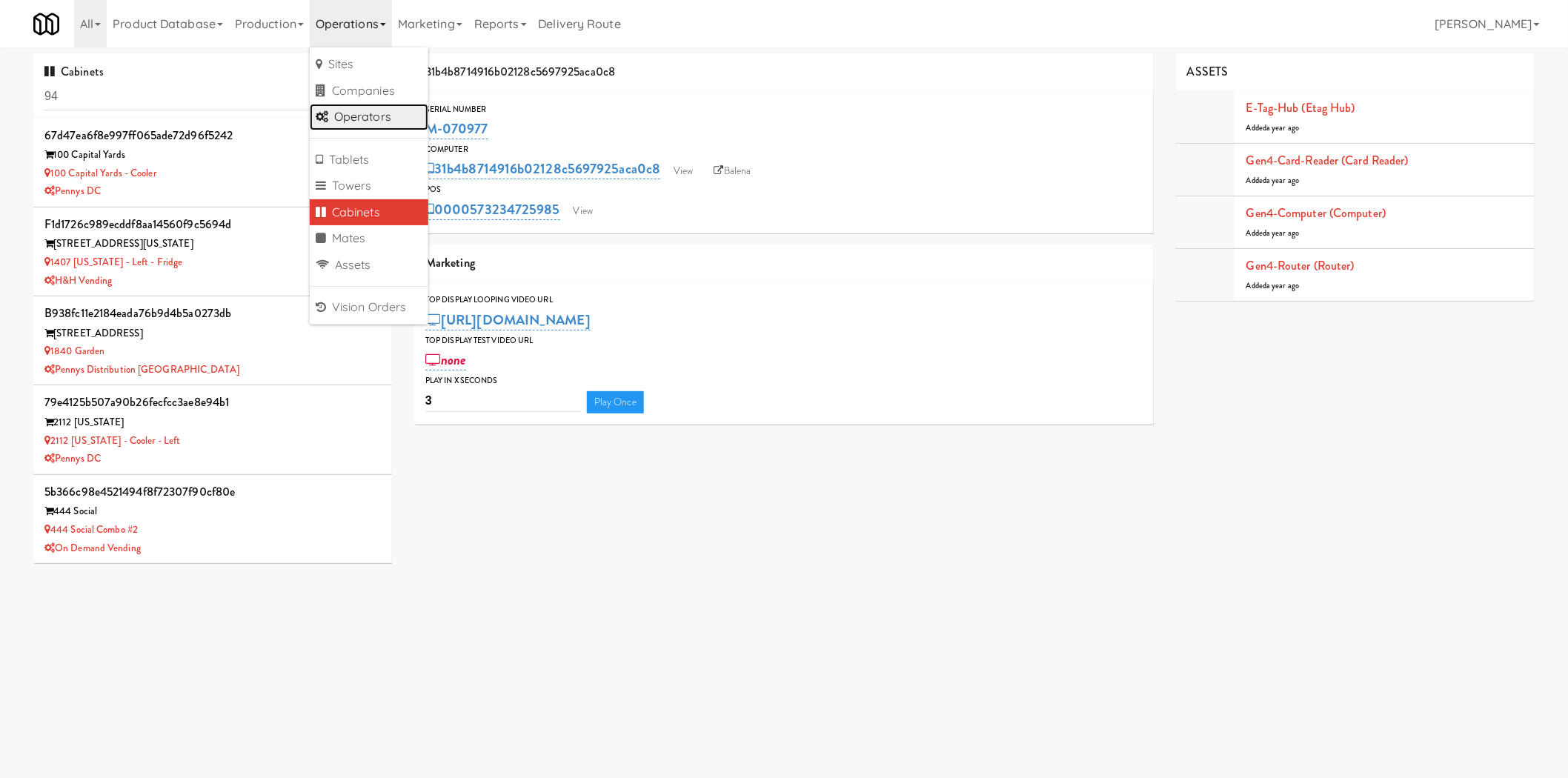
click at [389, 125] on link "Operators" at bounding box center [369, 117] width 118 height 26
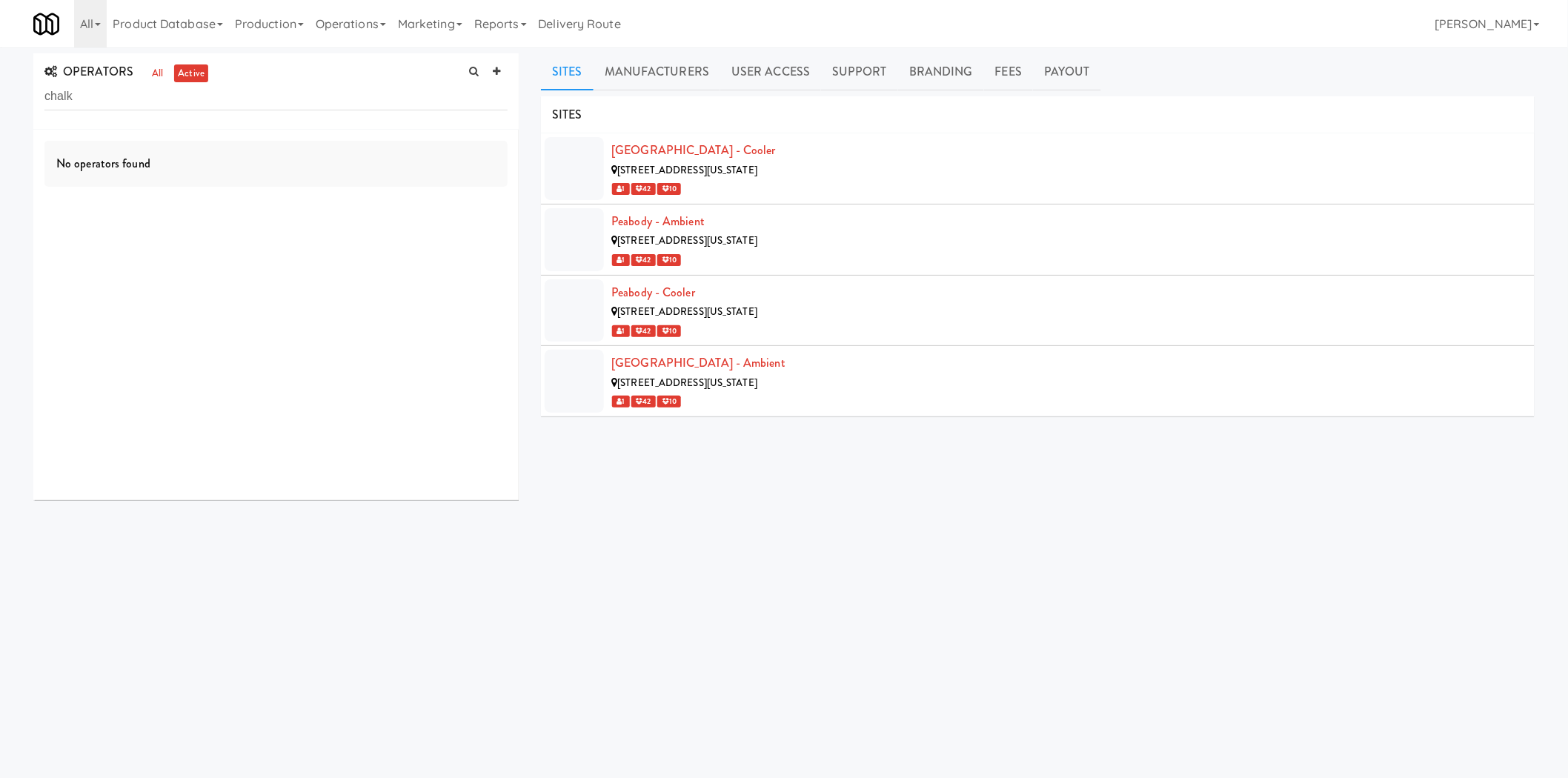
click at [326, 104] on input "chalk" at bounding box center [275, 96] width 463 height 27
type input "chalk"
click at [502, 73] on link at bounding box center [496, 72] width 22 height 22
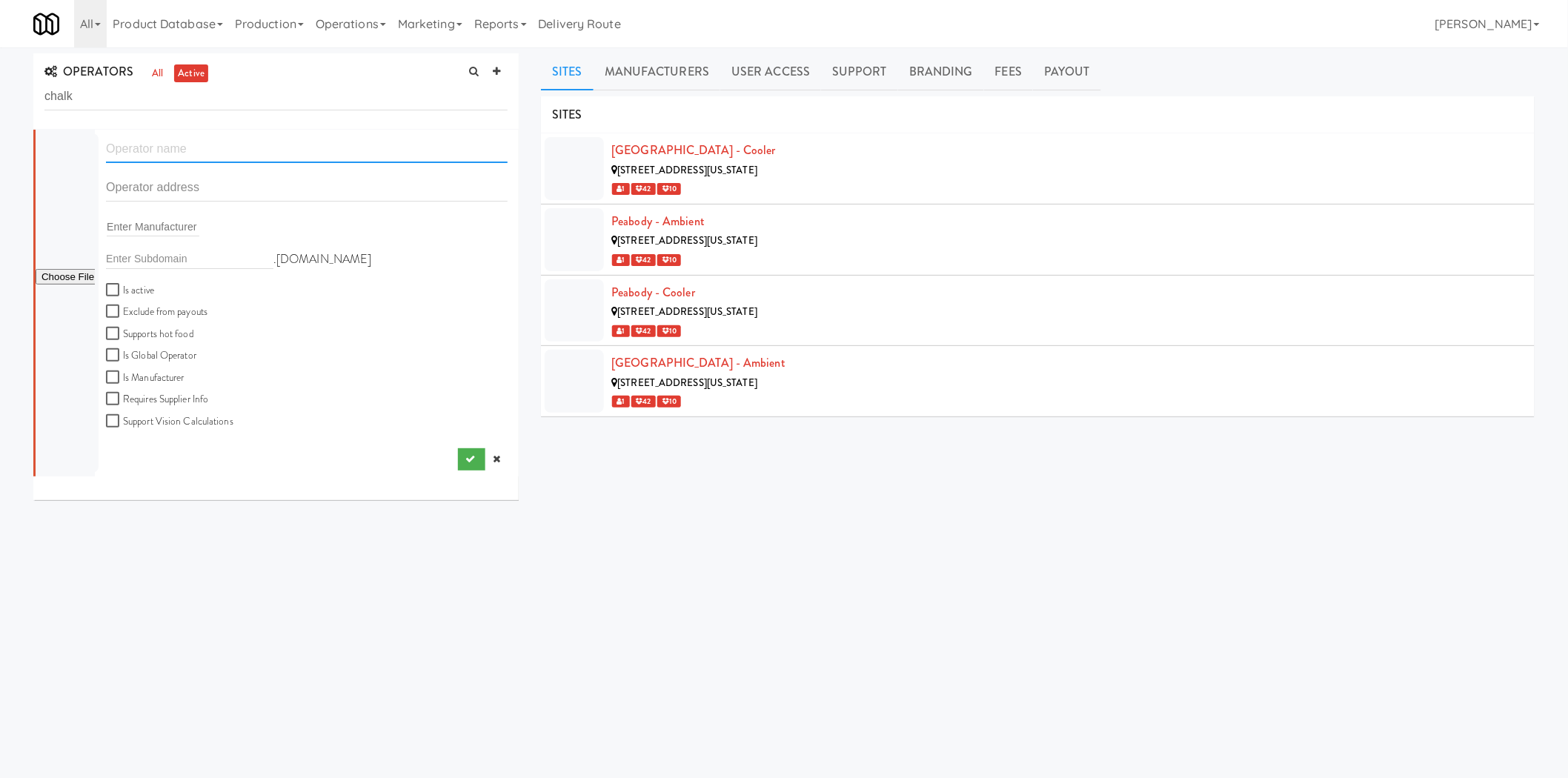
click at [331, 151] on input "text" at bounding box center [307, 149] width 402 height 27
paste input "Chalk 1 LLC"
type input "Chalk 1 LLC"
click at [465, 461] on icon "submit" at bounding box center [470, 459] width 10 height 10
click at [493, 462] on icon at bounding box center [496, 459] width 7 height 10
